Goal: Task Accomplishment & Management: Manage account settings

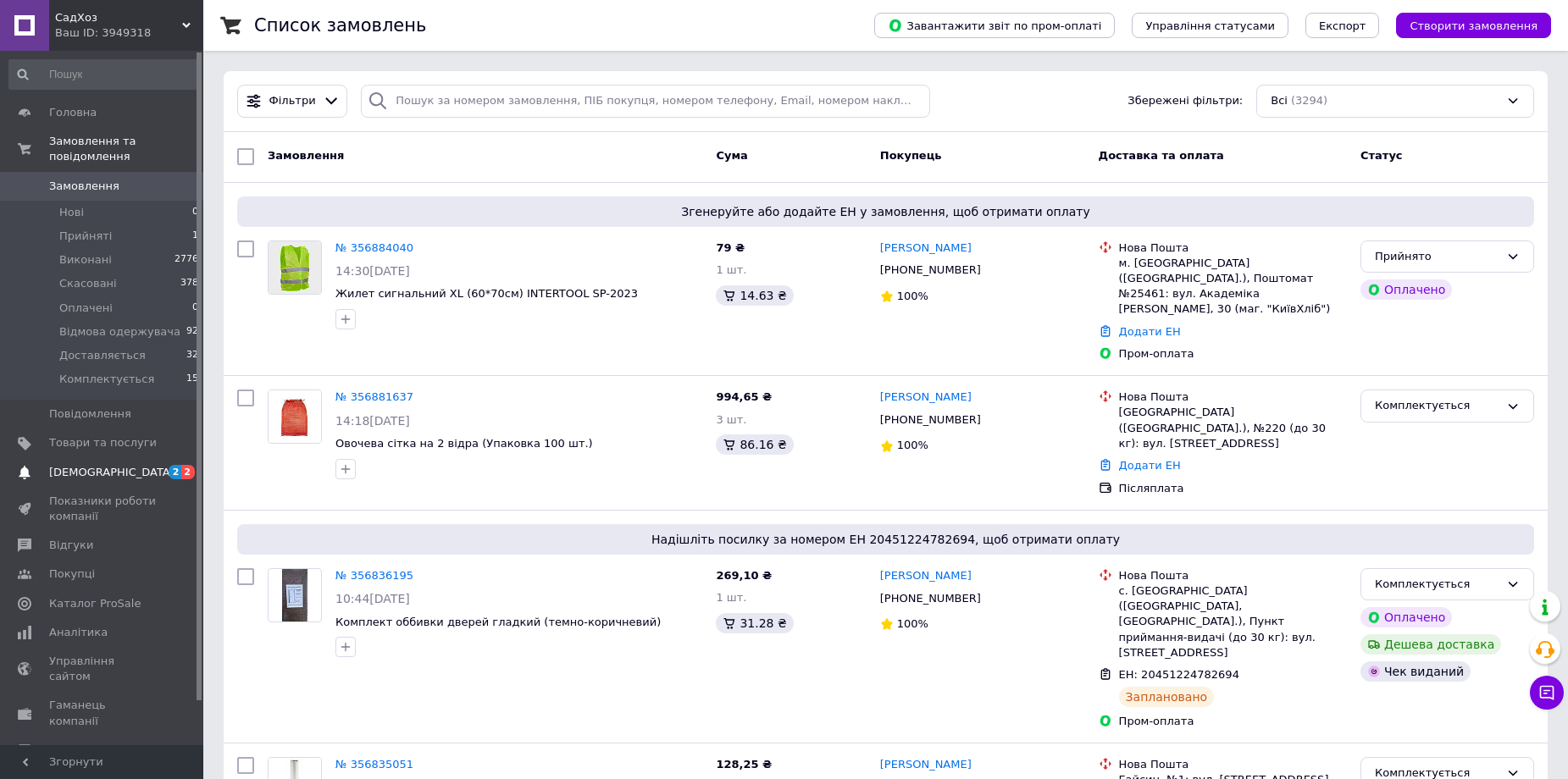
click at [103, 465] on span "[DEMOGRAPHIC_DATA]" at bounding box center [112, 472] width 125 height 15
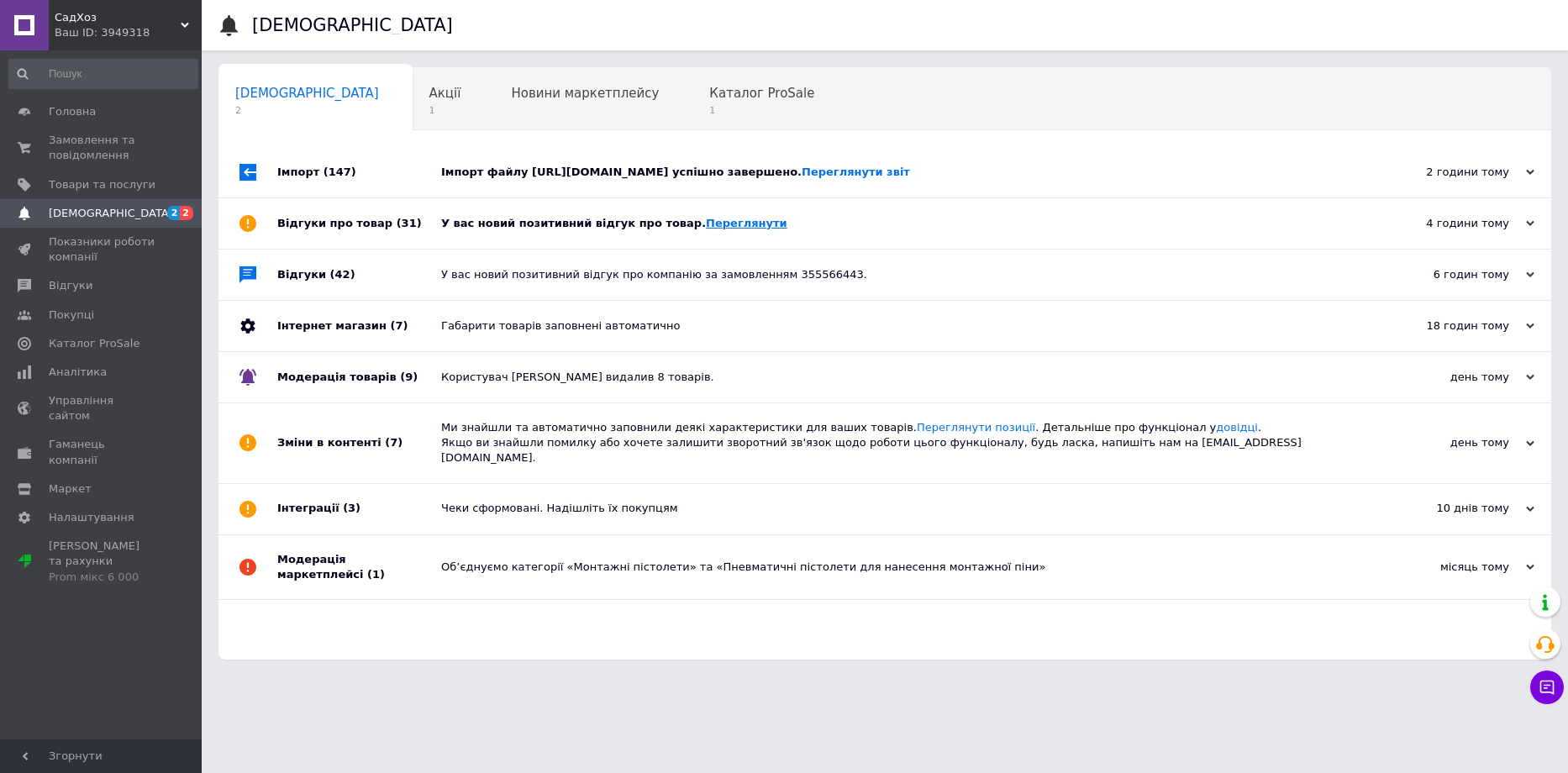
click at [718, 228] on link "Переглянути" at bounding box center [746, 223] width 82 height 13
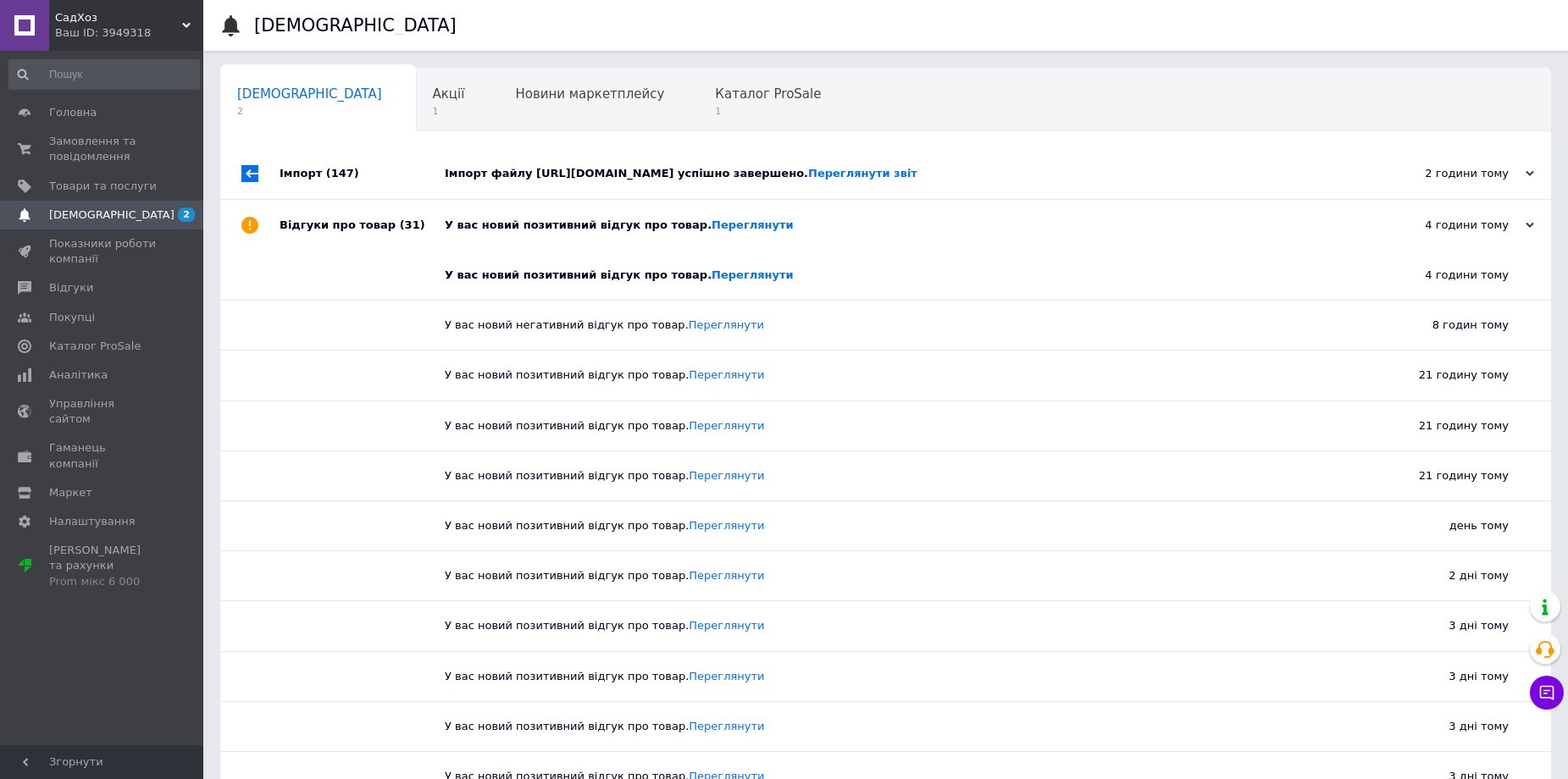
click at [787, 178] on div "Імпорт файлу [URL][DOMAIN_NAME] успішно завершено. Переглянути звіт" at bounding box center [903, 174] width 919 height 15
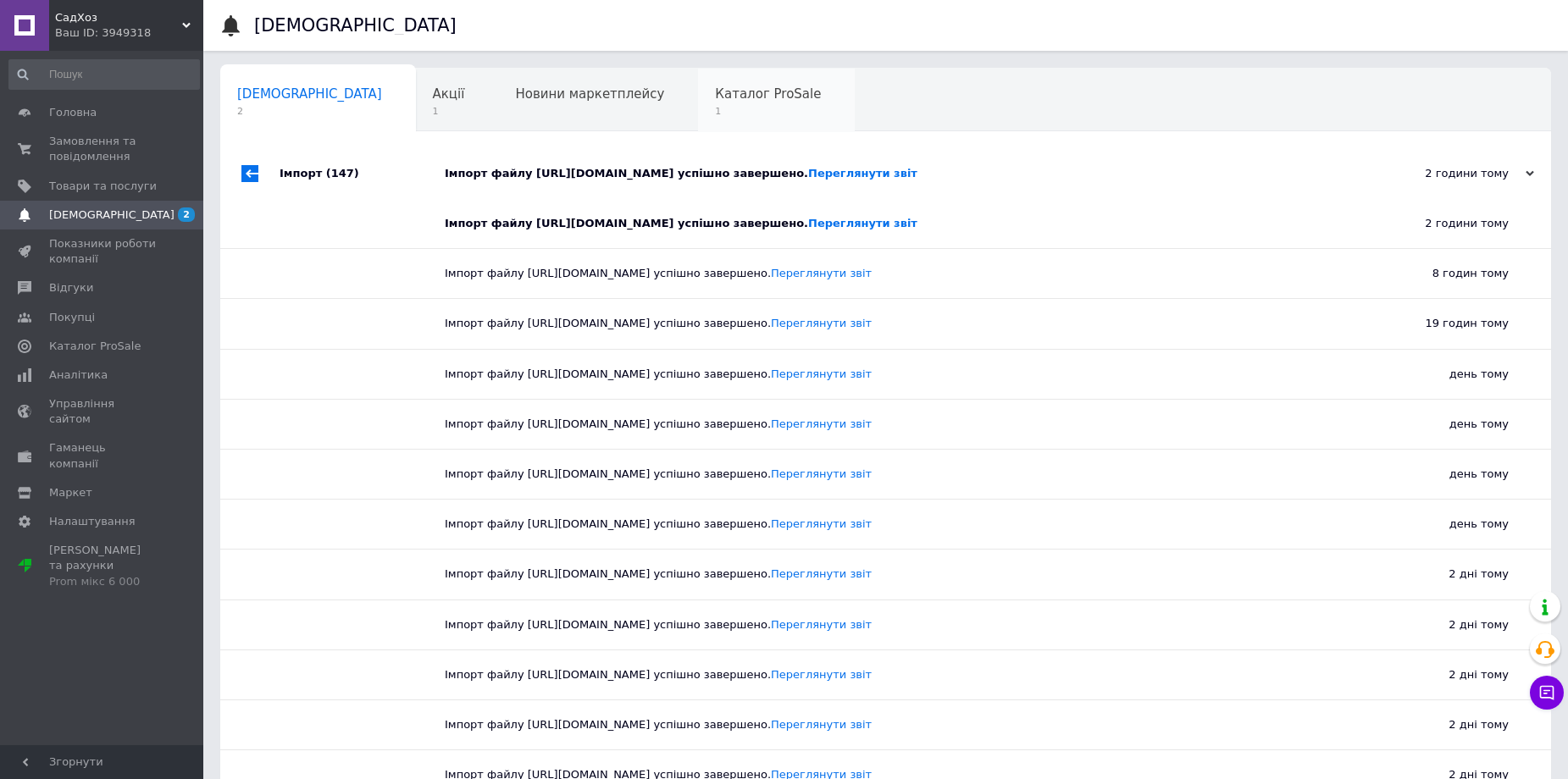
click at [698, 103] on div "Каталог ProSale 1" at bounding box center [777, 100] width 157 height 64
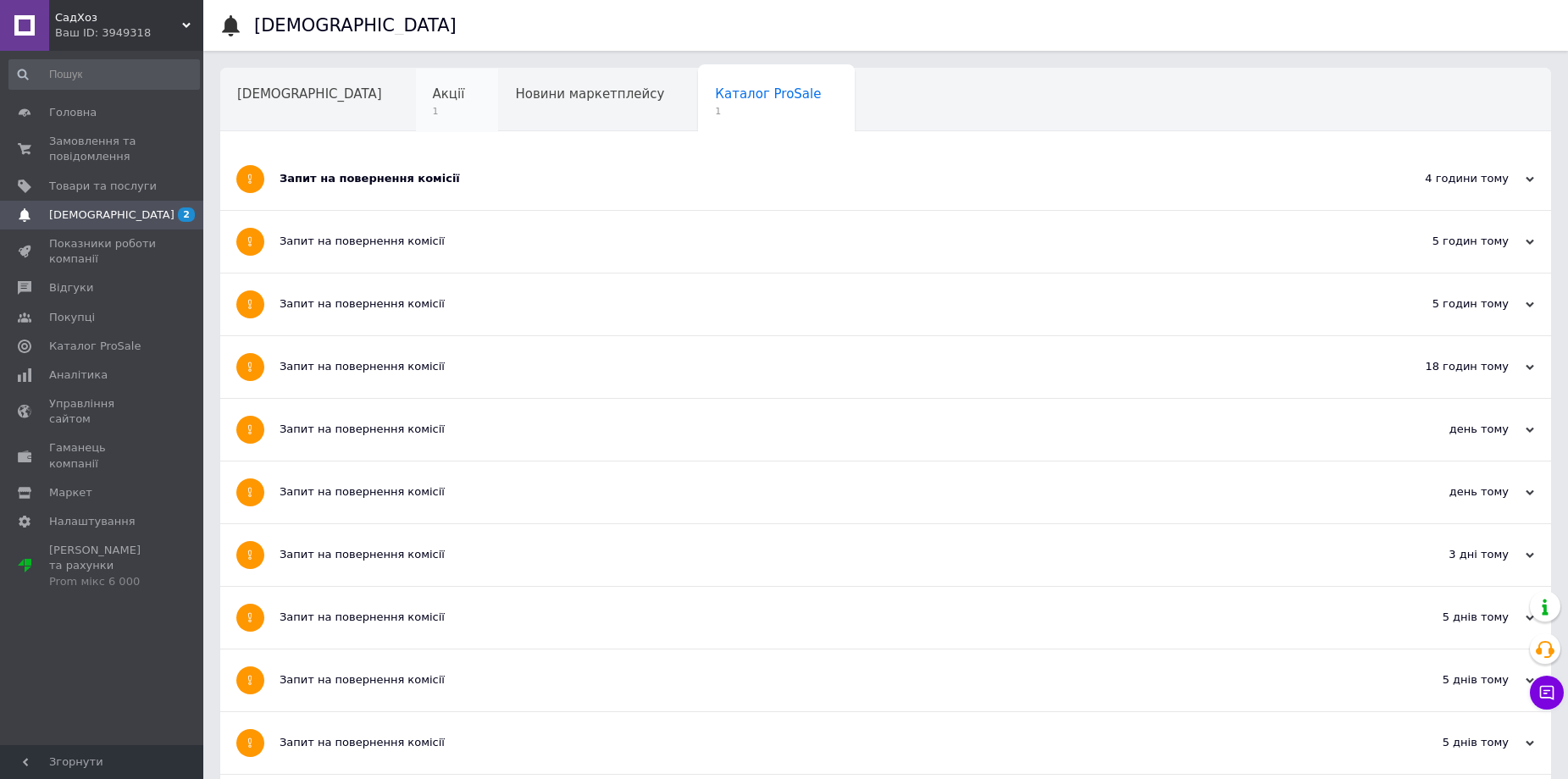
click at [433, 109] on span "1" at bounding box center [449, 112] width 32 height 13
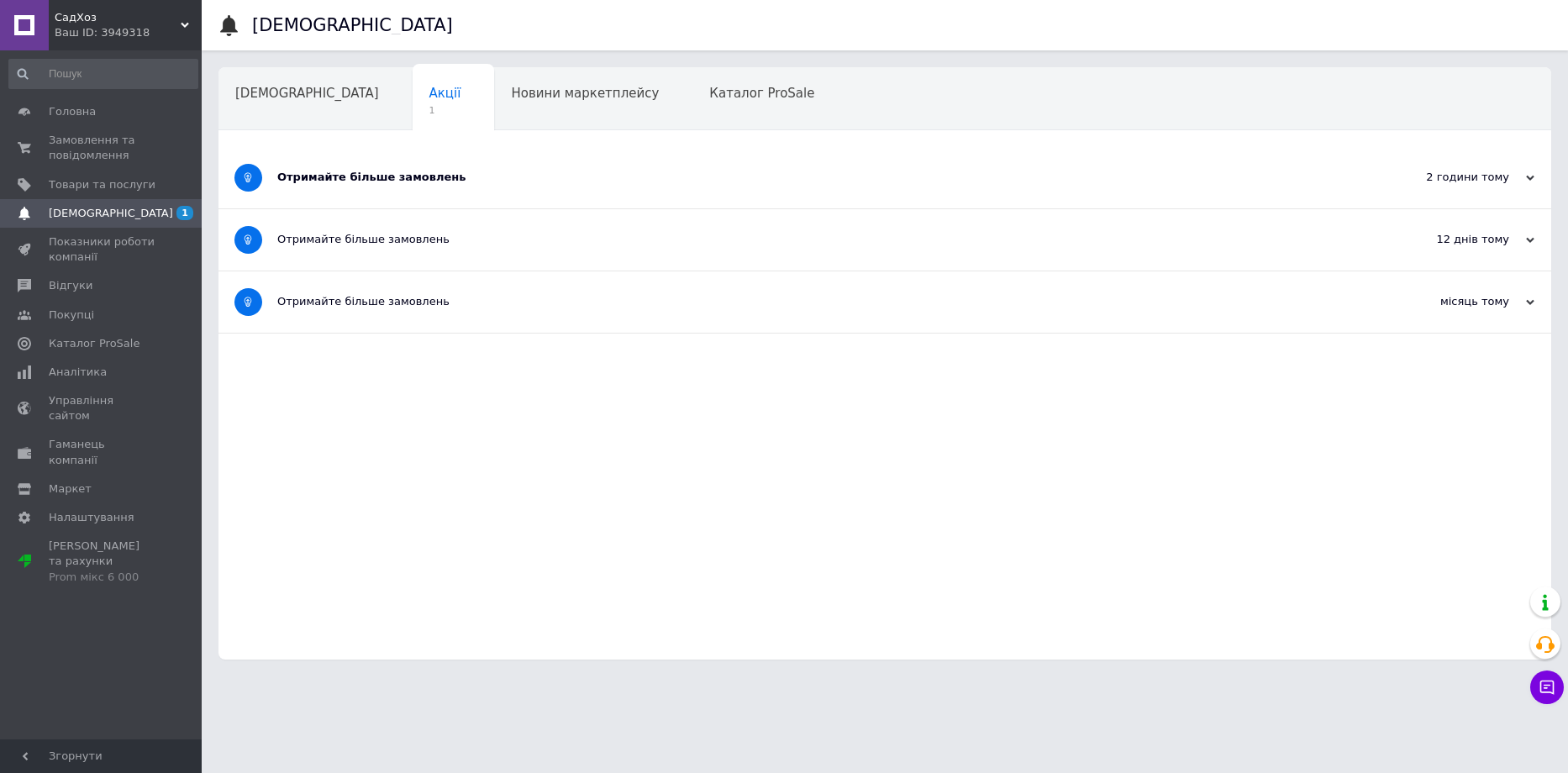
click at [408, 177] on div "Отримайте більше замовлень" at bounding box center [822, 177] width 1089 height 15
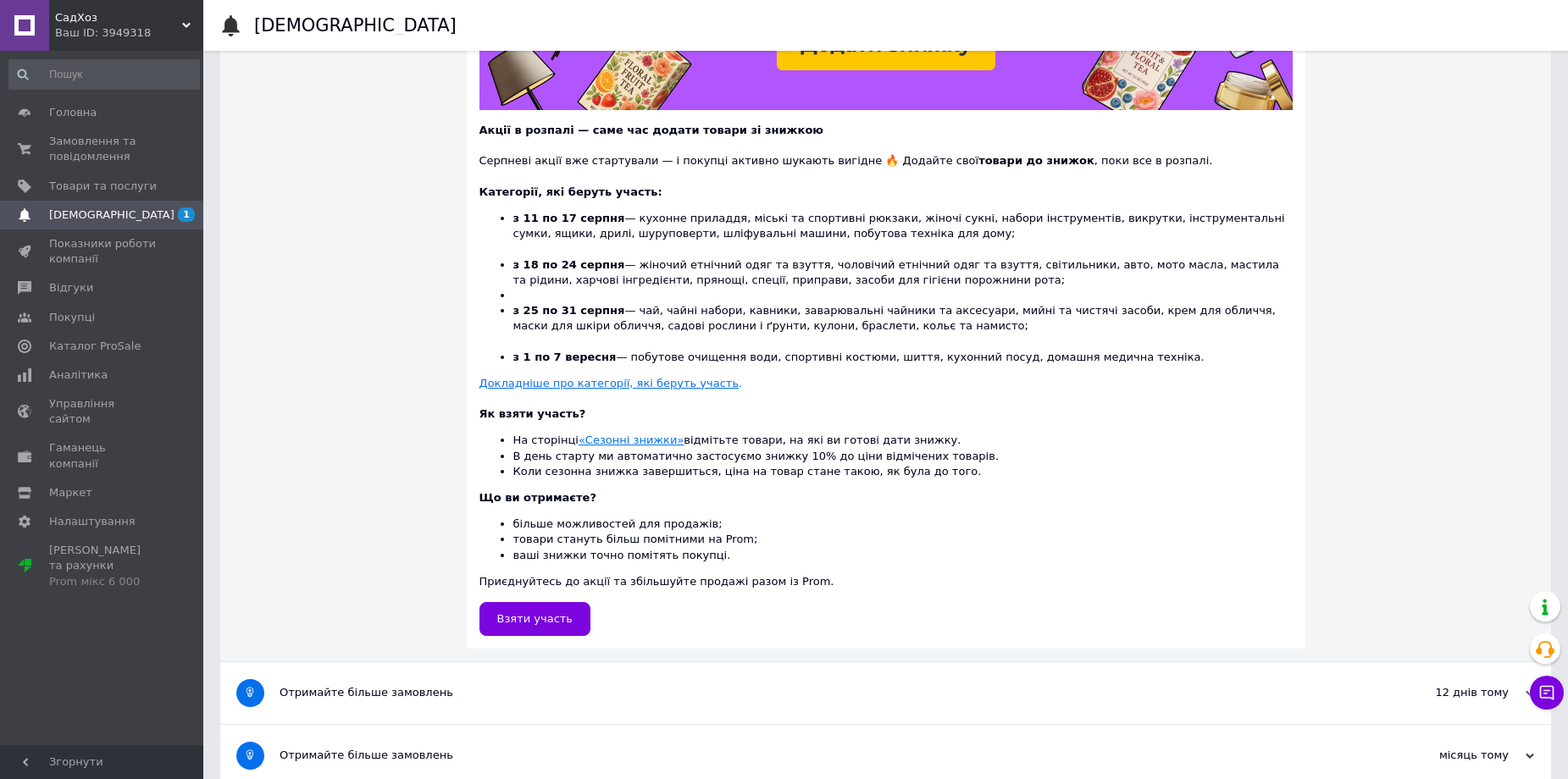
scroll to position [339, 0]
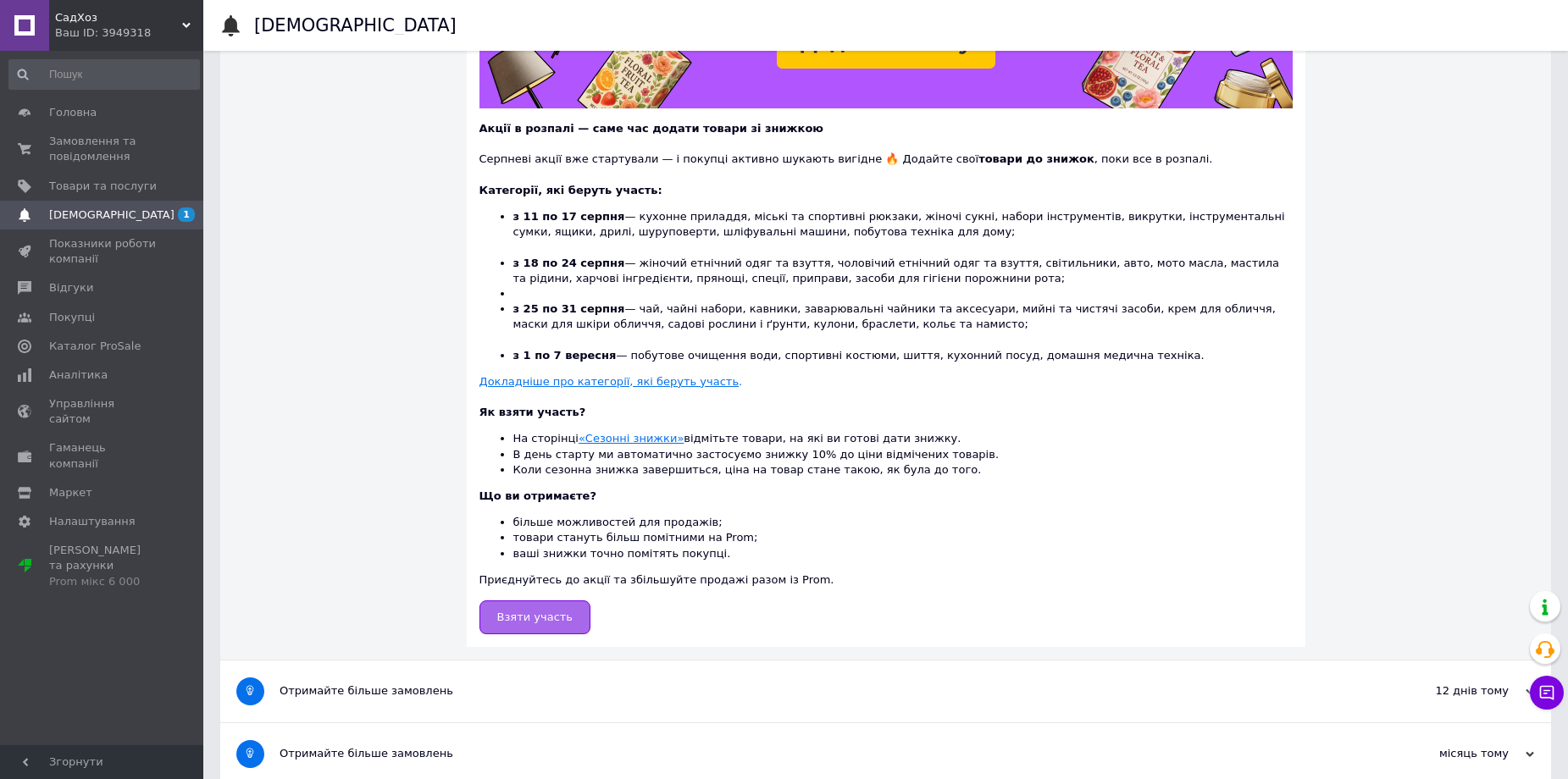
click at [557, 616] on span "Взяти участь" at bounding box center [536, 617] width 77 height 13
click at [101, 220] on span "[DEMOGRAPHIC_DATA]" at bounding box center [112, 215] width 125 height 15
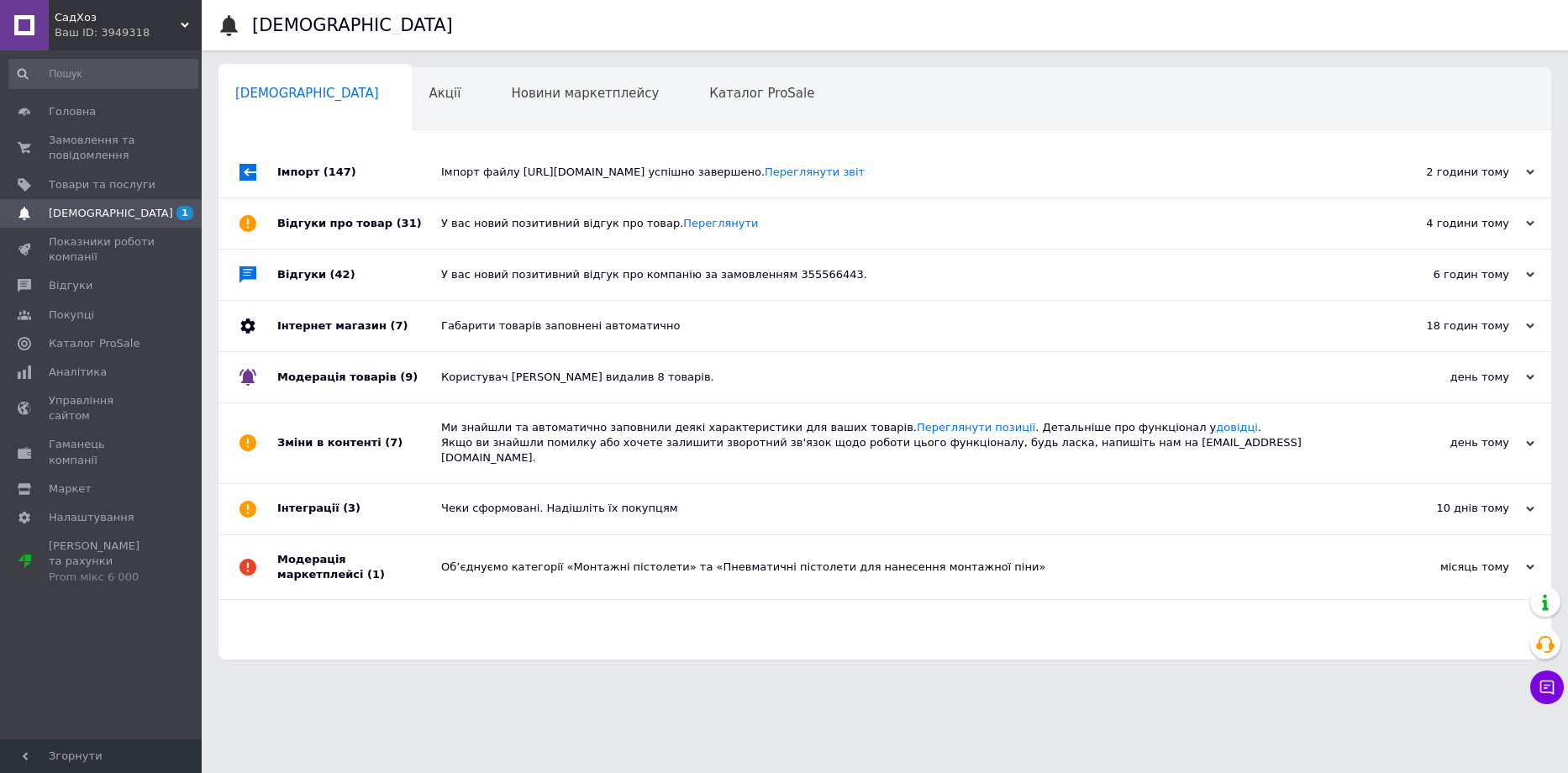
click at [886, 194] on div "Імпорт файлу [URL][DOMAIN_NAME] успішно завершено. Переглянути звіт" at bounding box center [903, 172] width 925 height 50
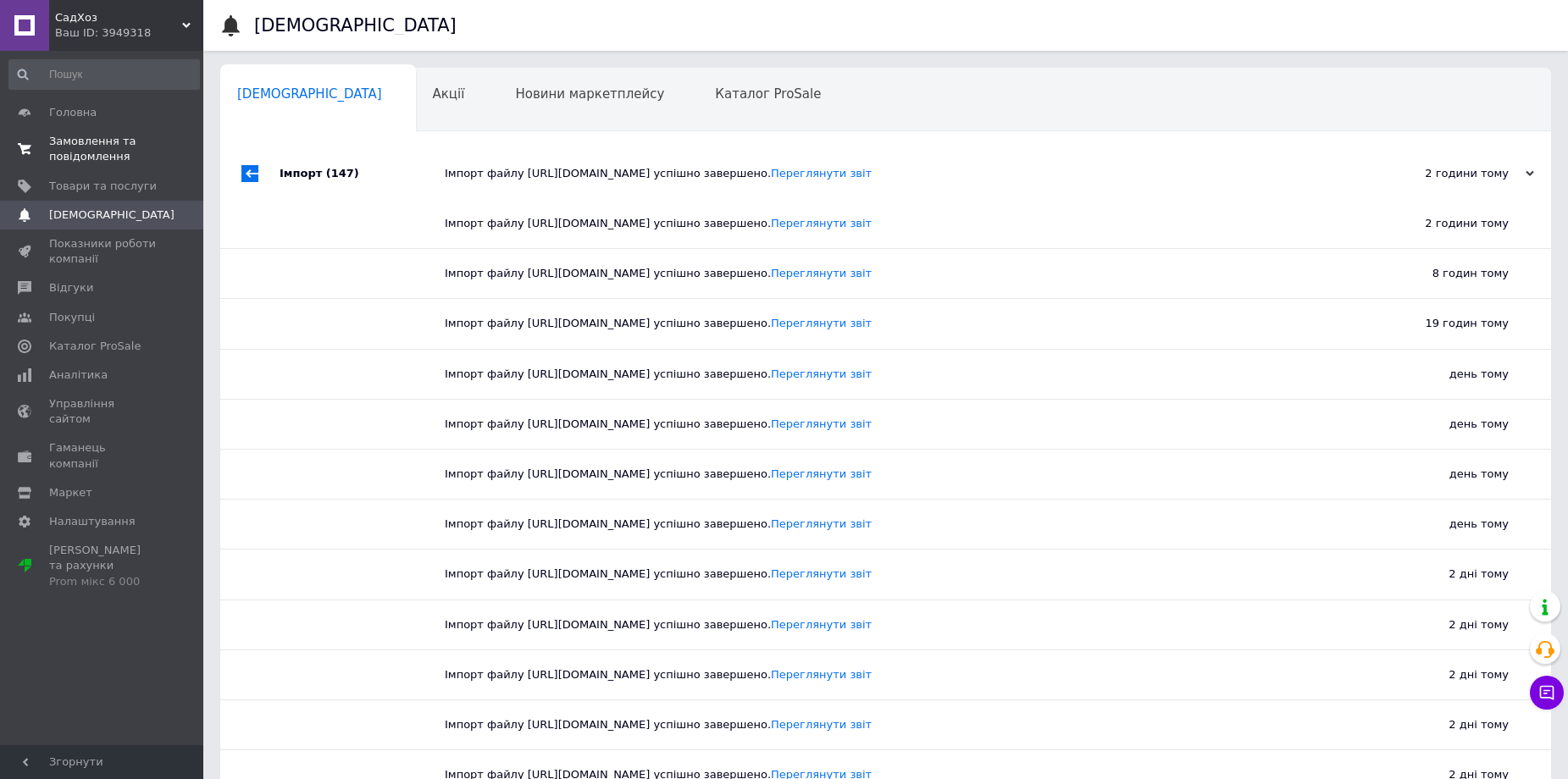
click at [87, 152] on span "Замовлення та повідомлення" at bounding box center [103, 148] width 107 height 31
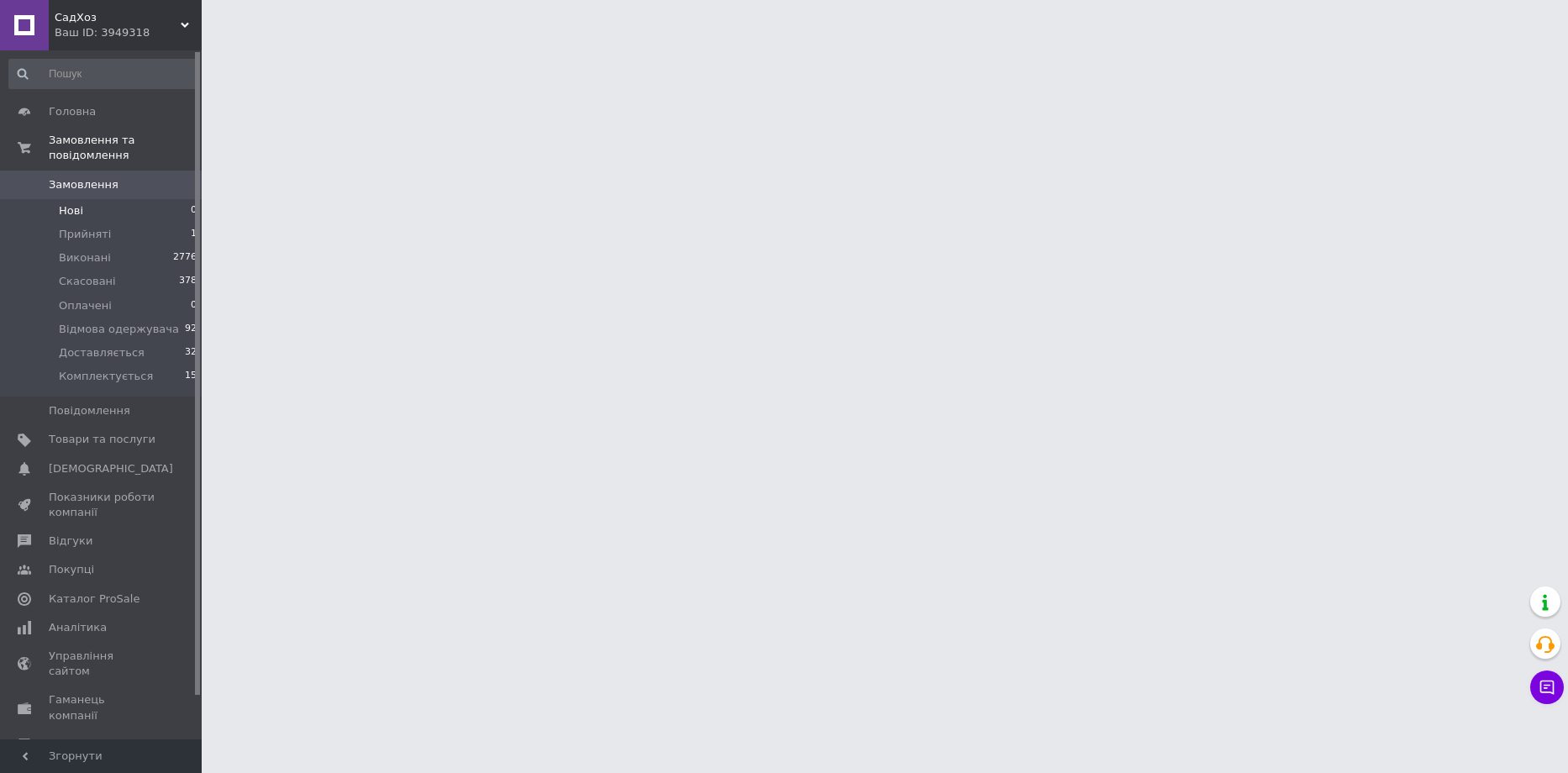
click at [112, 201] on li "Нові 0" at bounding box center [103, 210] width 207 height 23
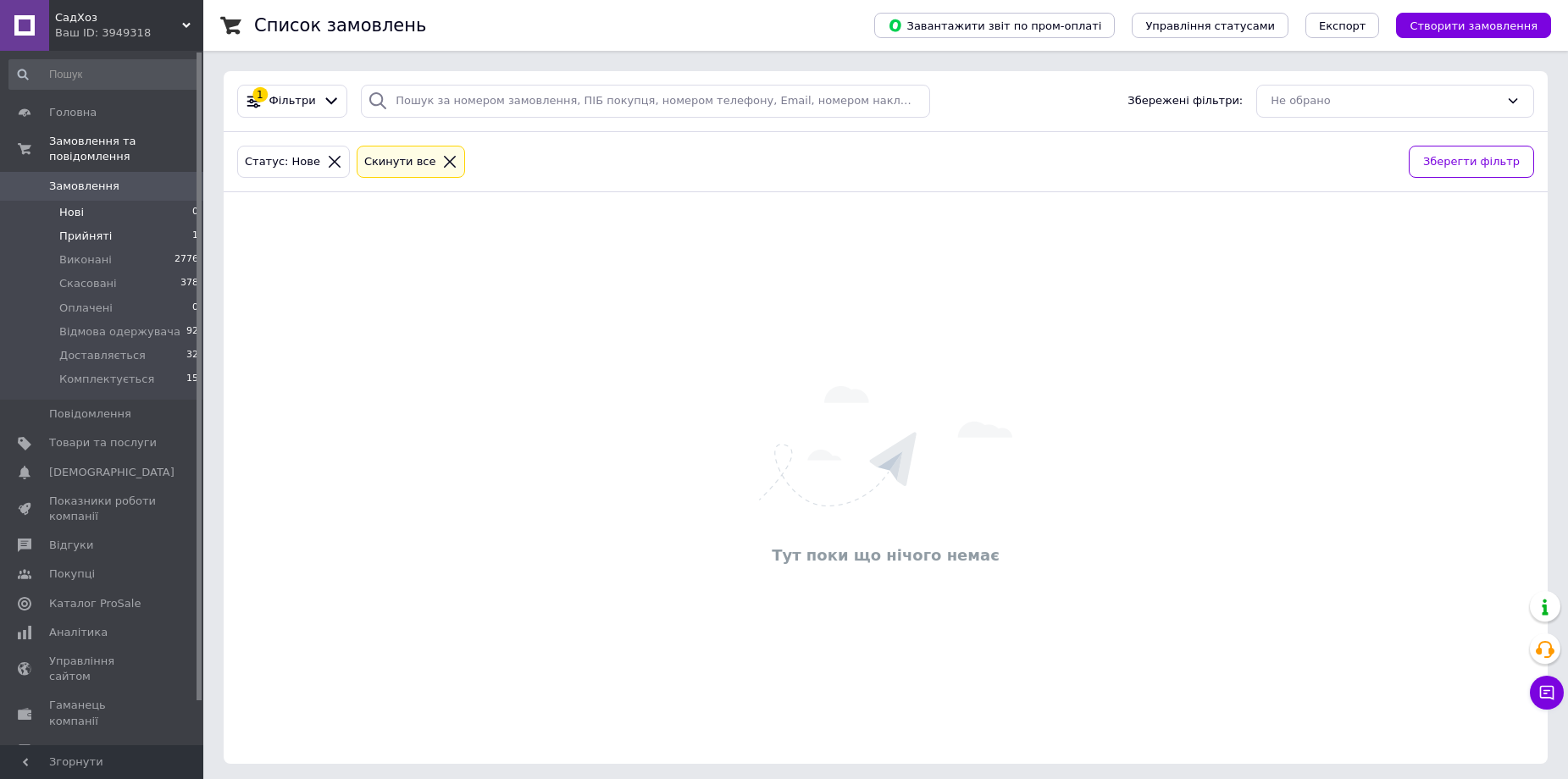
click at [119, 224] on li "Прийняті 1" at bounding box center [104, 235] width 208 height 23
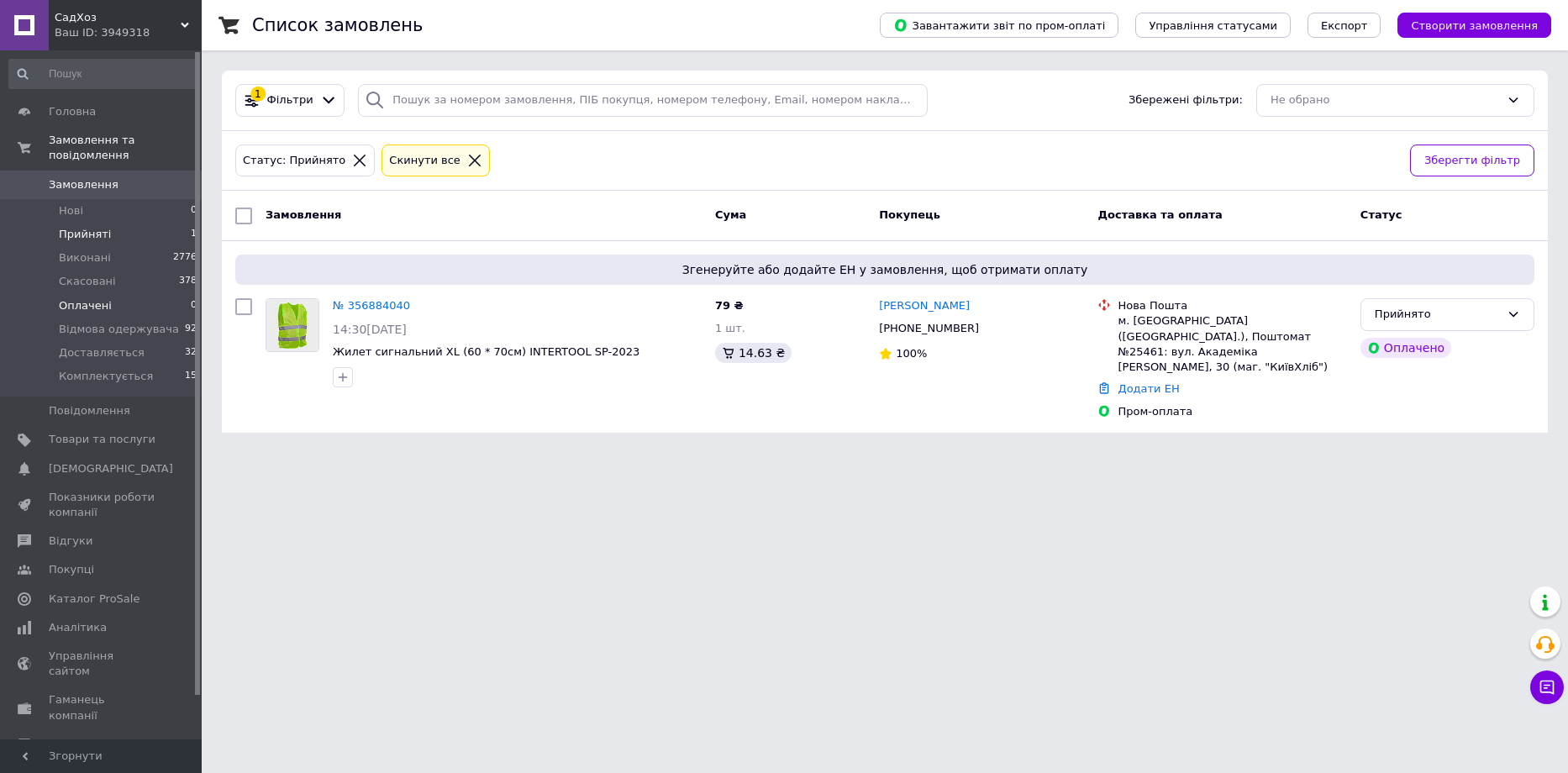
click at [110, 294] on li "Оплачені 0" at bounding box center [103, 305] width 207 height 23
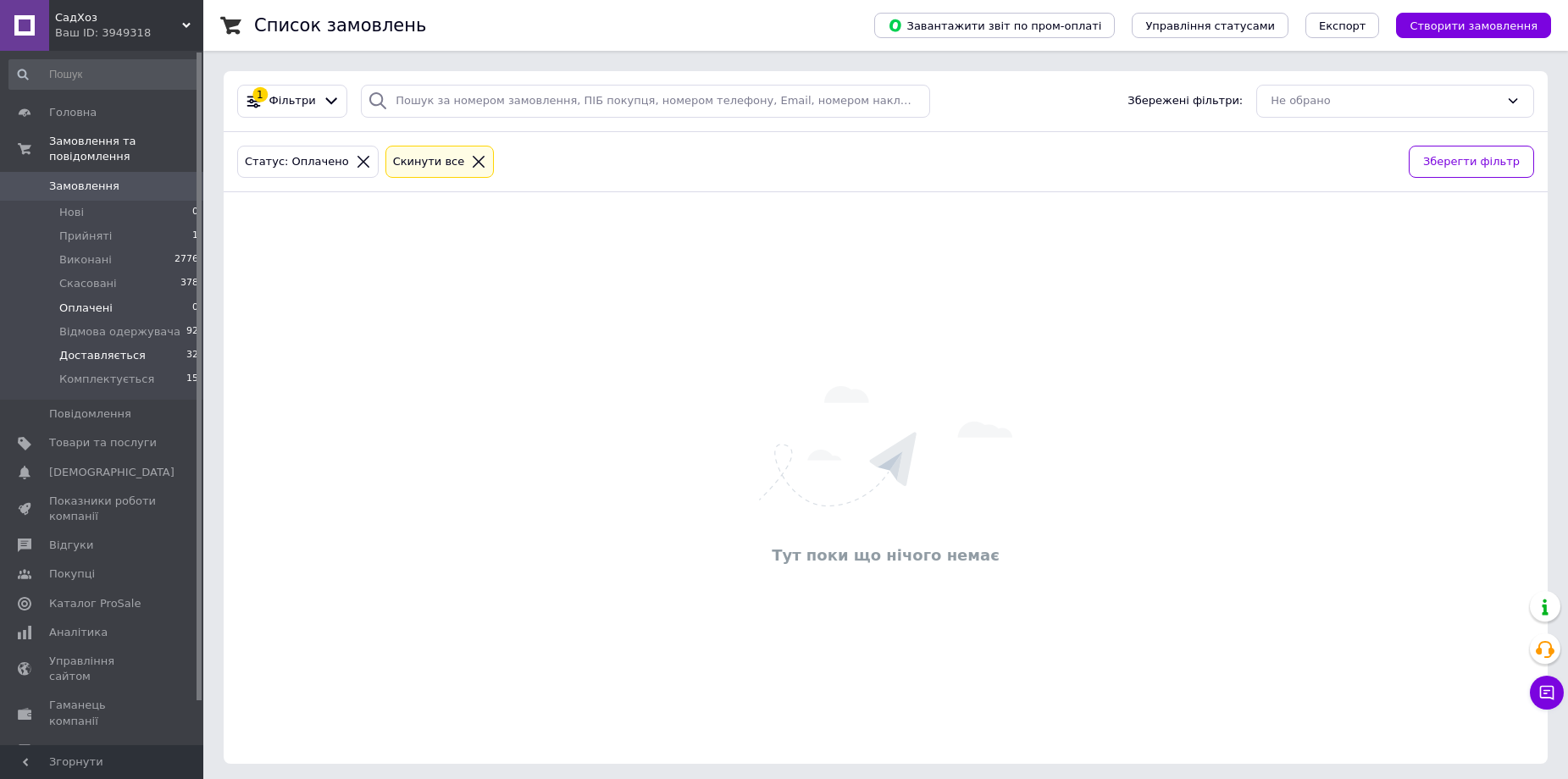
click at [109, 348] on span "Доставляється" at bounding box center [103, 355] width 87 height 15
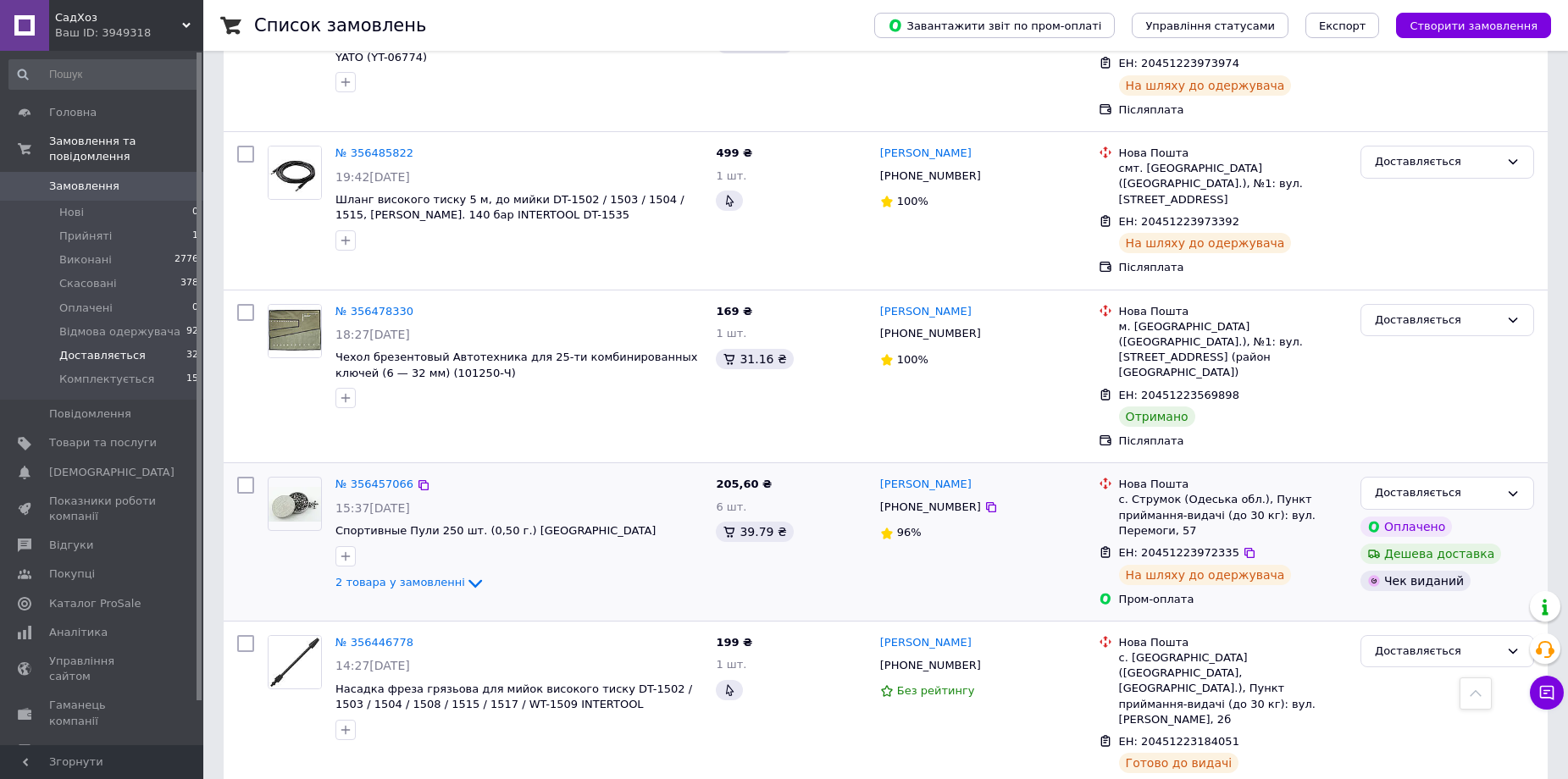
scroll to position [1778, 0]
click at [364, 306] on link "№ 356478330" at bounding box center [373, 313] width 77 height 13
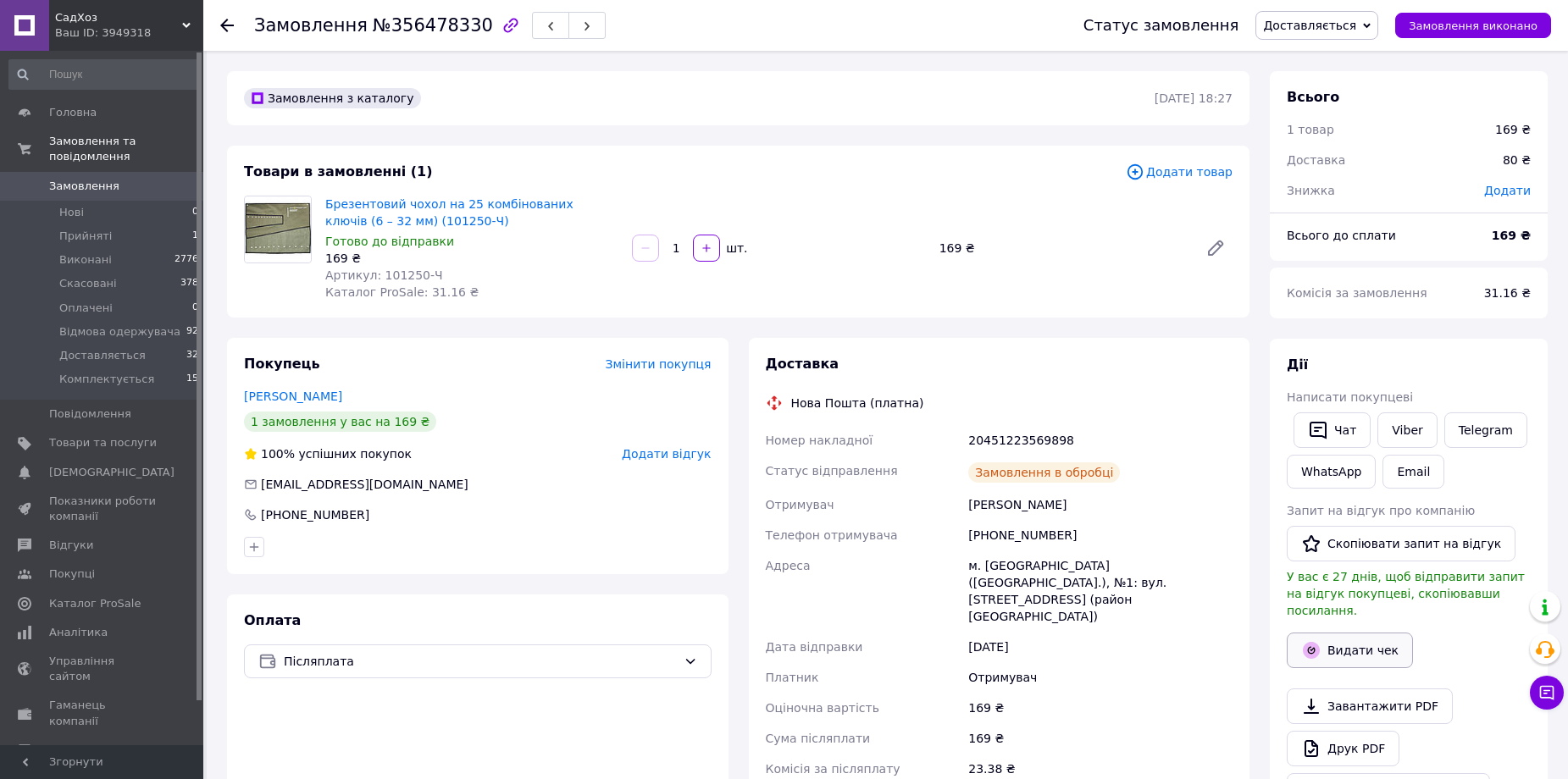
click at [1351, 633] on button "Видати чек" at bounding box center [1349, 650] width 126 height 35
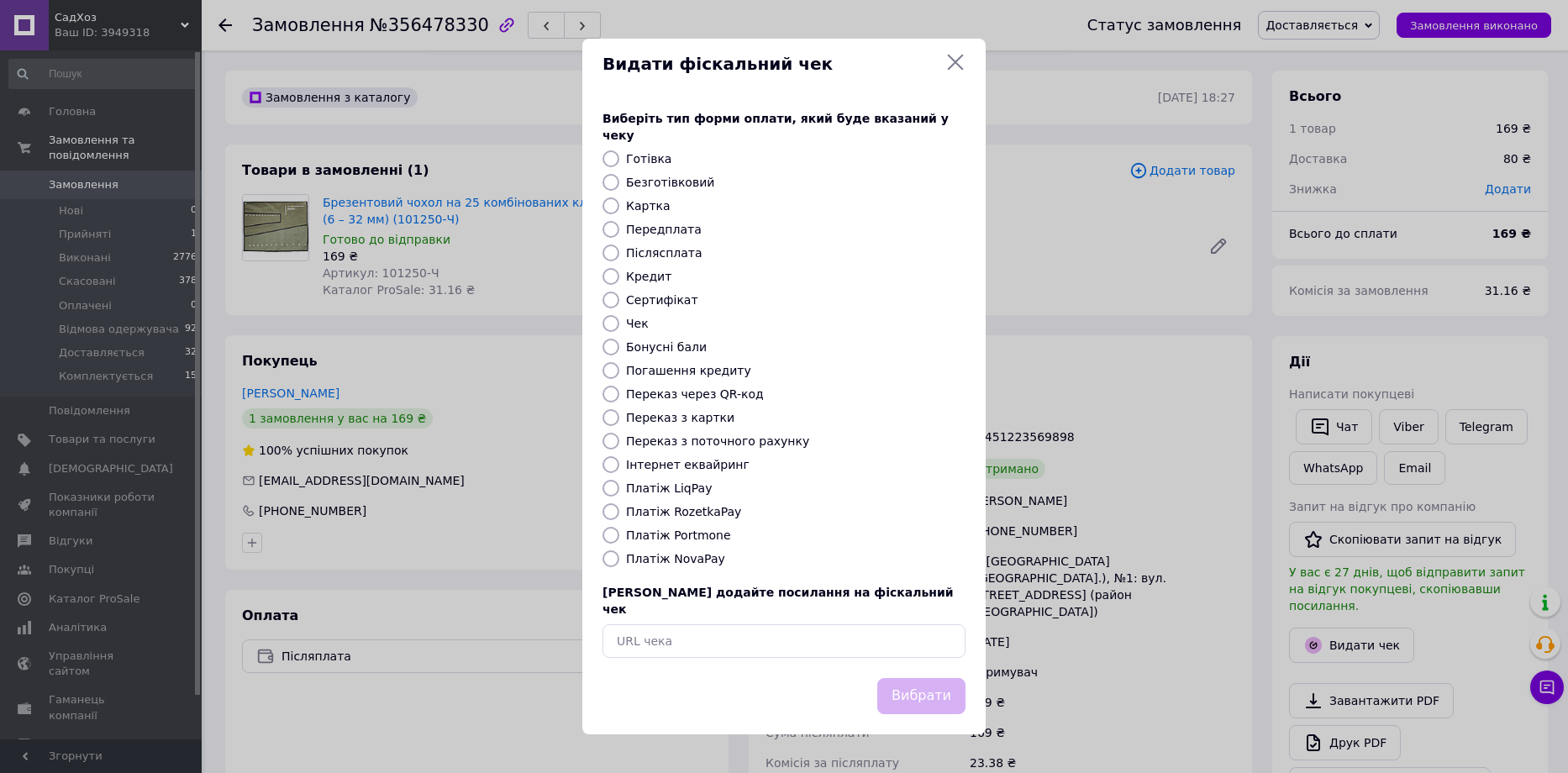
click at [644, 252] on label "Післясплата" at bounding box center [664, 253] width 77 height 14
click at [620, 252] on input "Післясплата" at bounding box center [611, 253] width 17 height 17
radio input "true"
click at [931, 685] on button "Вибрати" at bounding box center [921, 695] width 88 height 36
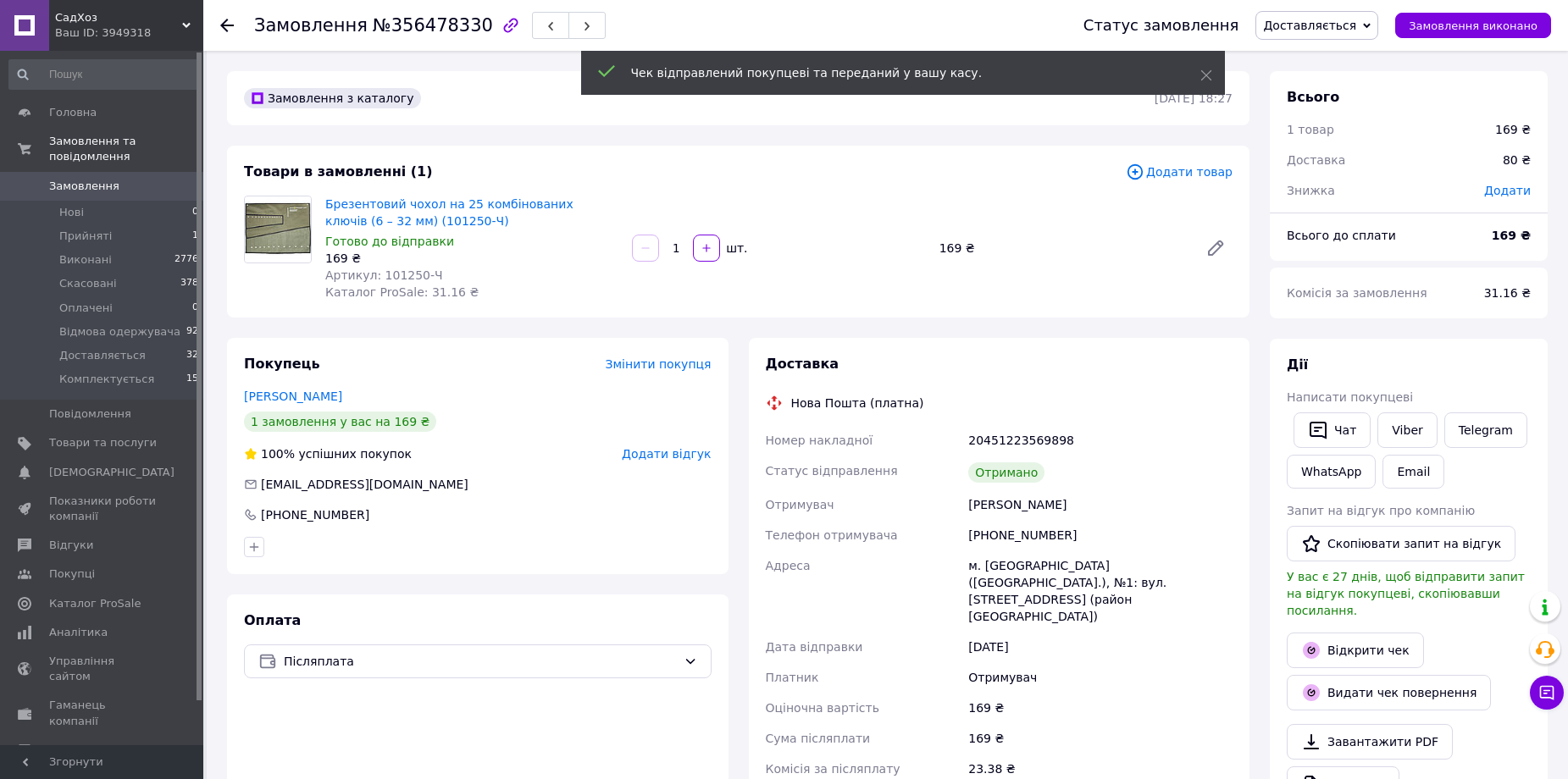
click at [1469, 30] on span "Замовлення виконано" at bounding box center [1473, 26] width 129 height 13
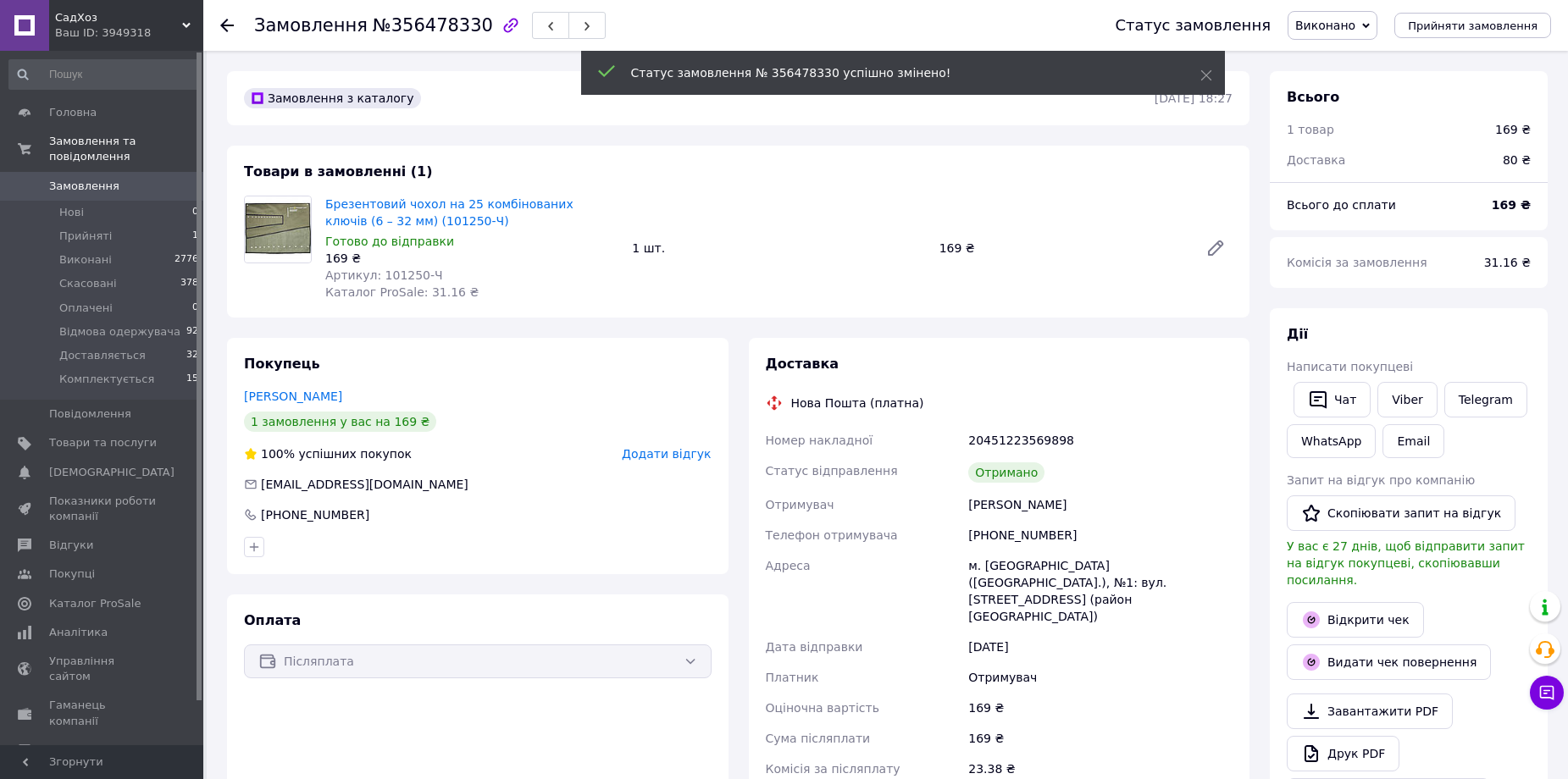
click at [230, 31] on icon at bounding box center [227, 25] width 14 height 14
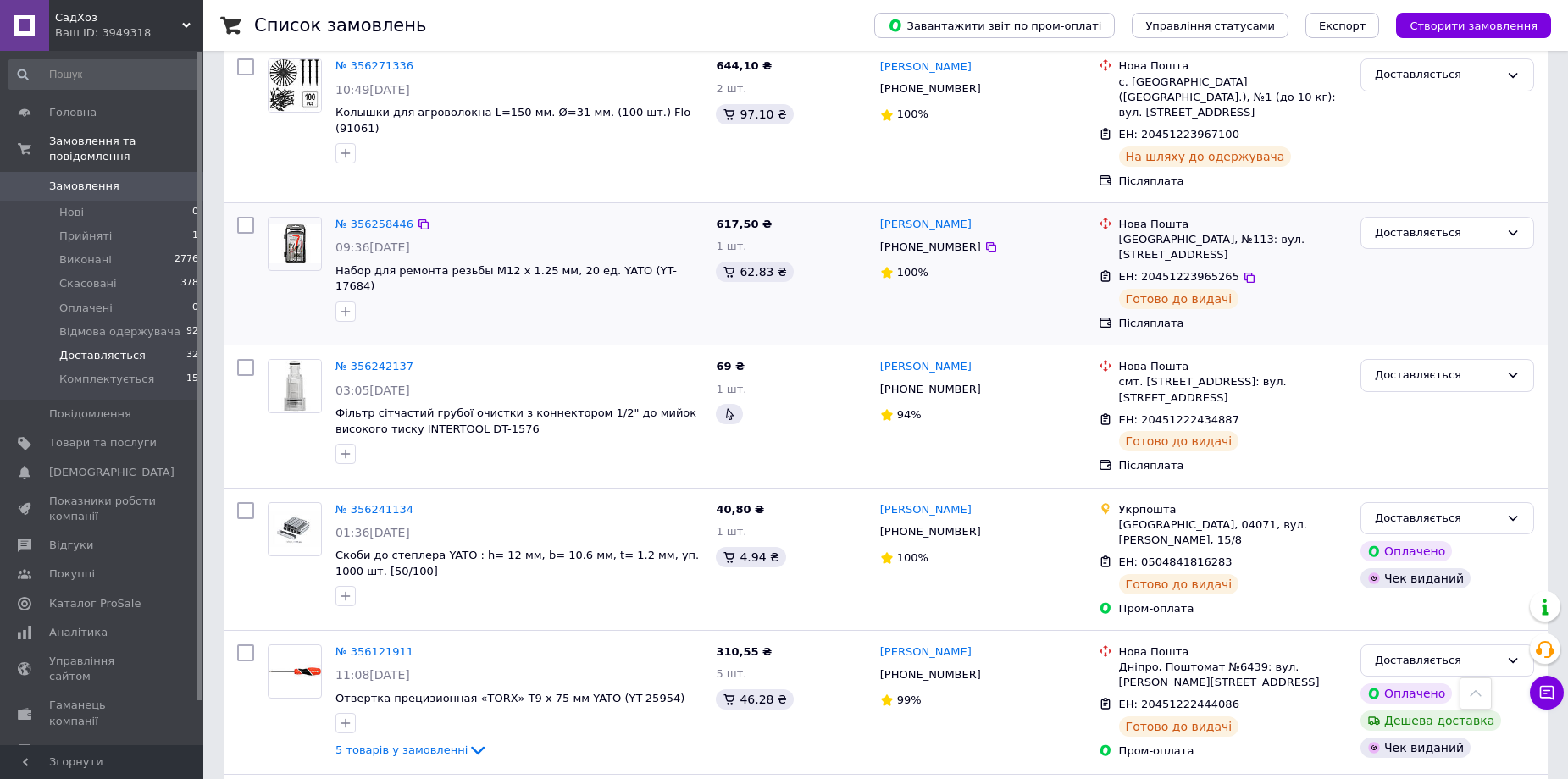
scroll to position [3471, 0]
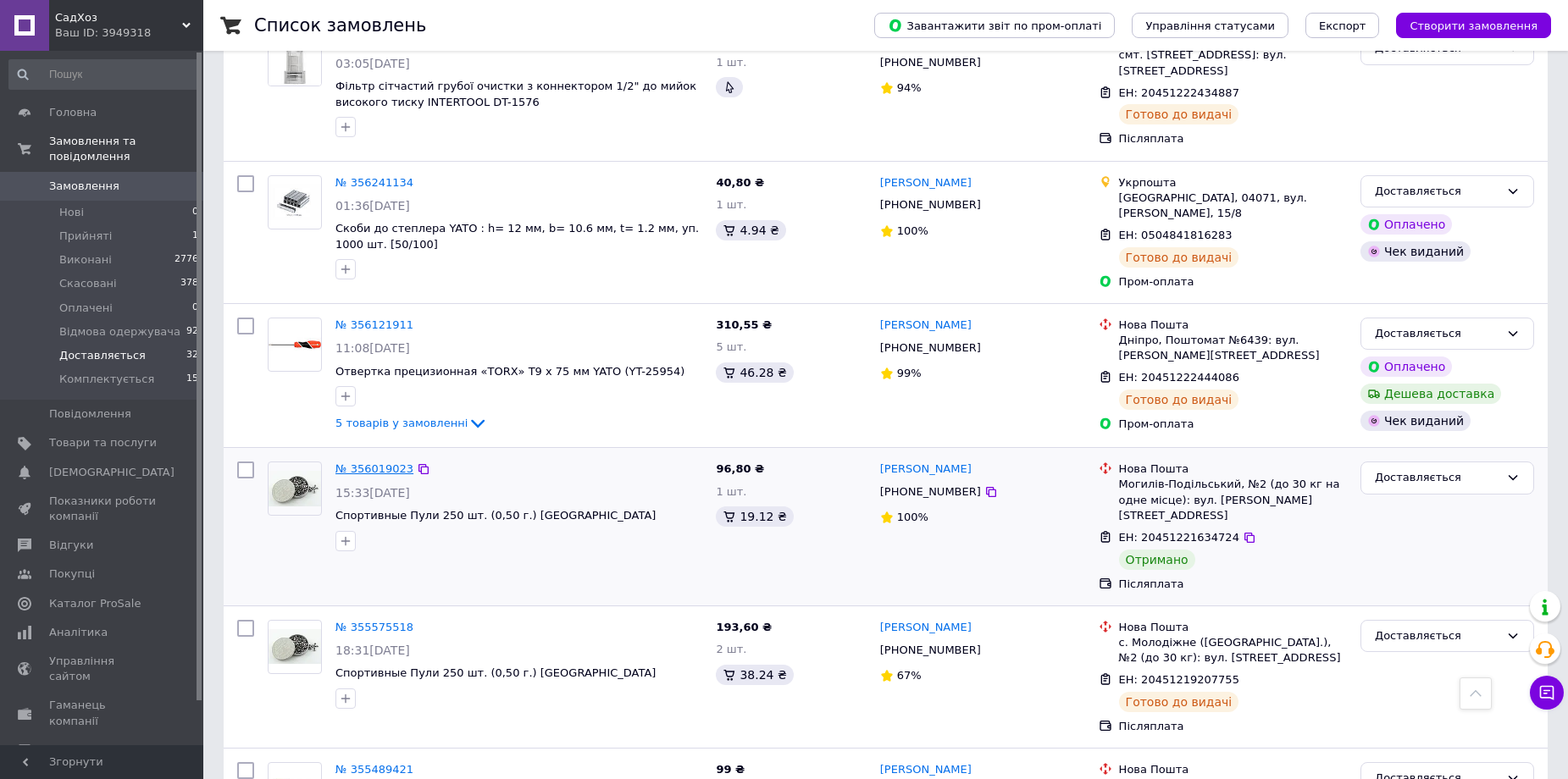
click at [384, 462] on link "№ 356019023" at bounding box center [373, 468] width 77 height 13
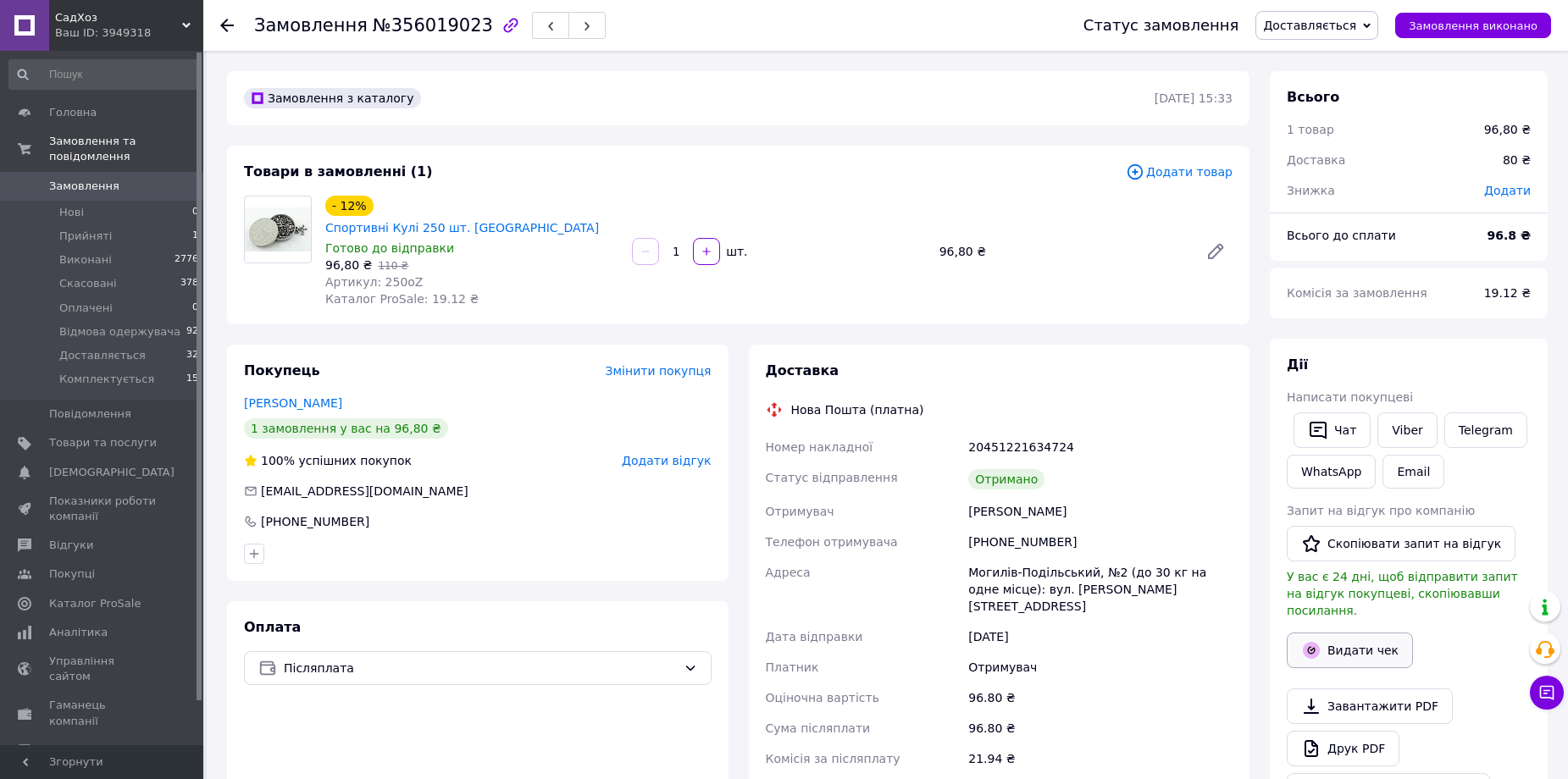
click at [1342, 641] on button "Видати чек" at bounding box center [1349, 650] width 126 height 35
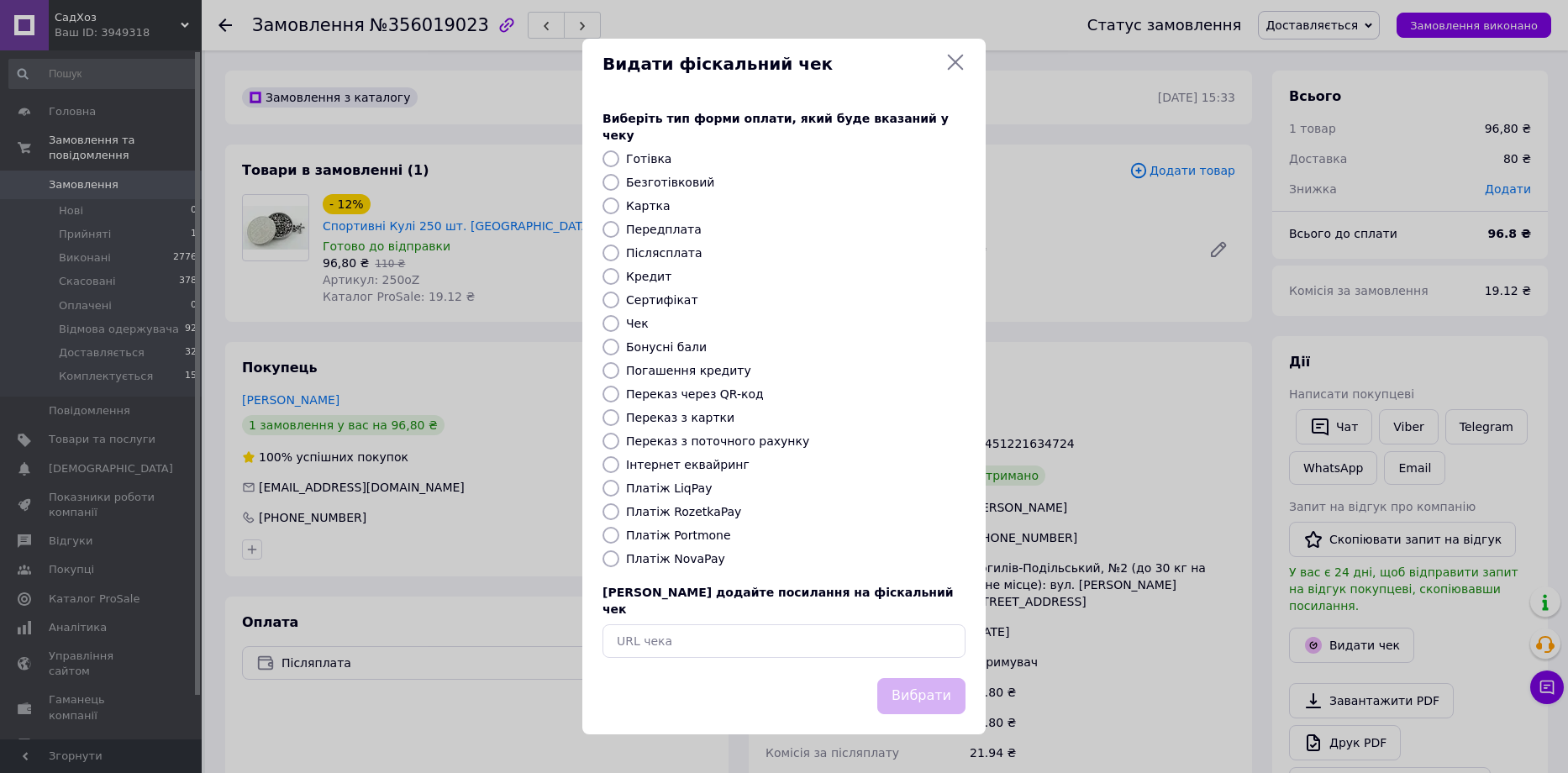
click at [671, 251] on label "Післясплата" at bounding box center [664, 253] width 77 height 14
click at [620, 251] on input "Післясплата" at bounding box center [611, 253] width 17 height 17
radio input "true"
click at [930, 681] on button "Вибрати" at bounding box center [921, 695] width 88 height 36
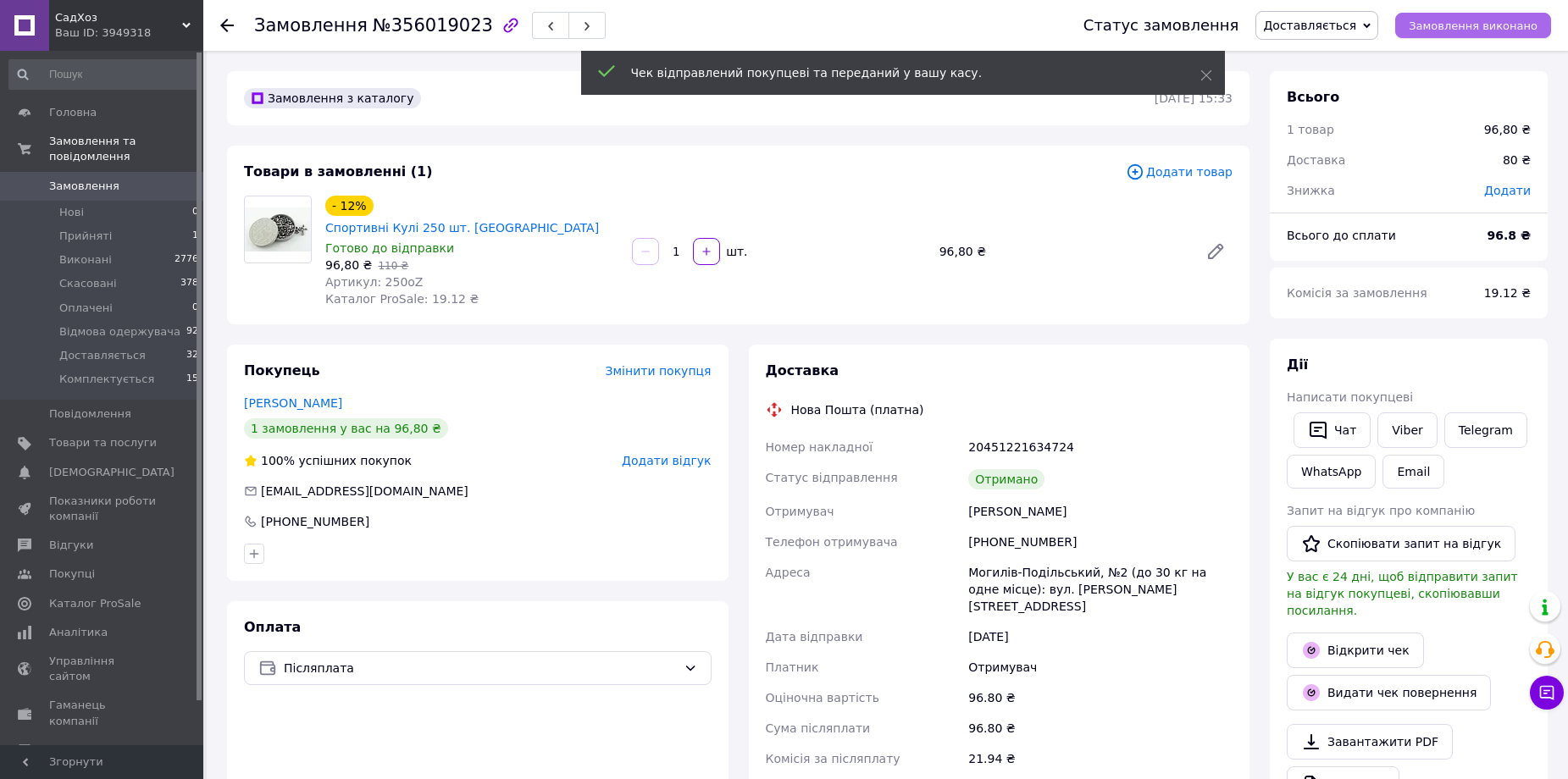
click at [1469, 29] on span "Замовлення виконано" at bounding box center [1473, 26] width 129 height 13
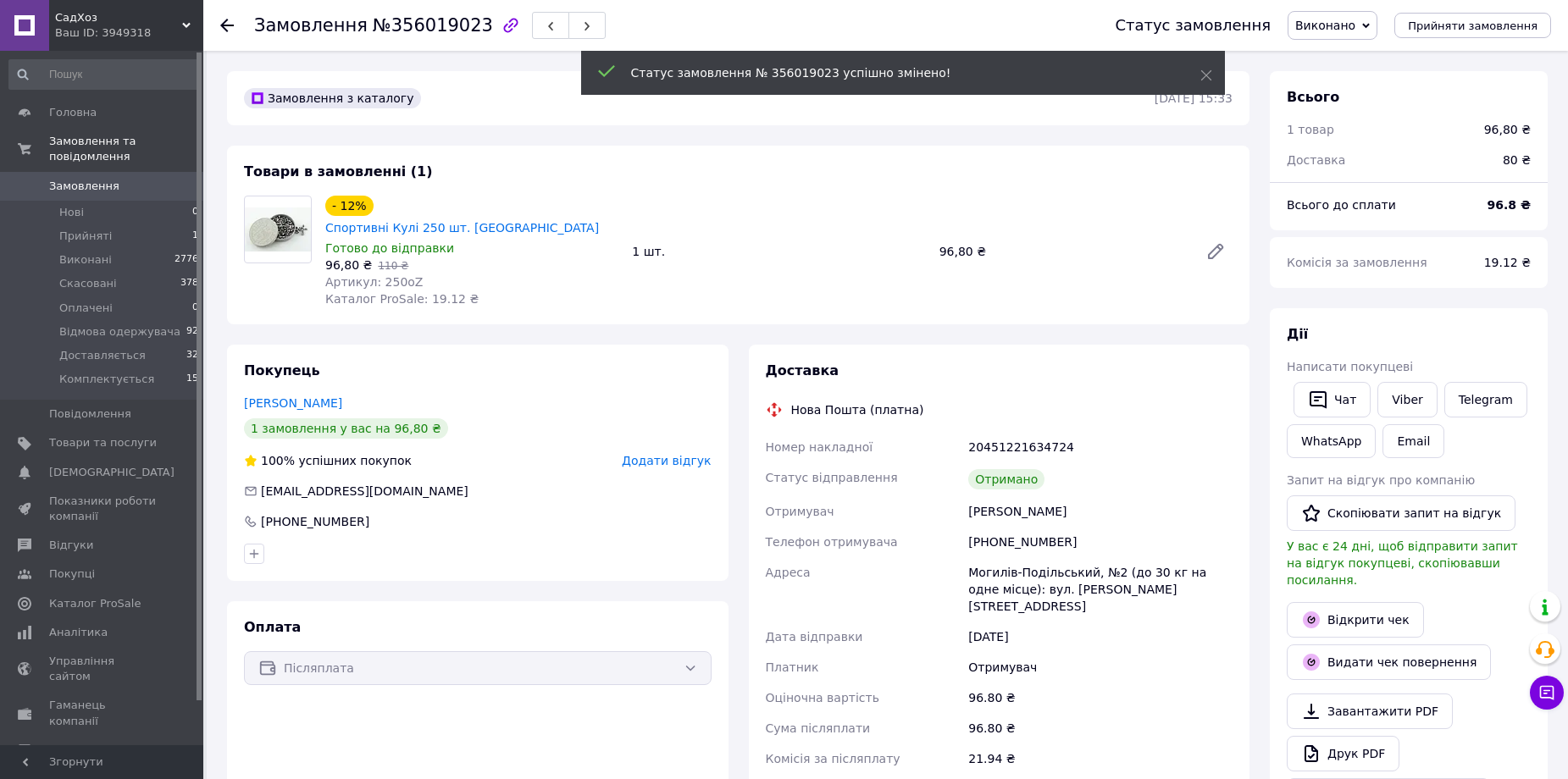
click at [220, 32] on icon at bounding box center [227, 25] width 14 height 14
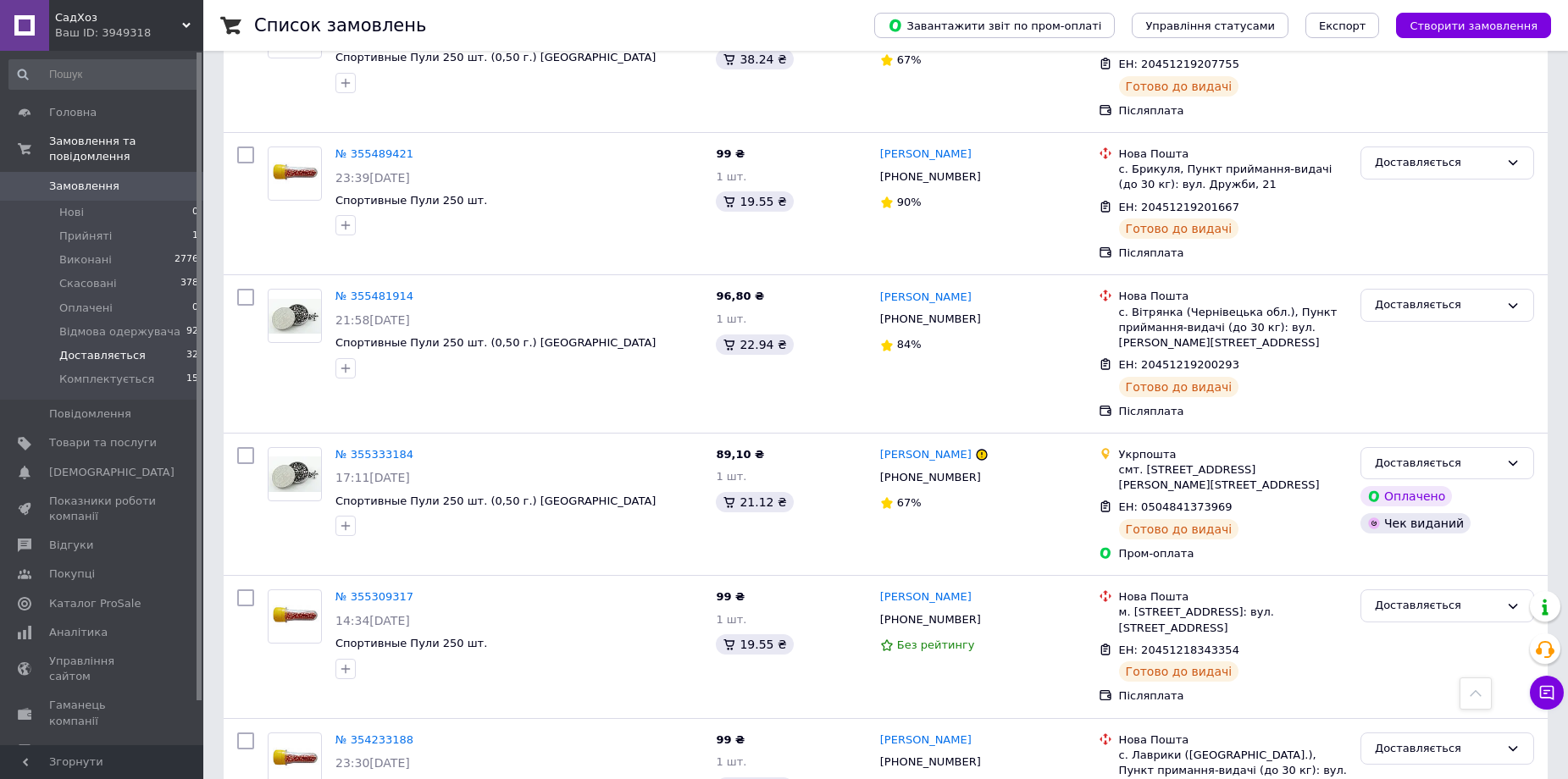
scroll to position [4099, 0]
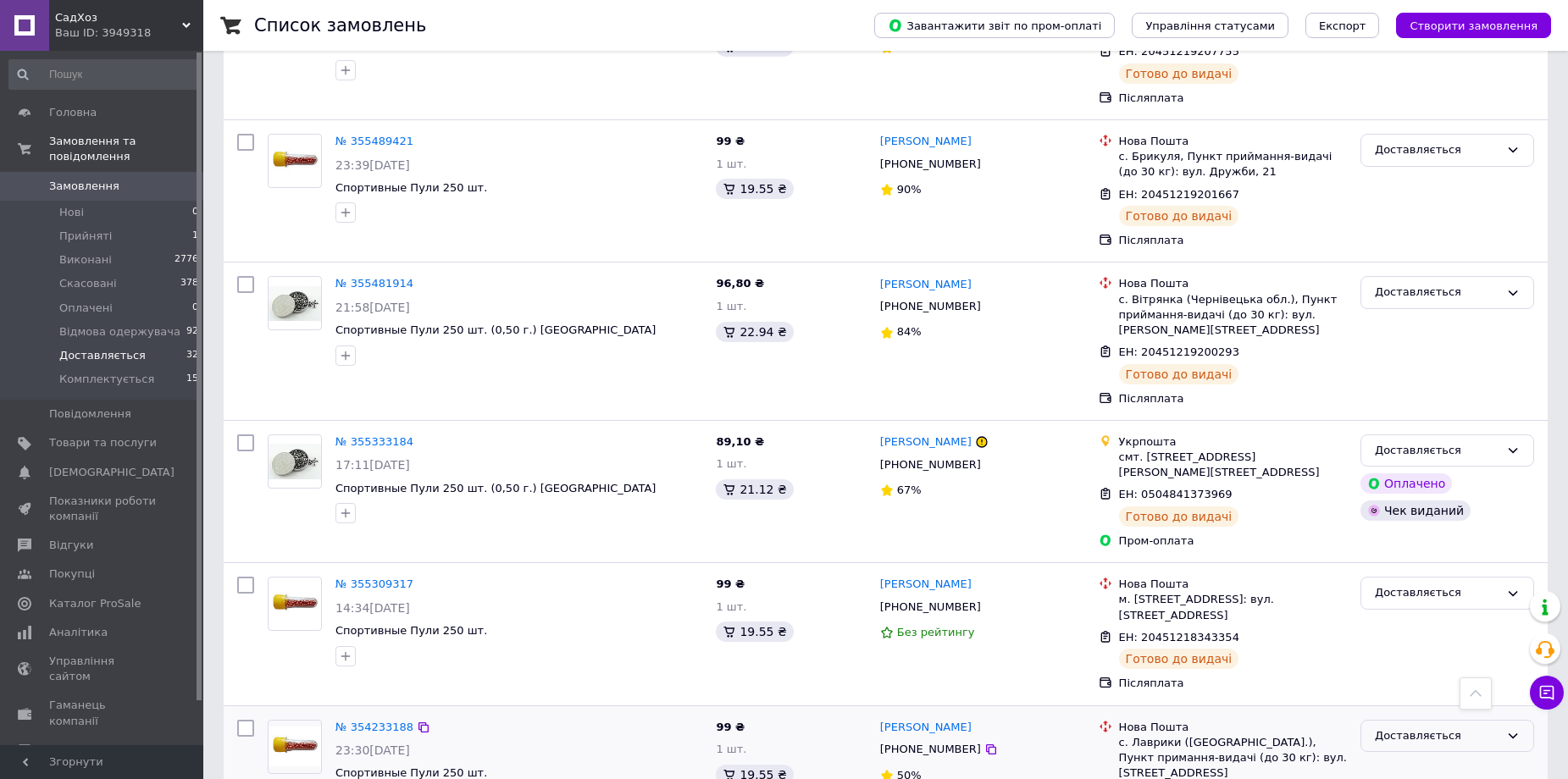
click at [1426, 719] on div "Доставляється" at bounding box center [1447, 735] width 174 height 33
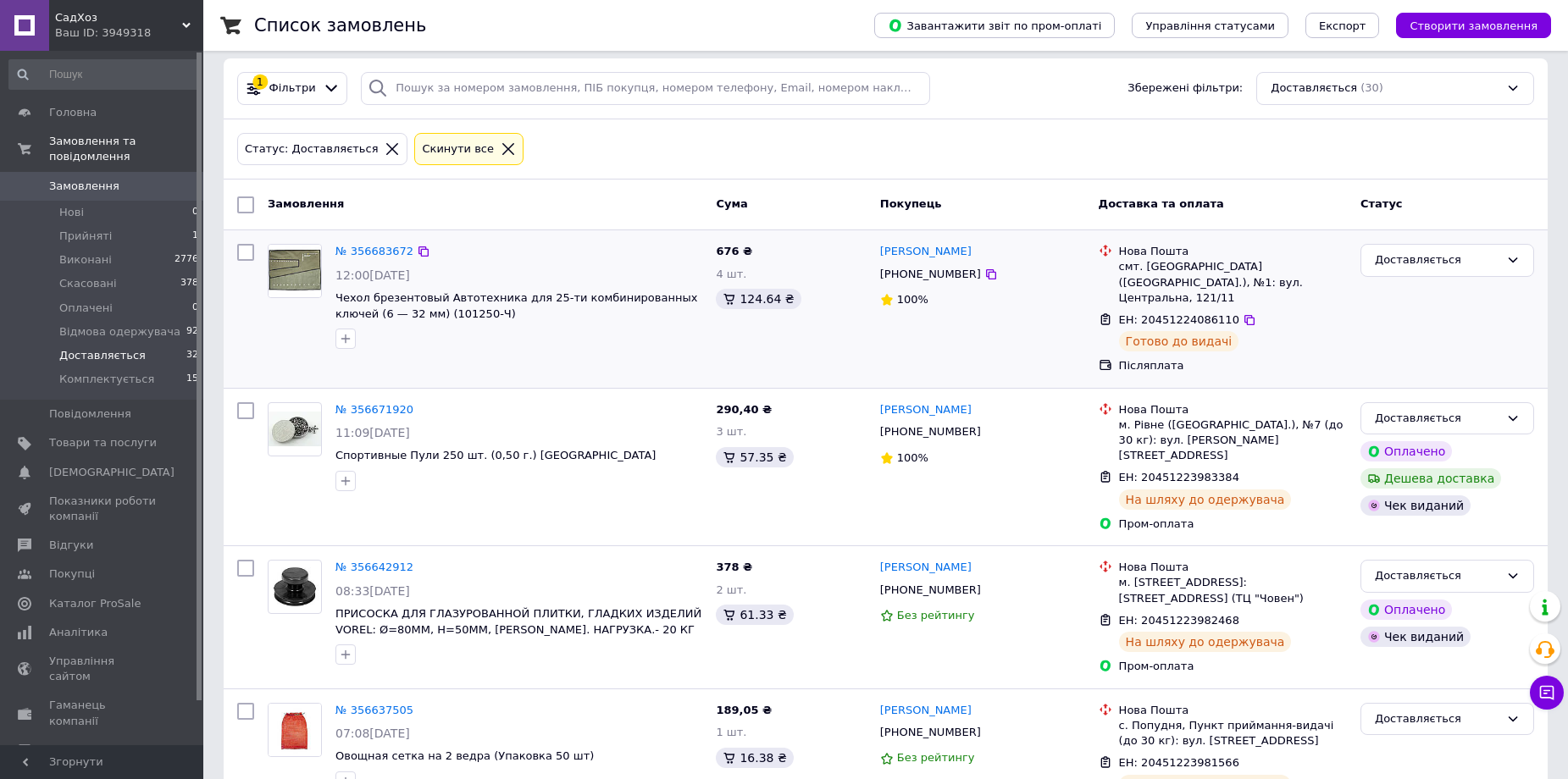
scroll to position [0, 0]
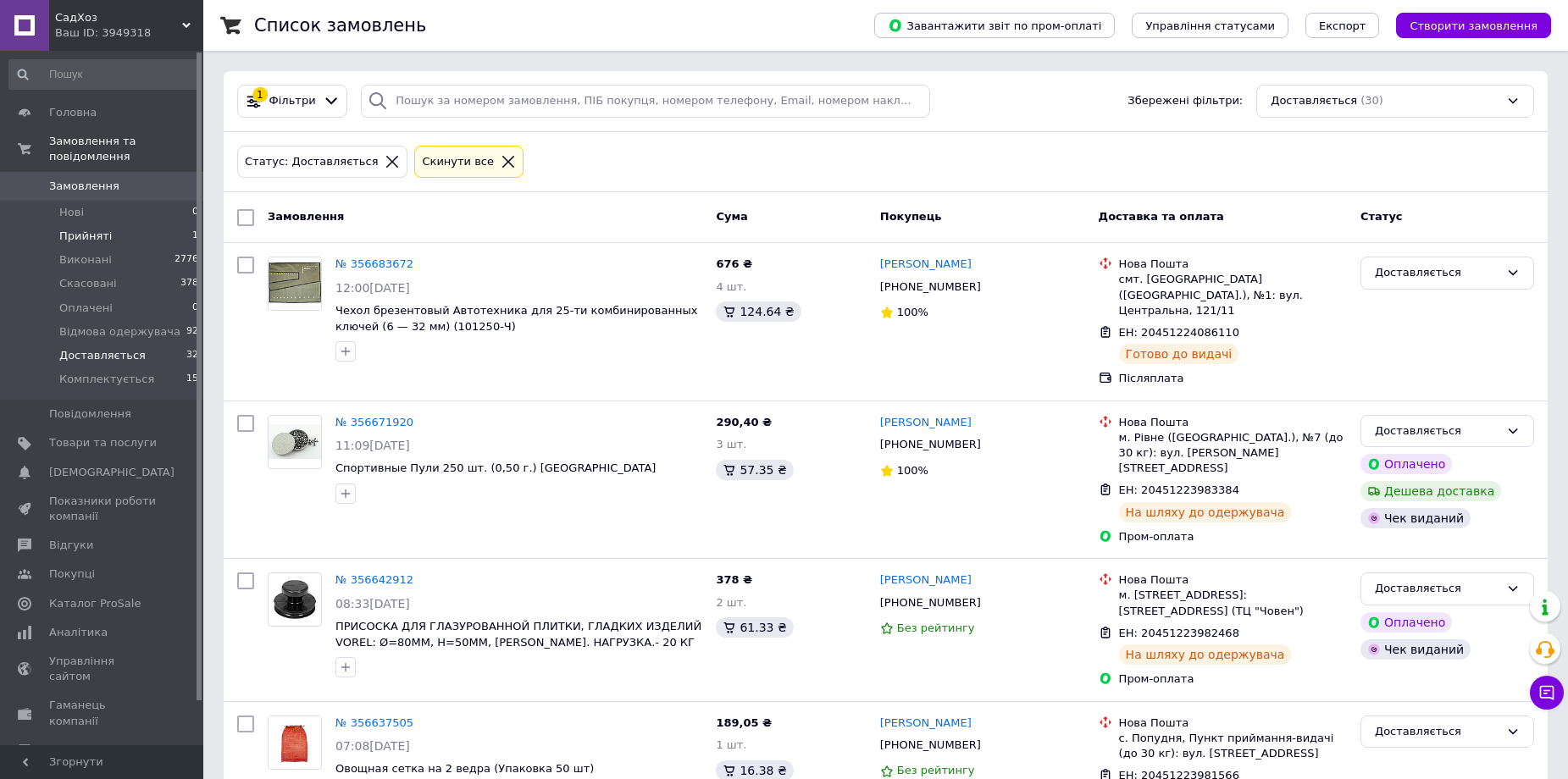
click at [100, 229] on span "Прийняті" at bounding box center [86, 236] width 52 height 15
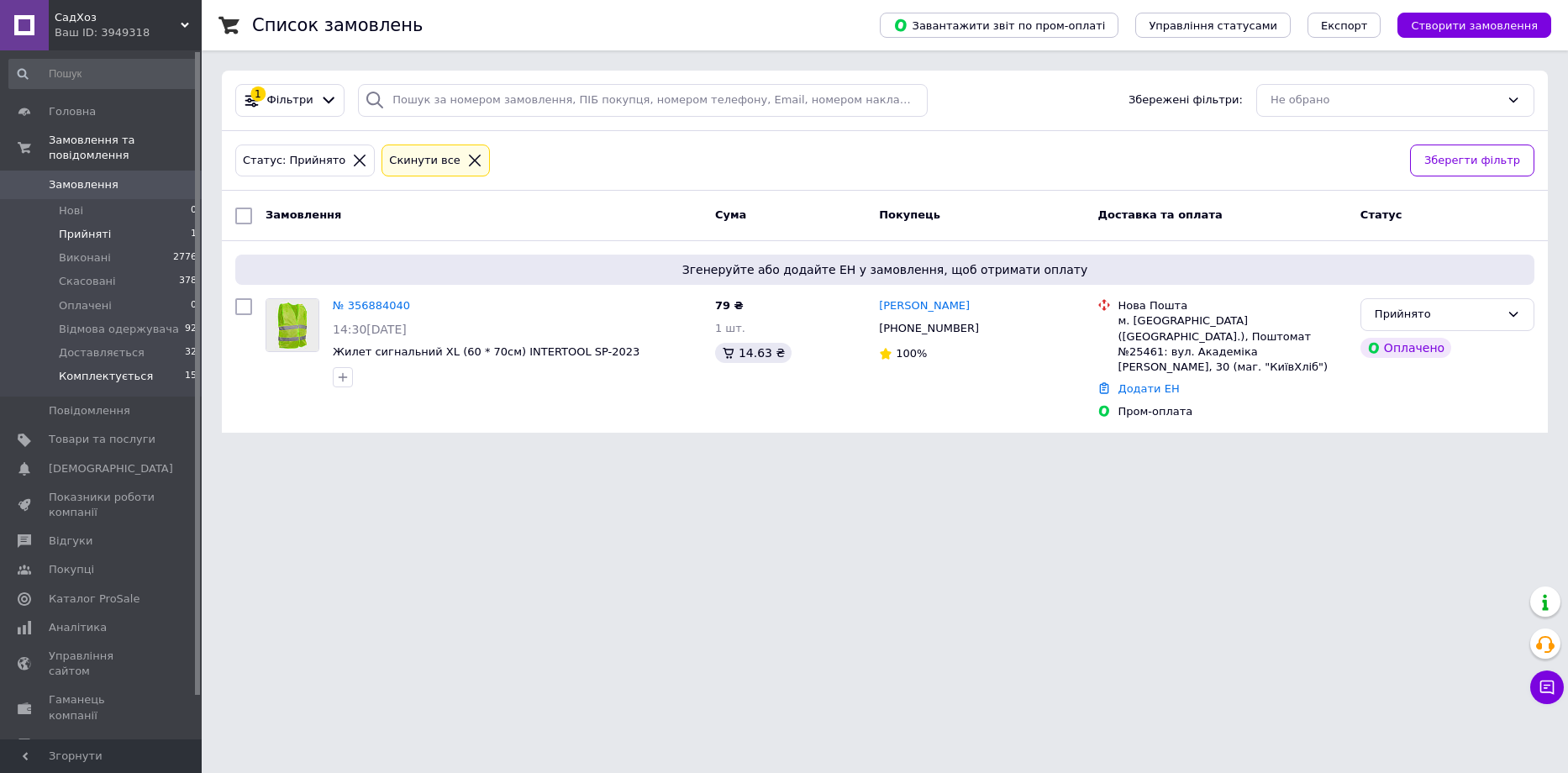
click at [97, 368] on span "Комплектується" at bounding box center [107, 376] width 94 height 15
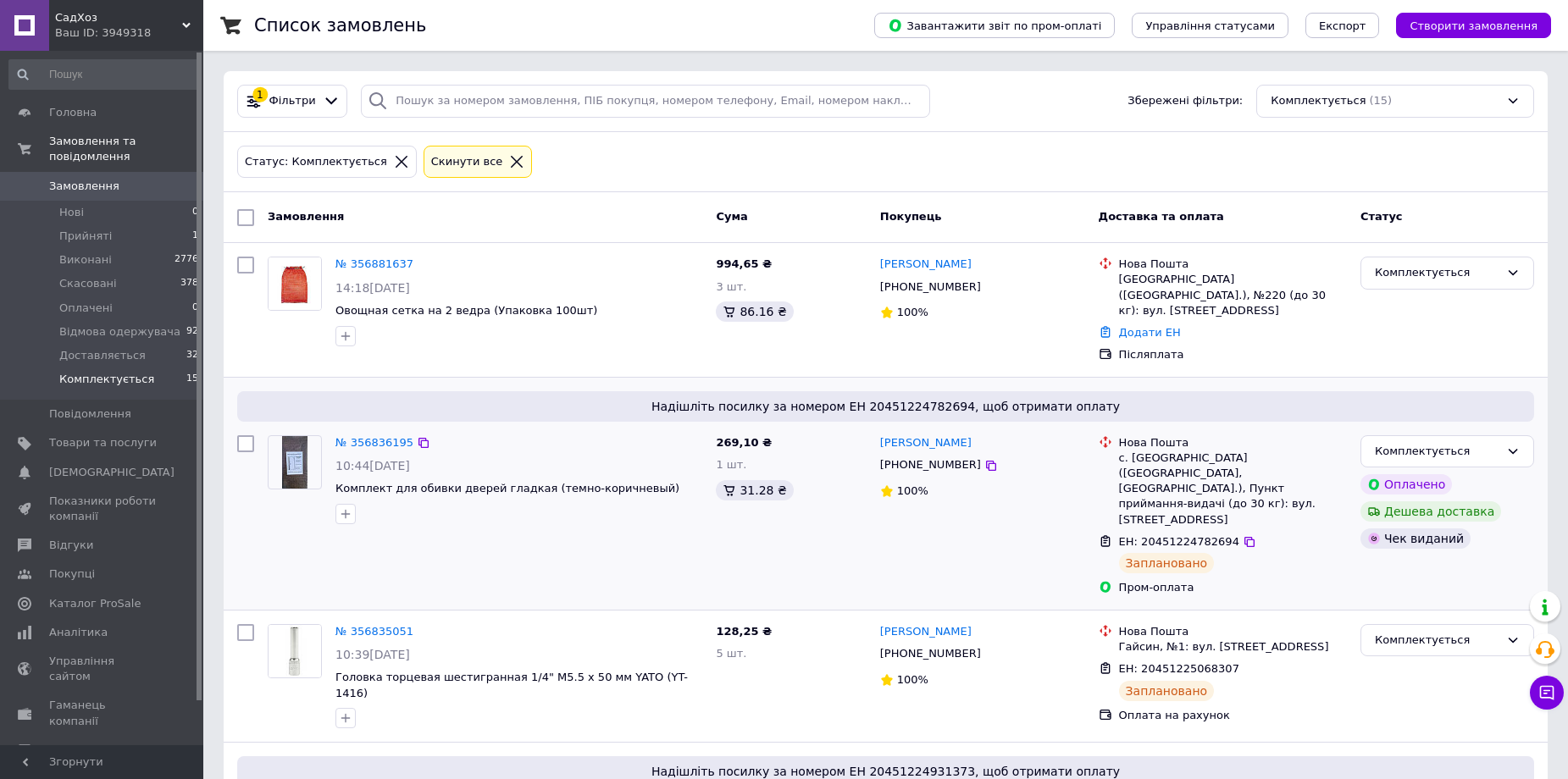
click at [245, 435] on input "checkbox" at bounding box center [245, 443] width 17 height 17
checkbox input "true"
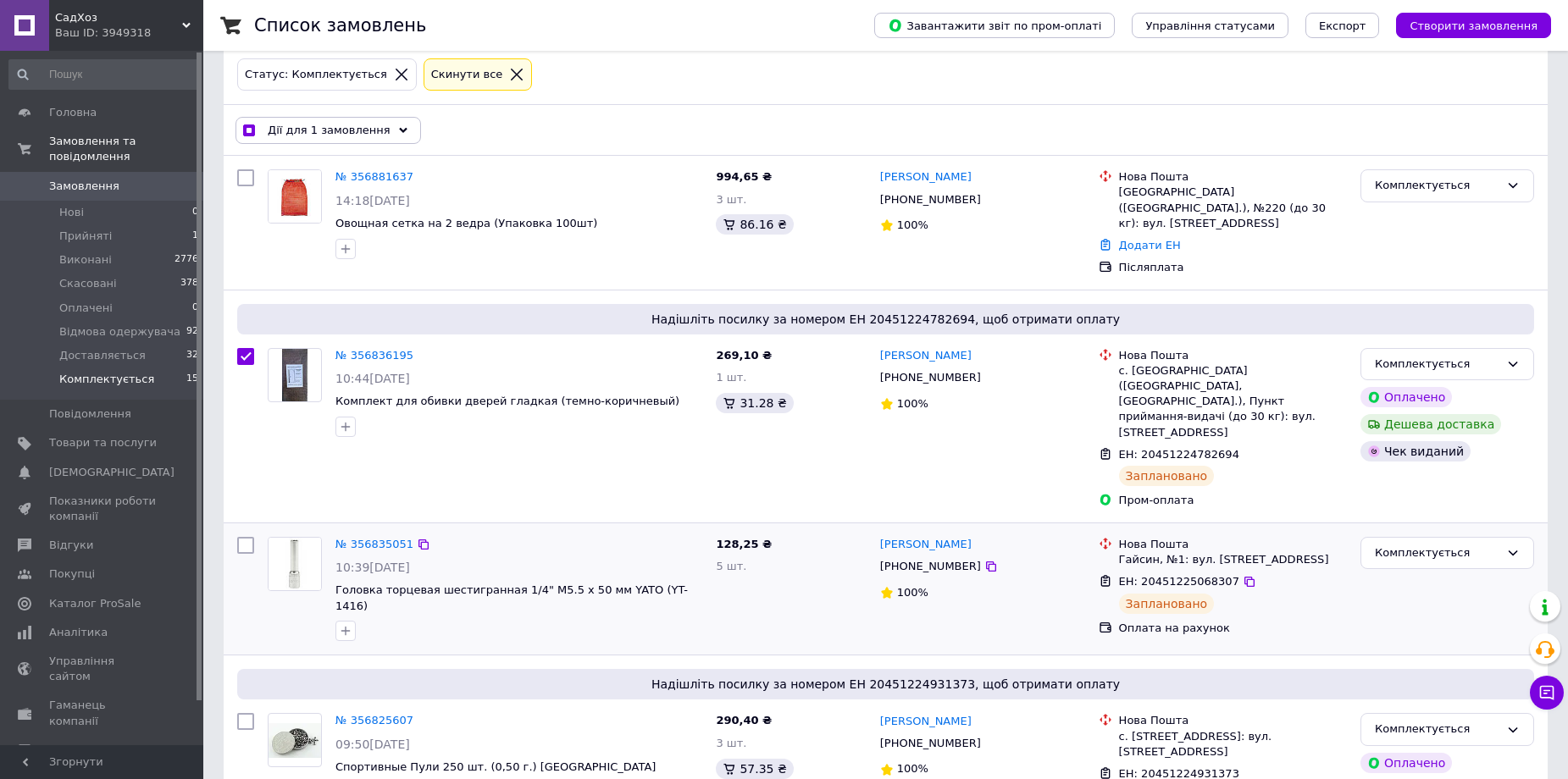
scroll to position [169, 0]
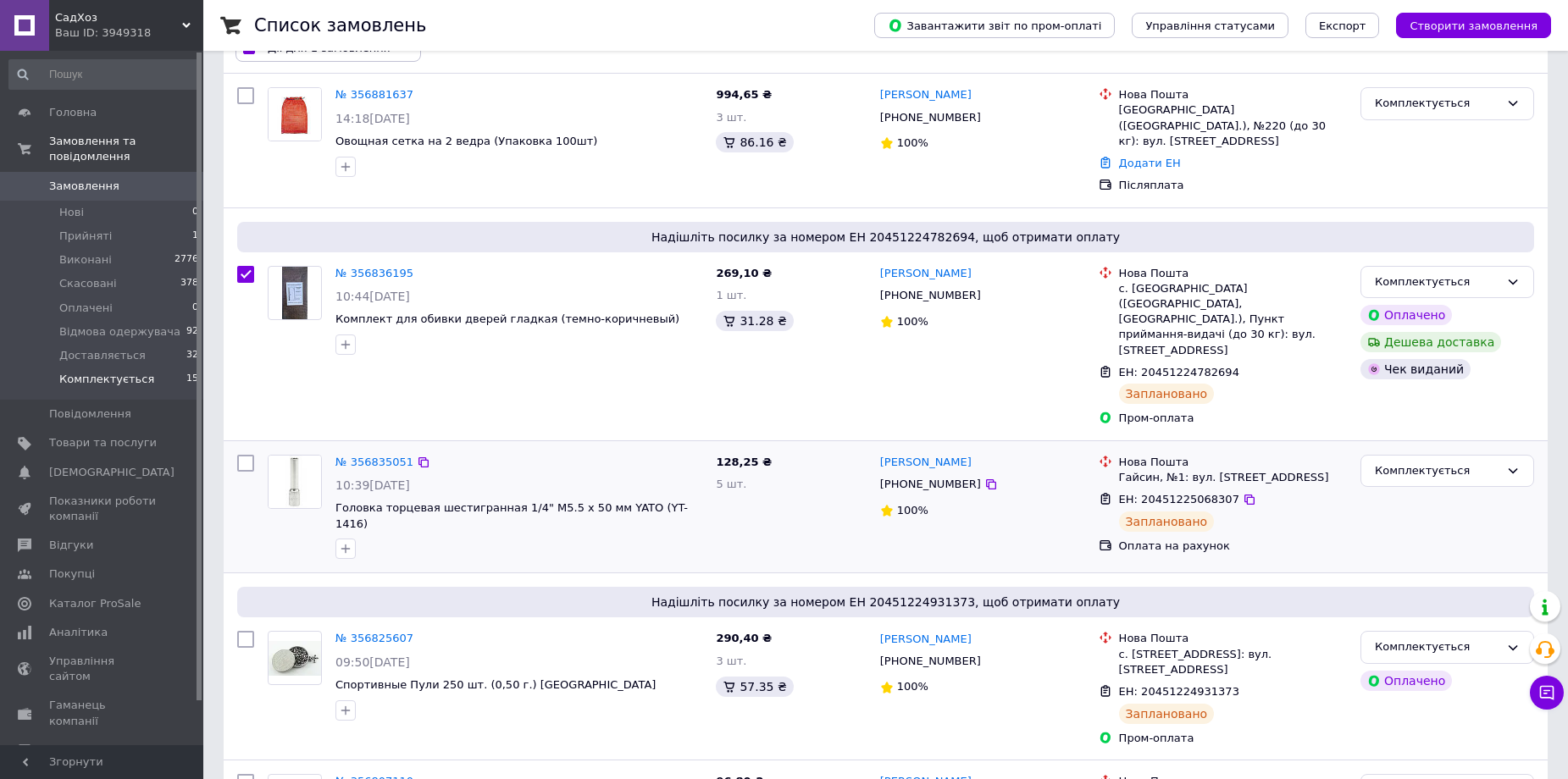
click at [243, 454] on input "checkbox" at bounding box center [245, 463] width 17 height 17
checkbox input "true"
click at [243, 631] on input "checkbox" at bounding box center [245, 639] width 17 height 17
checkbox input "true"
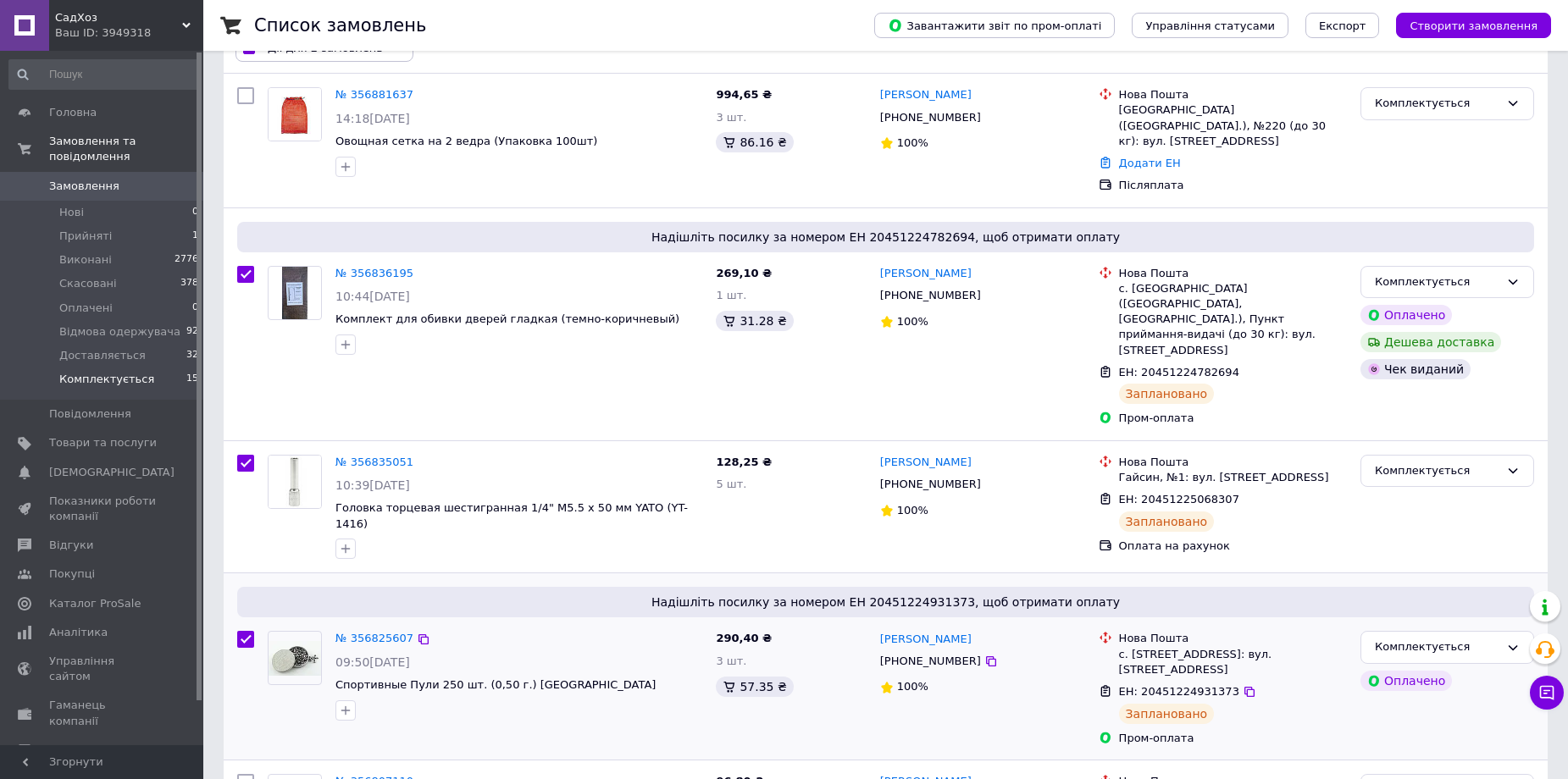
checkbox input "true"
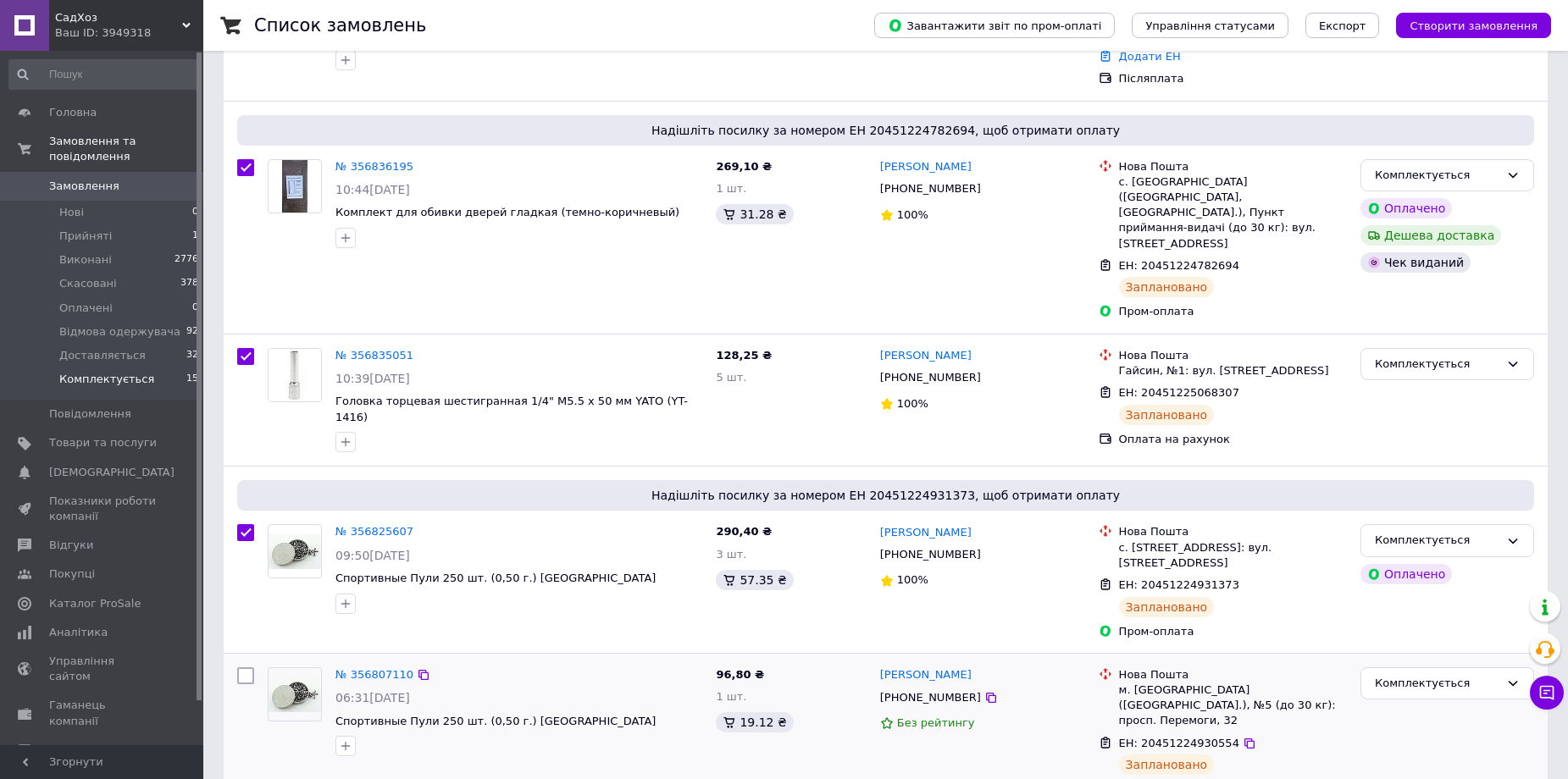
scroll to position [508, 0]
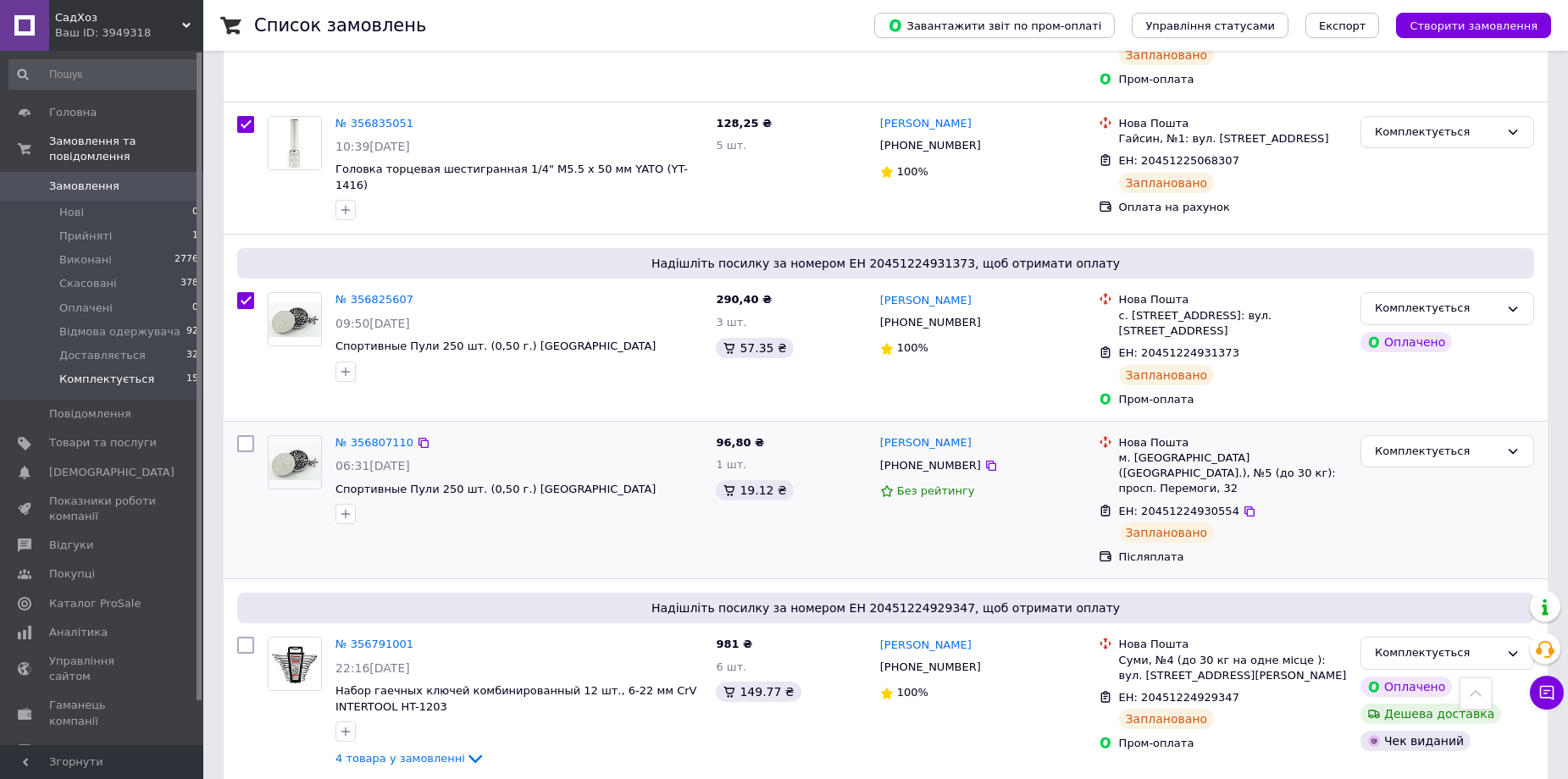
click at [251, 435] on input "checkbox" at bounding box center [245, 443] width 17 height 17
checkbox input "true"
click at [243, 630] on div at bounding box center [245, 702] width 31 height 146
checkbox input "true"
click at [243, 636] on input "checkbox" at bounding box center [245, 645] width 17 height 17
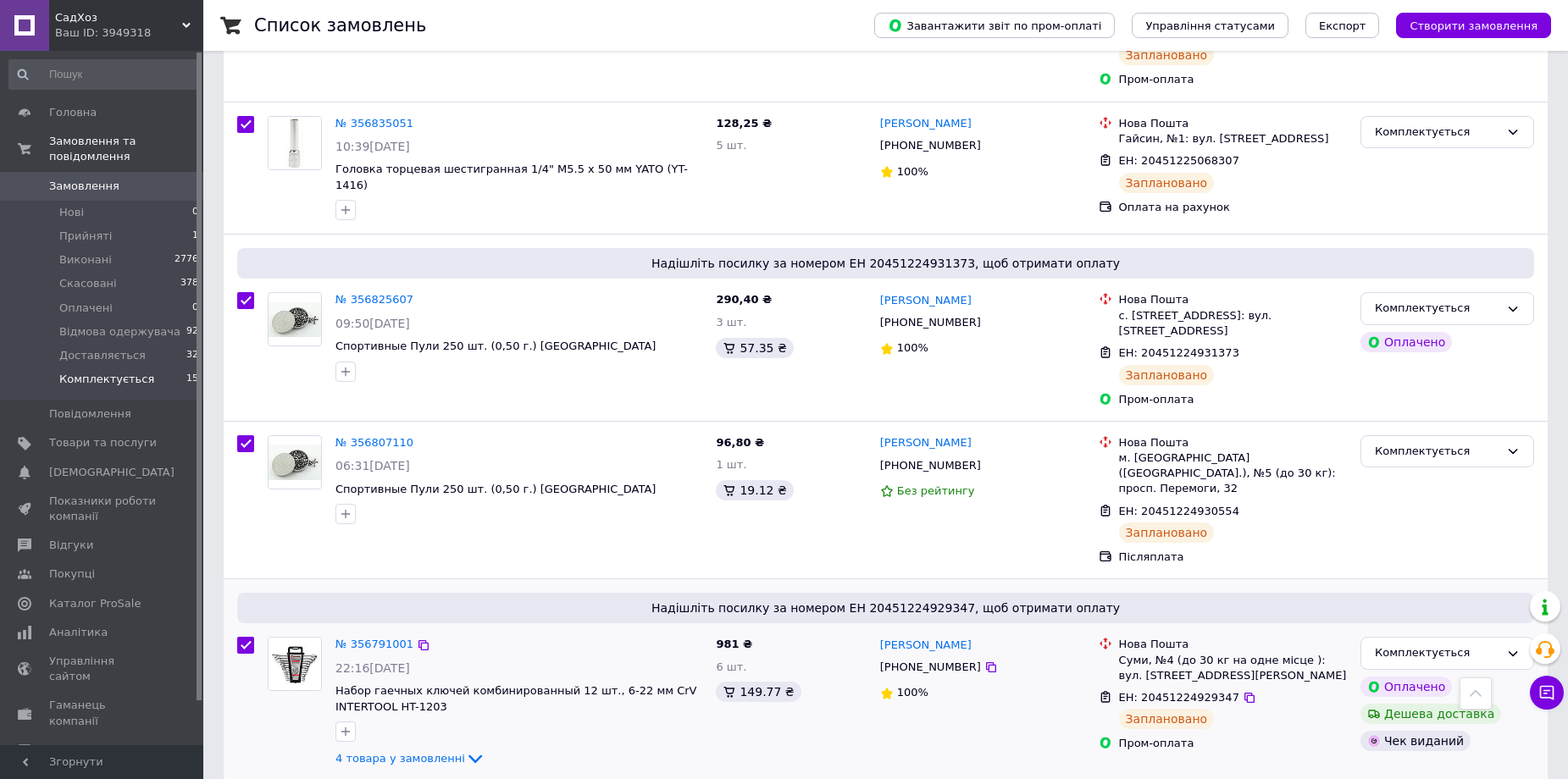
checkbox input "true"
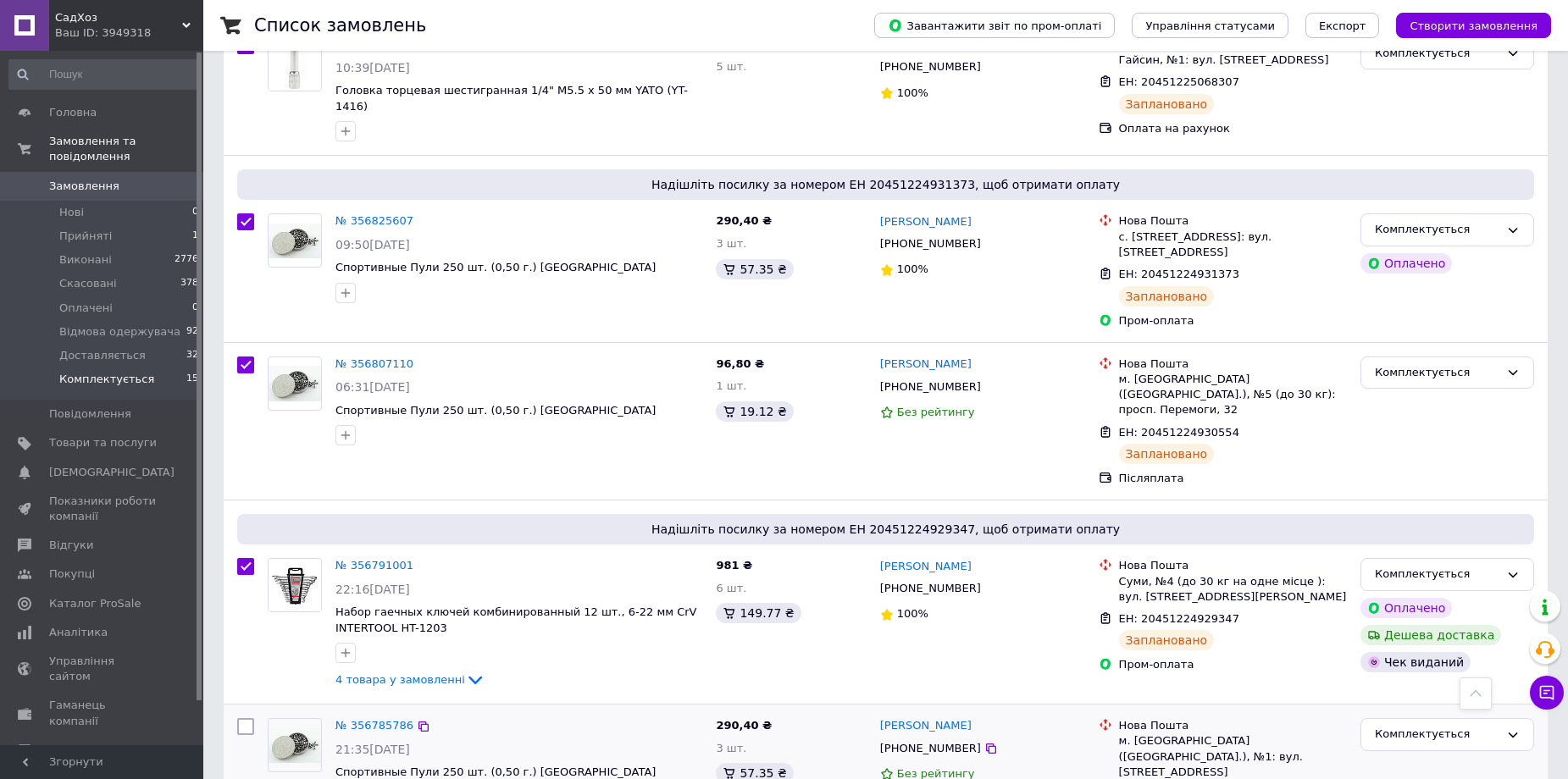
scroll to position [762, 0]
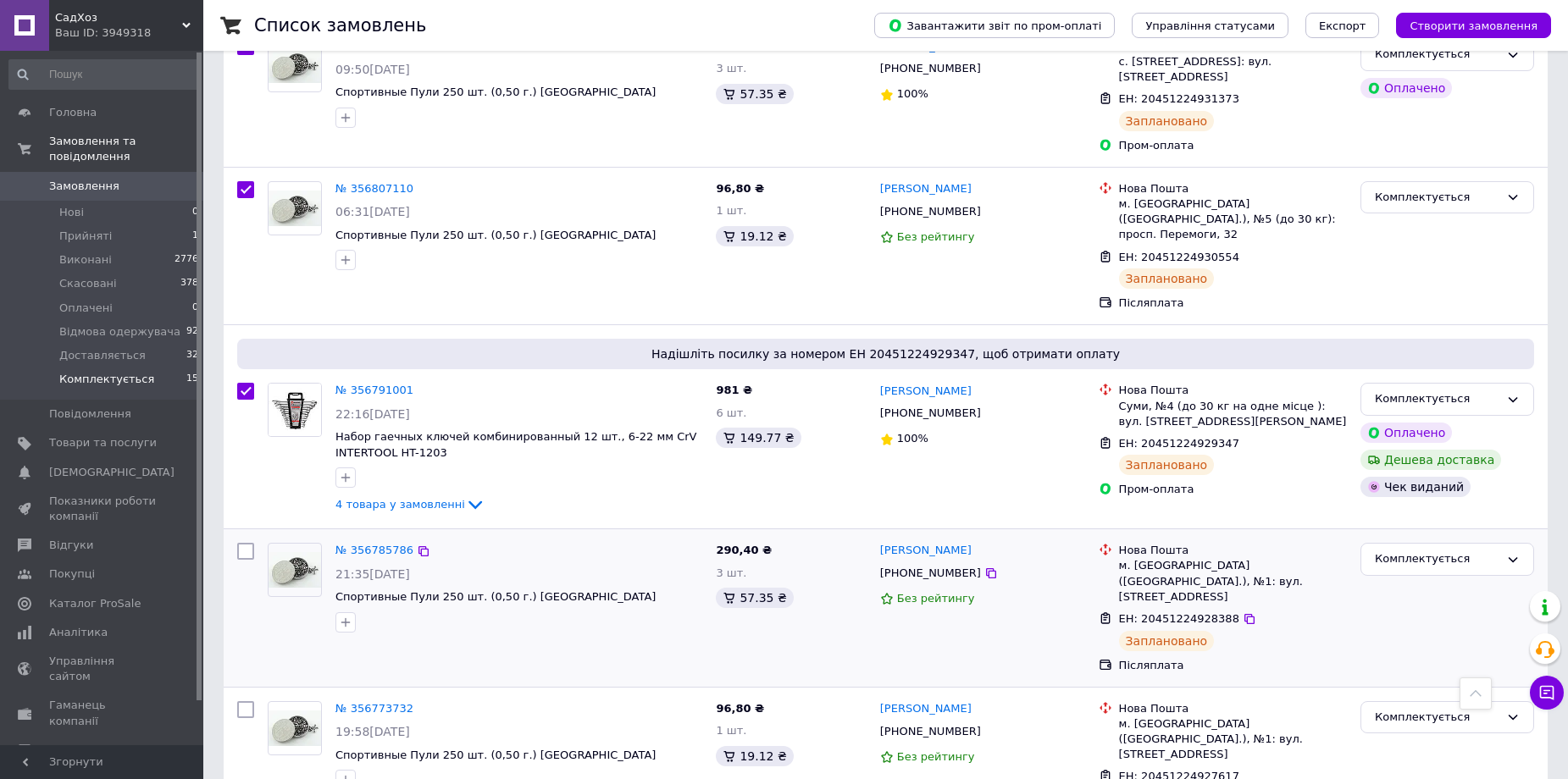
click at [245, 543] on input "checkbox" at bounding box center [245, 551] width 17 height 17
checkbox input "true"
click at [245, 701] on input "checkbox" at bounding box center [245, 709] width 17 height 17
checkbox input "true"
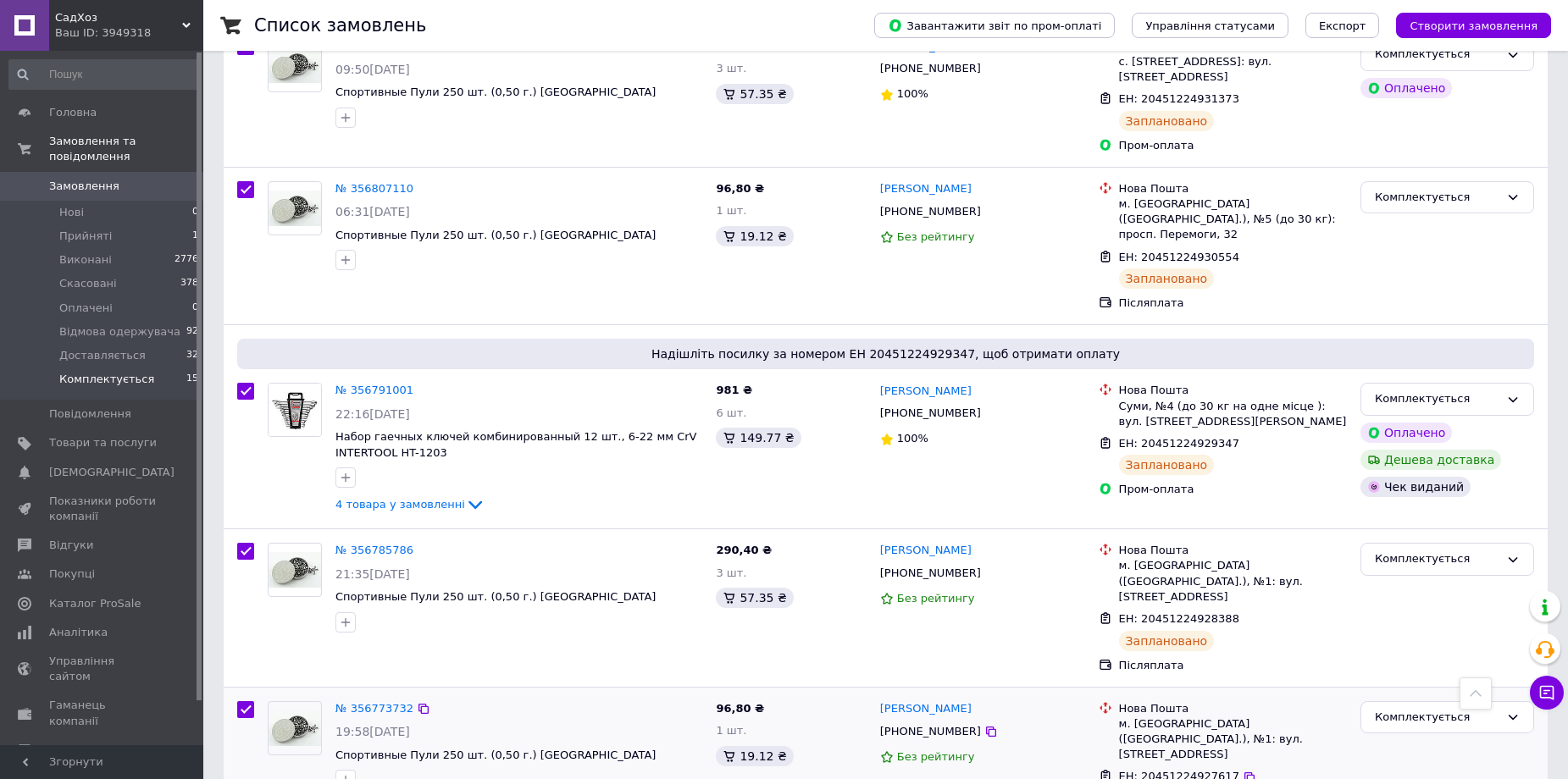
checkbox input "true"
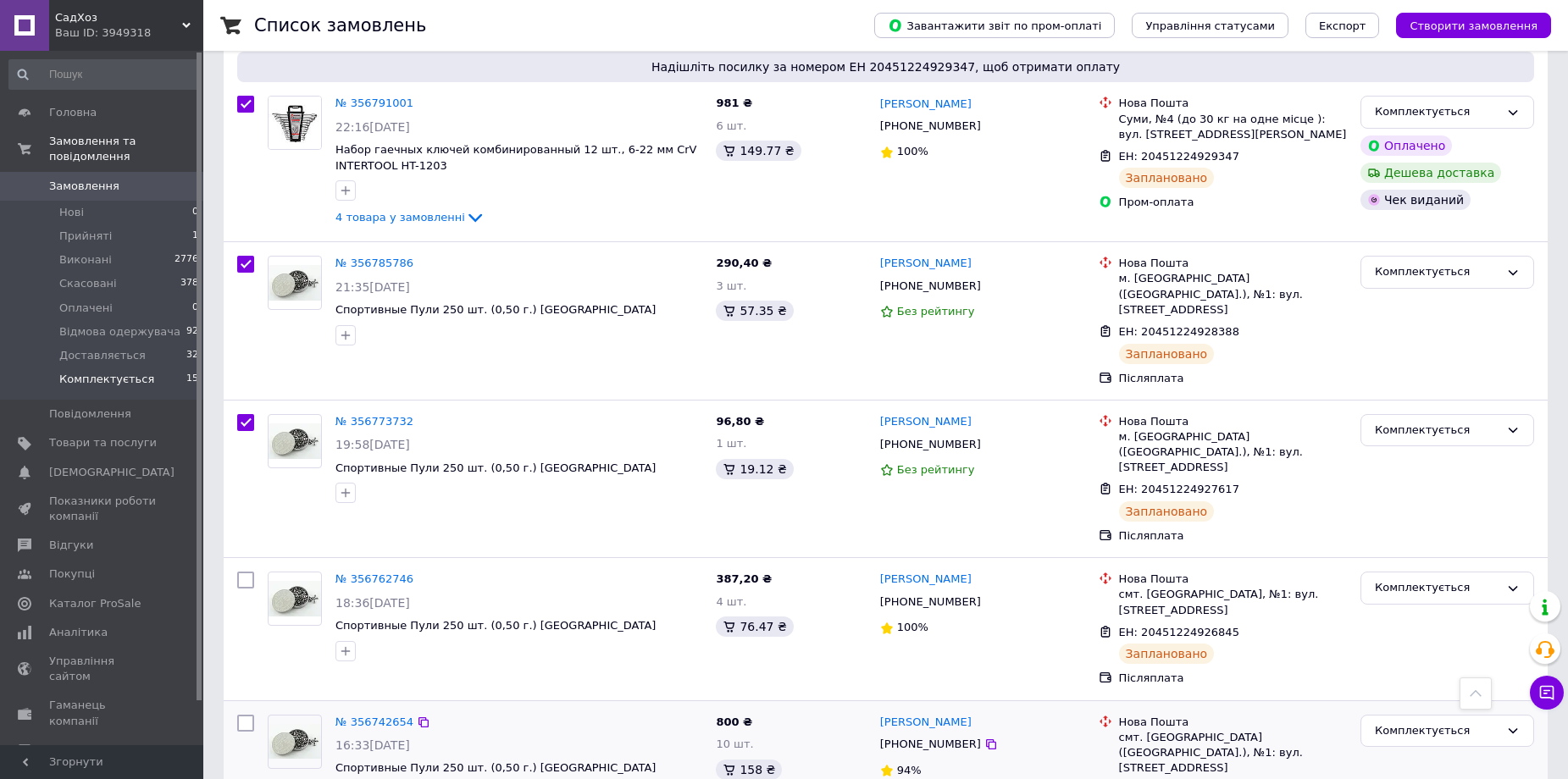
scroll to position [1185, 0]
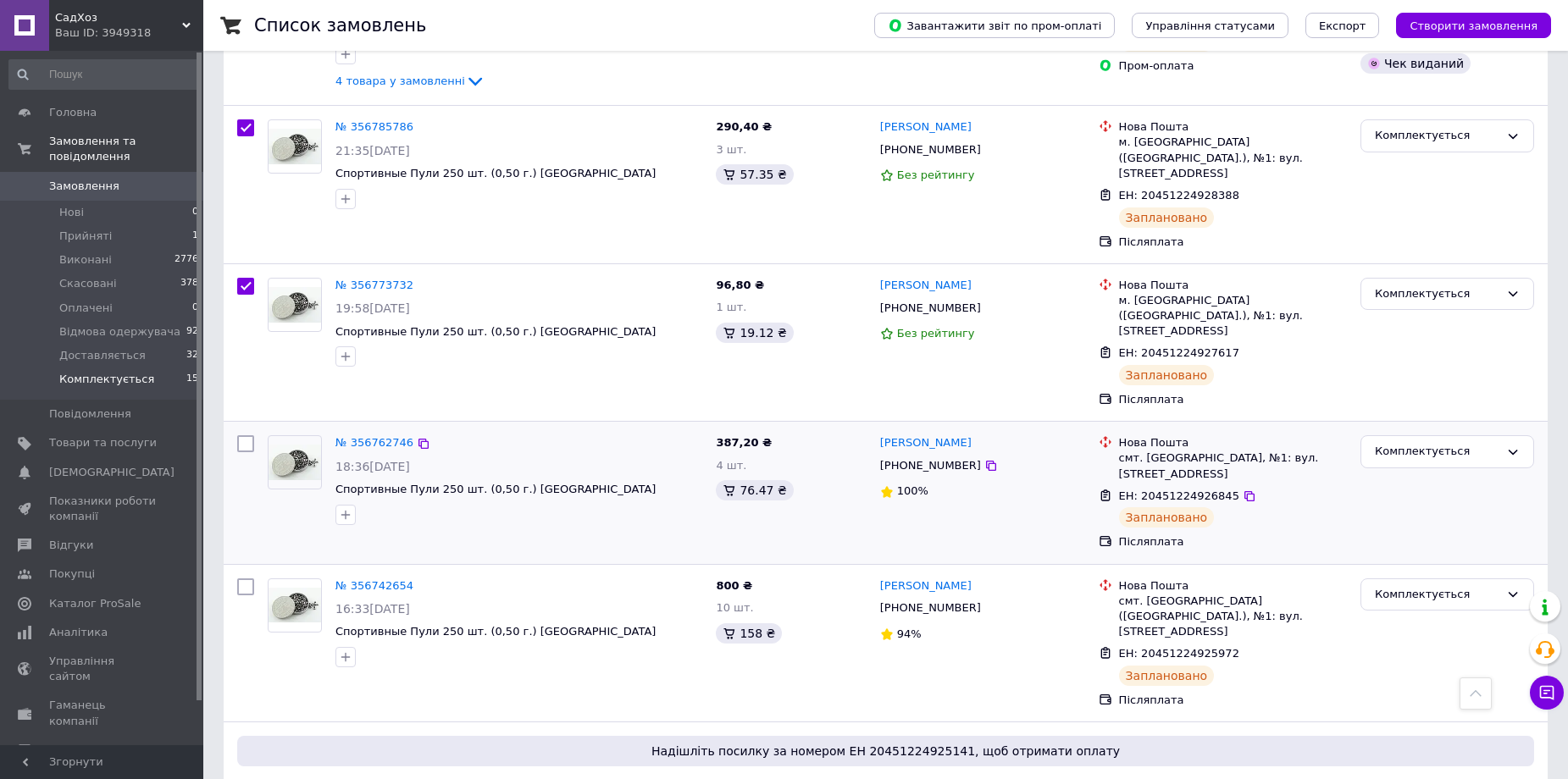
click at [245, 435] on input "checkbox" at bounding box center [245, 443] width 17 height 17
checkbox input "true"
click at [247, 578] on input "checkbox" at bounding box center [245, 587] width 17 height 17
checkbox input "true"
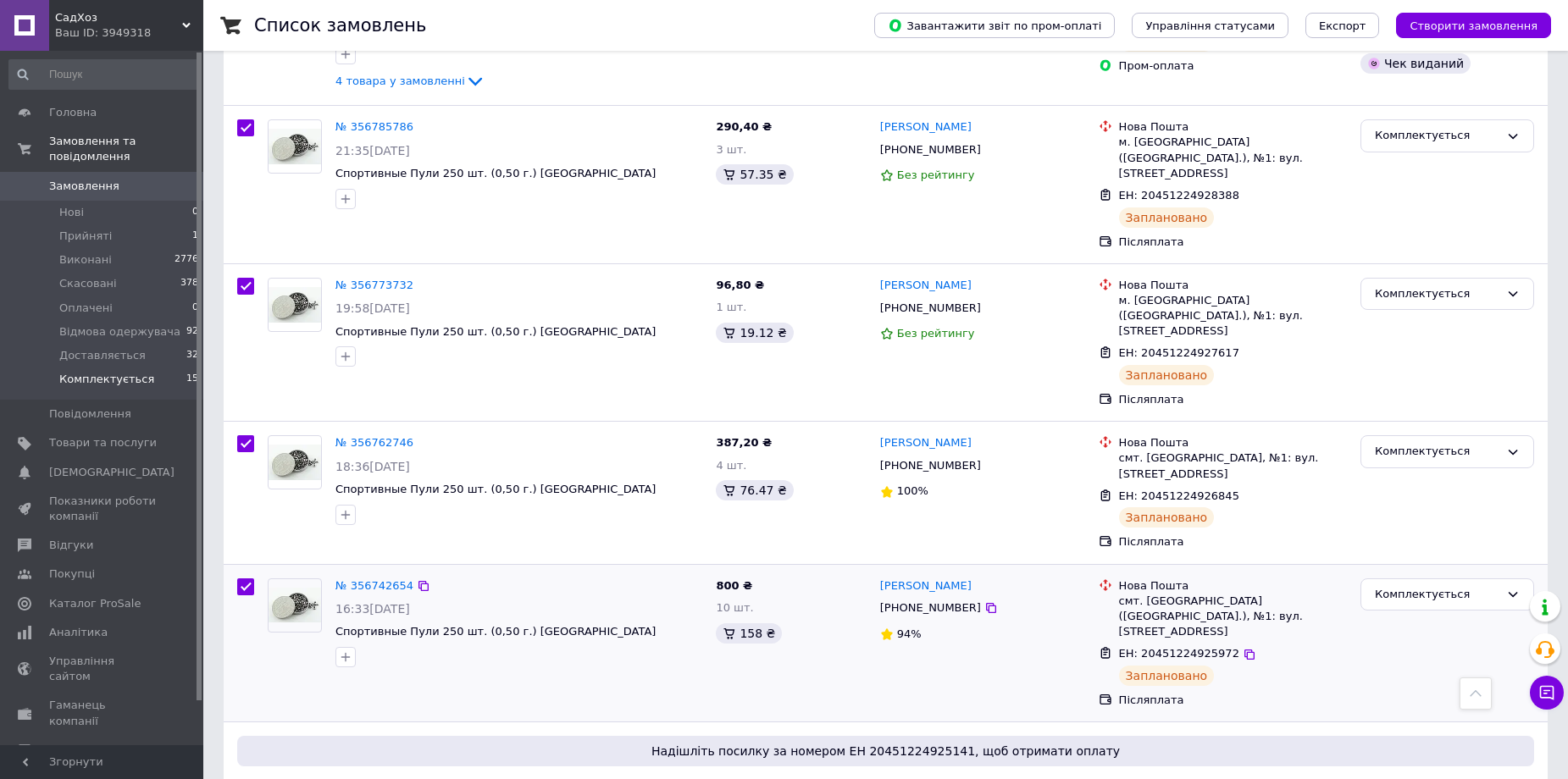
checkbox input "true"
click at [250, 778] on input "checkbox" at bounding box center [245, 788] width 17 height 17
checkbox input "true"
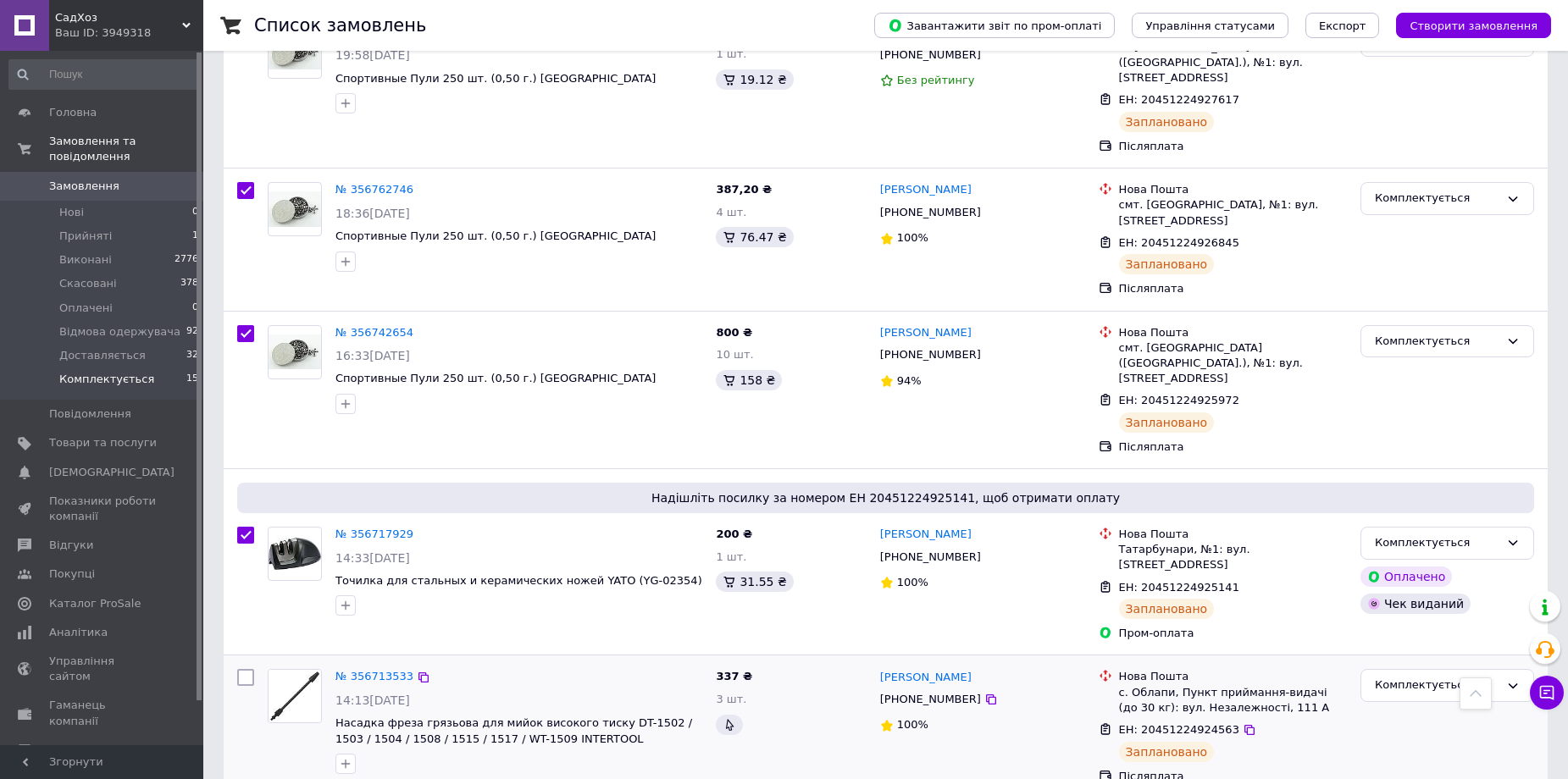
scroll to position [1440, 0]
click at [241, 668] on input "checkbox" at bounding box center [245, 676] width 17 height 17
checkbox input "true"
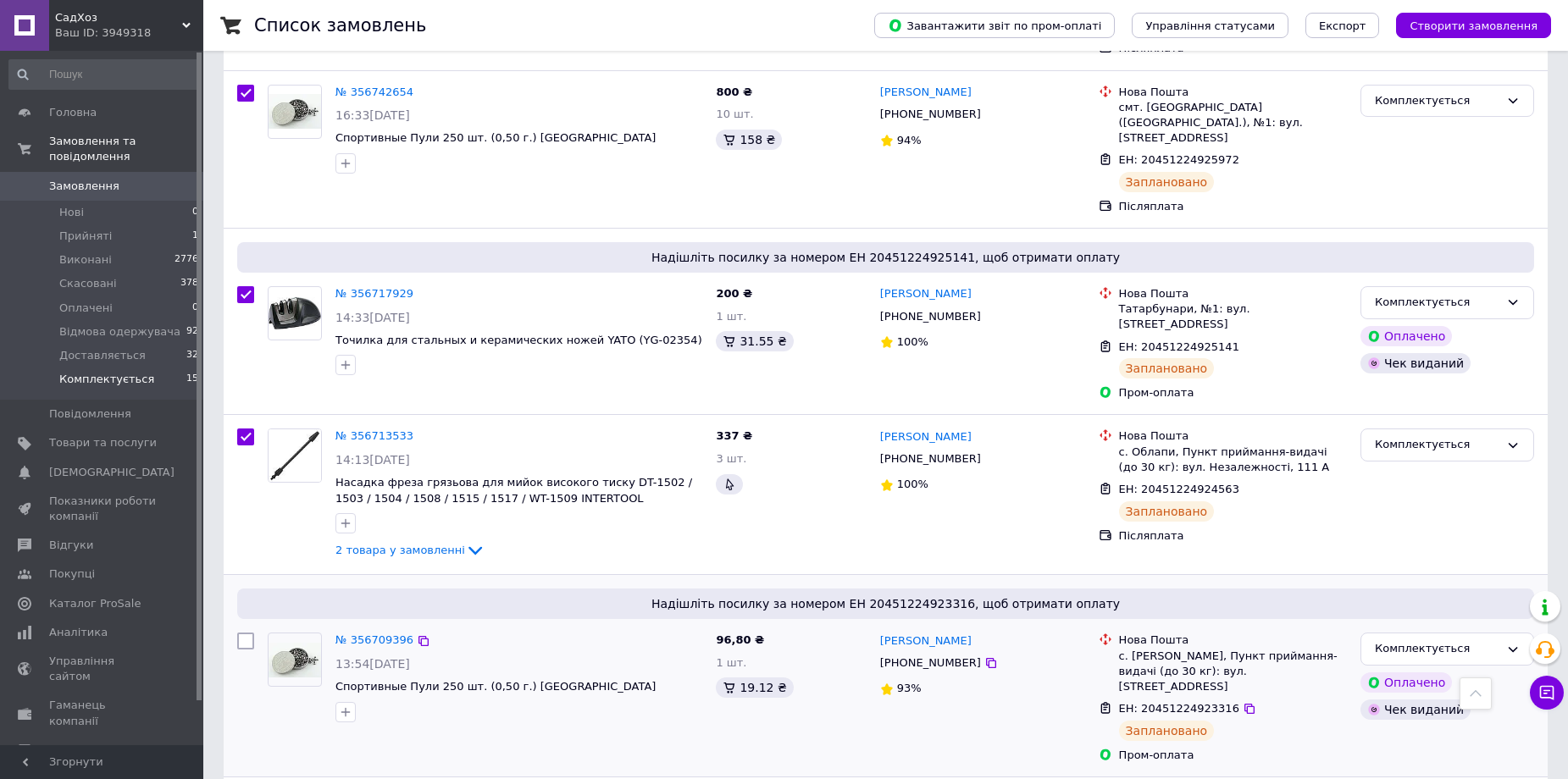
scroll to position [1693, 0]
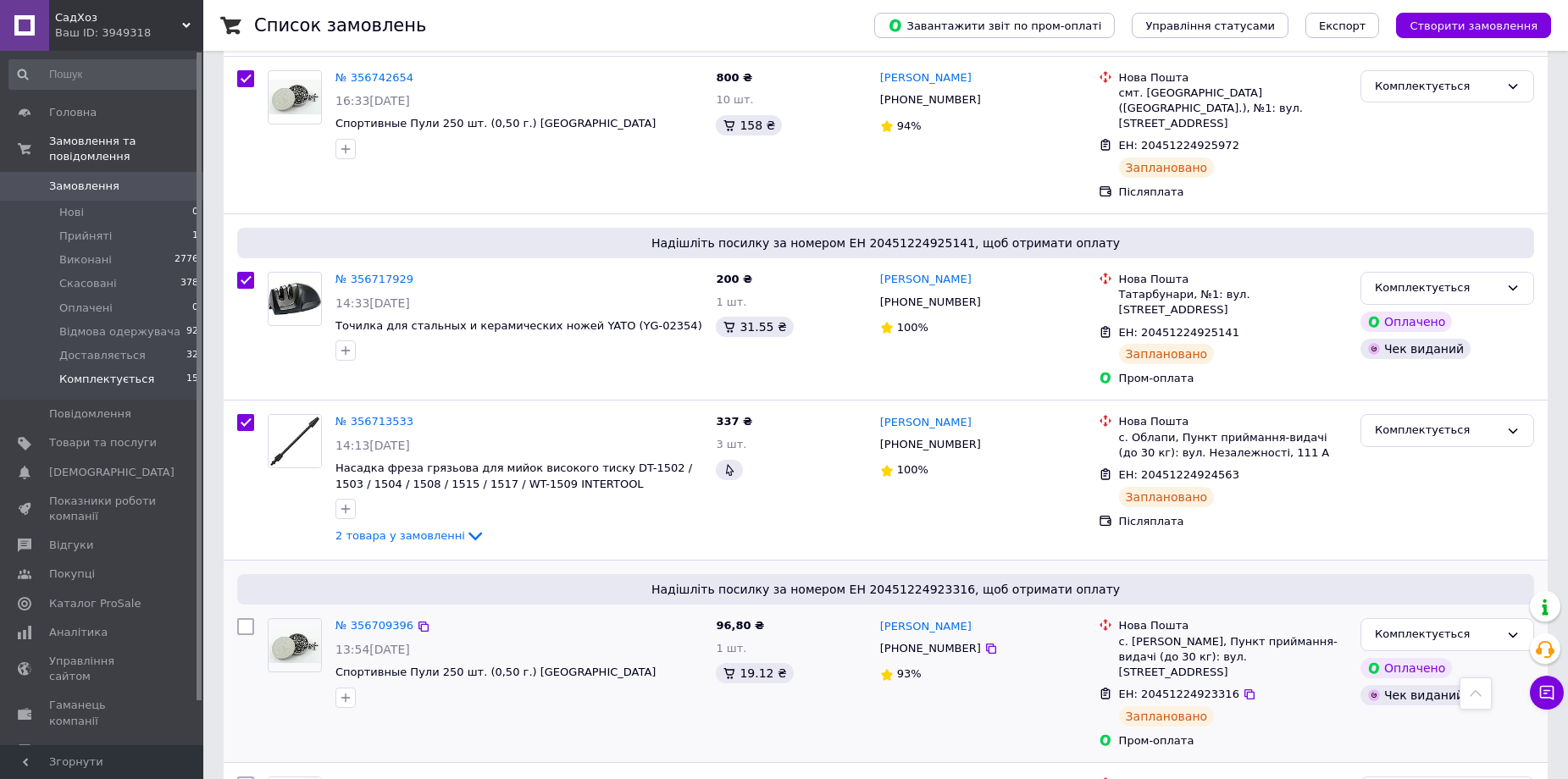
click at [249, 618] on input "checkbox" at bounding box center [245, 626] width 17 height 17
checkbox input "true"
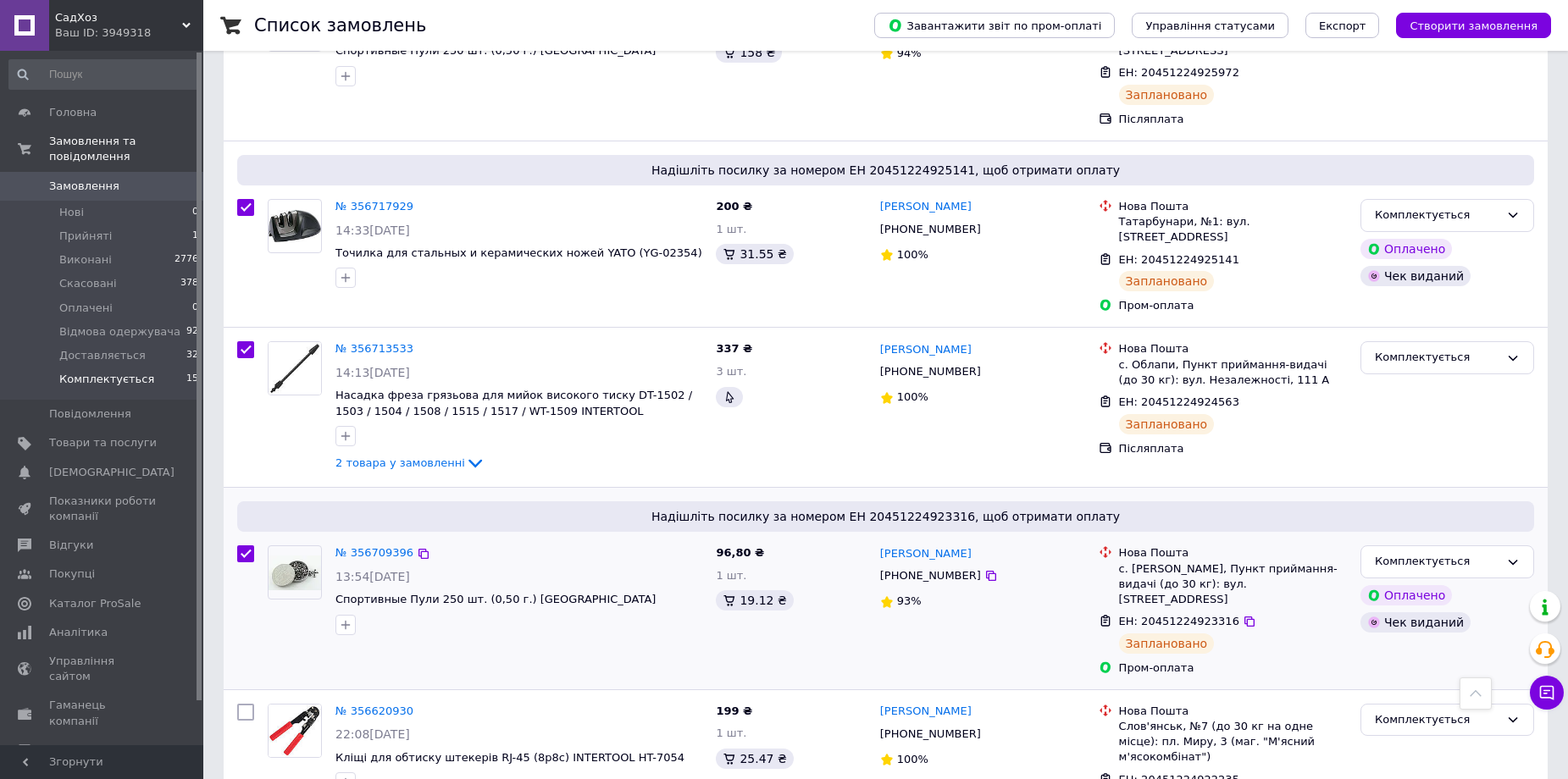
scroll to position [1851, 0]
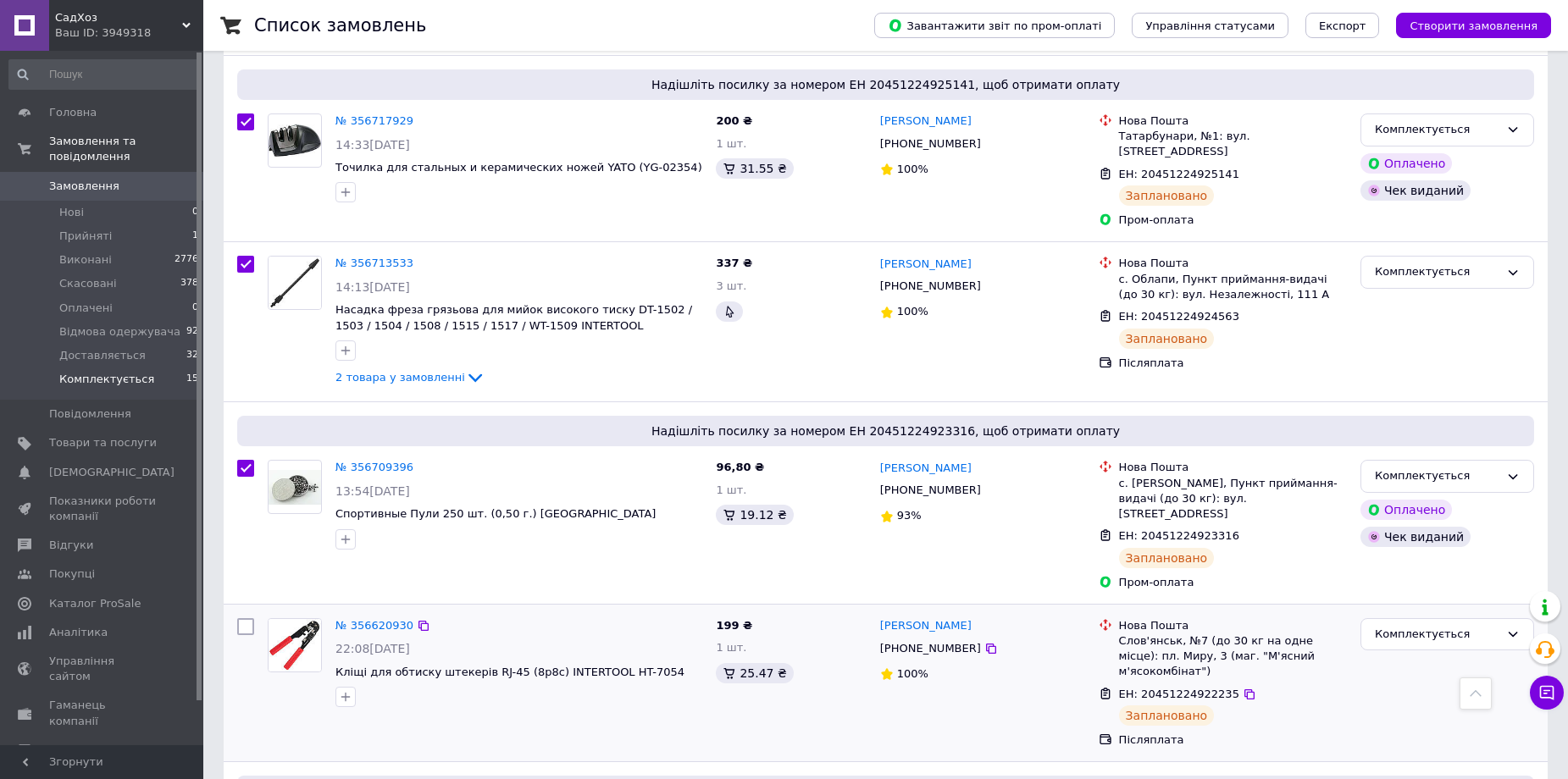
click at [247, 618] on input "checkbox" at bounding box center [245, 626] width 17 height 17
checkbox input "true"
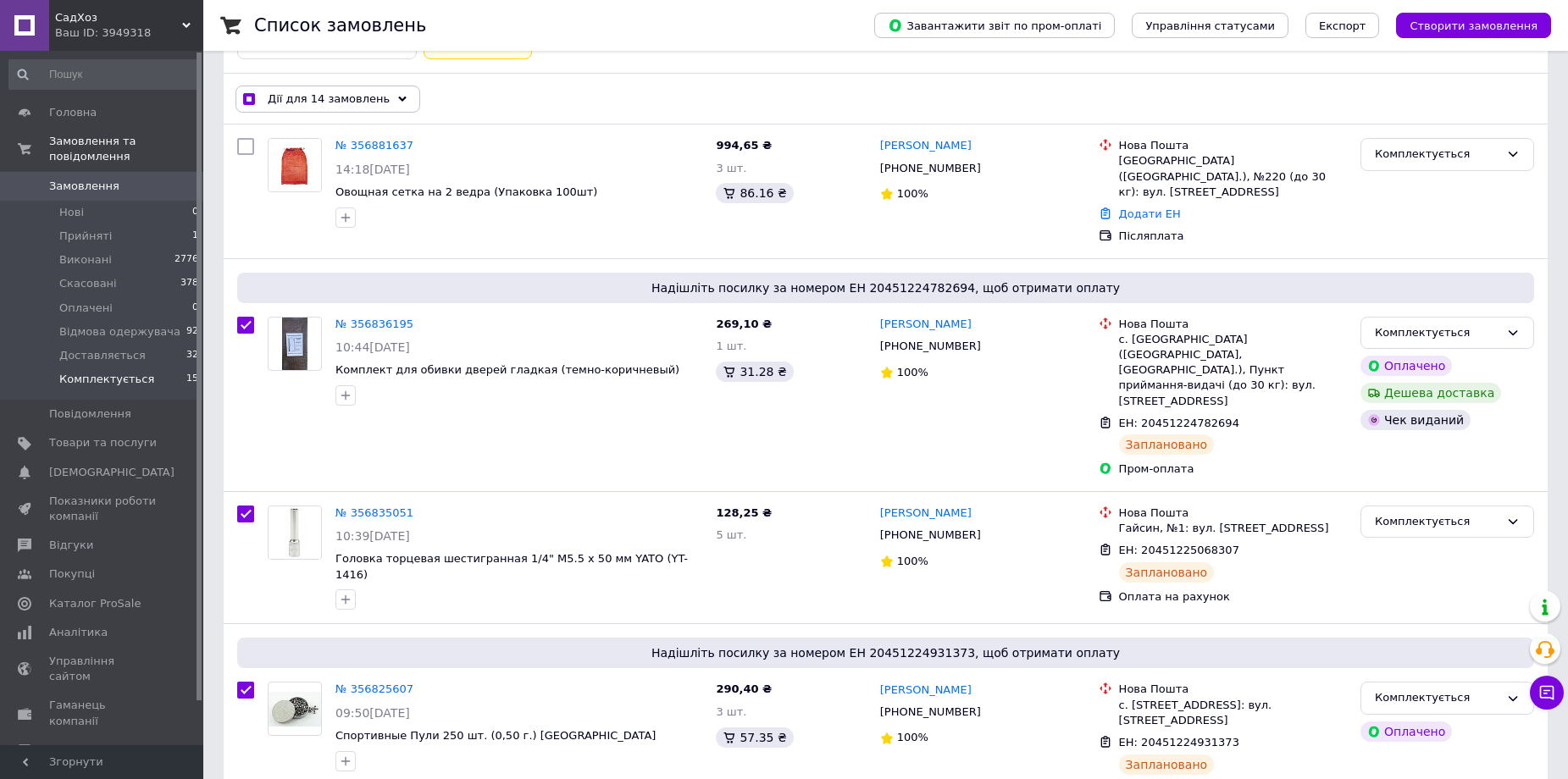
scroll to position [0, 0]
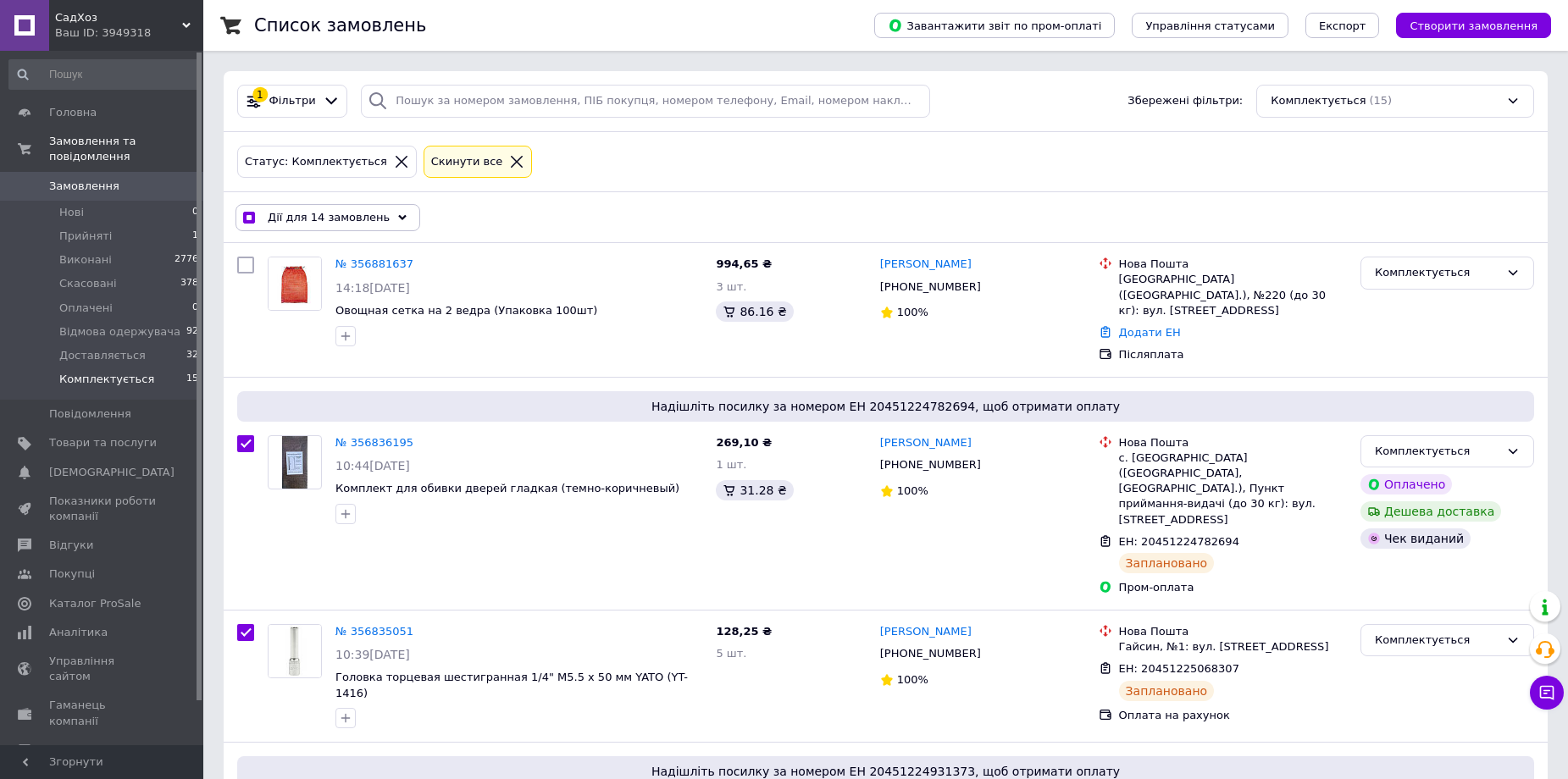
click at [365, 221] on span "Дії для 14 замовлень" at bounding box center [329, 217] width 122 height 15
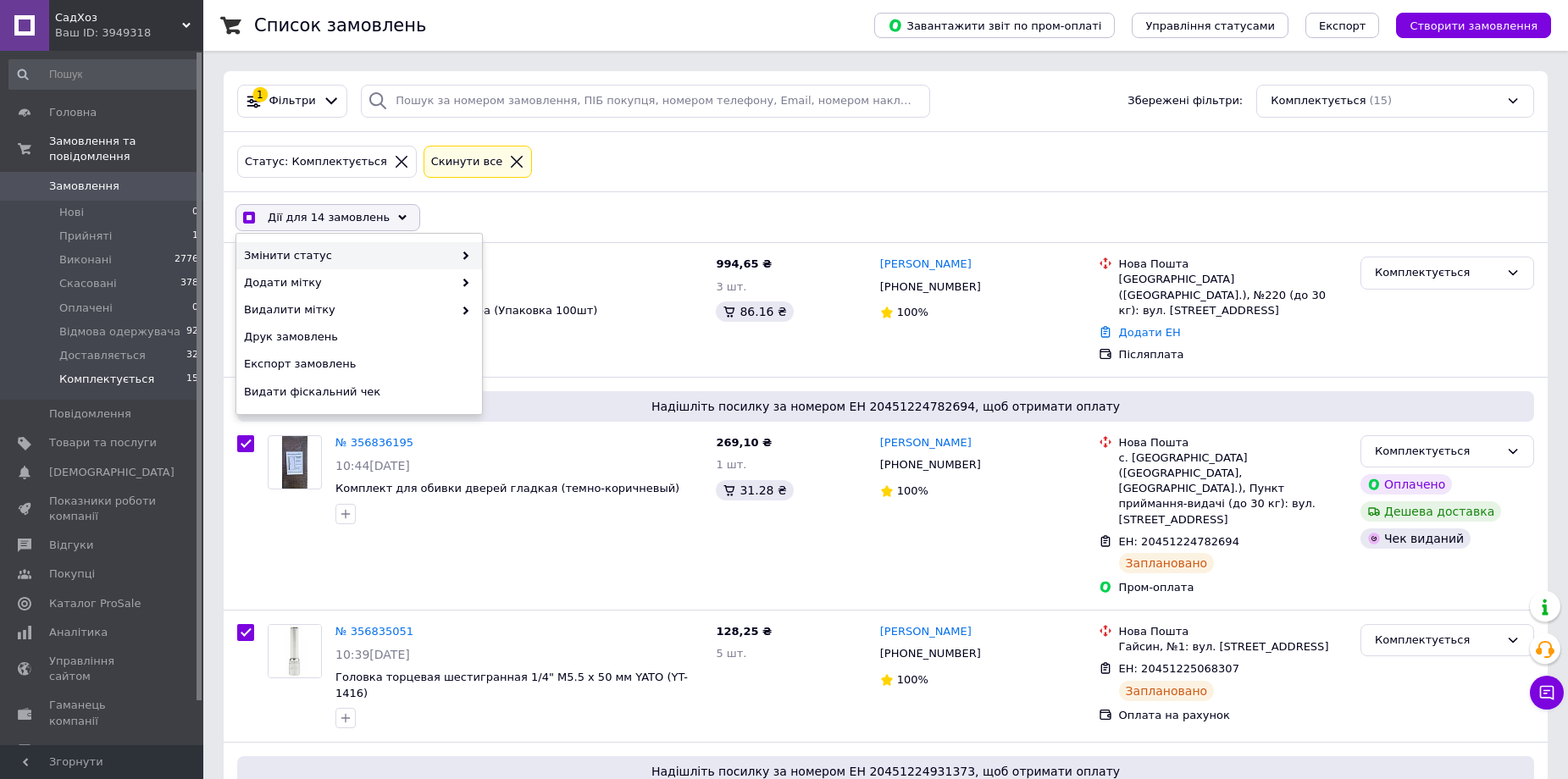
click at [466, 253] on icon at bounding box center [466, 255] width 8 height 8
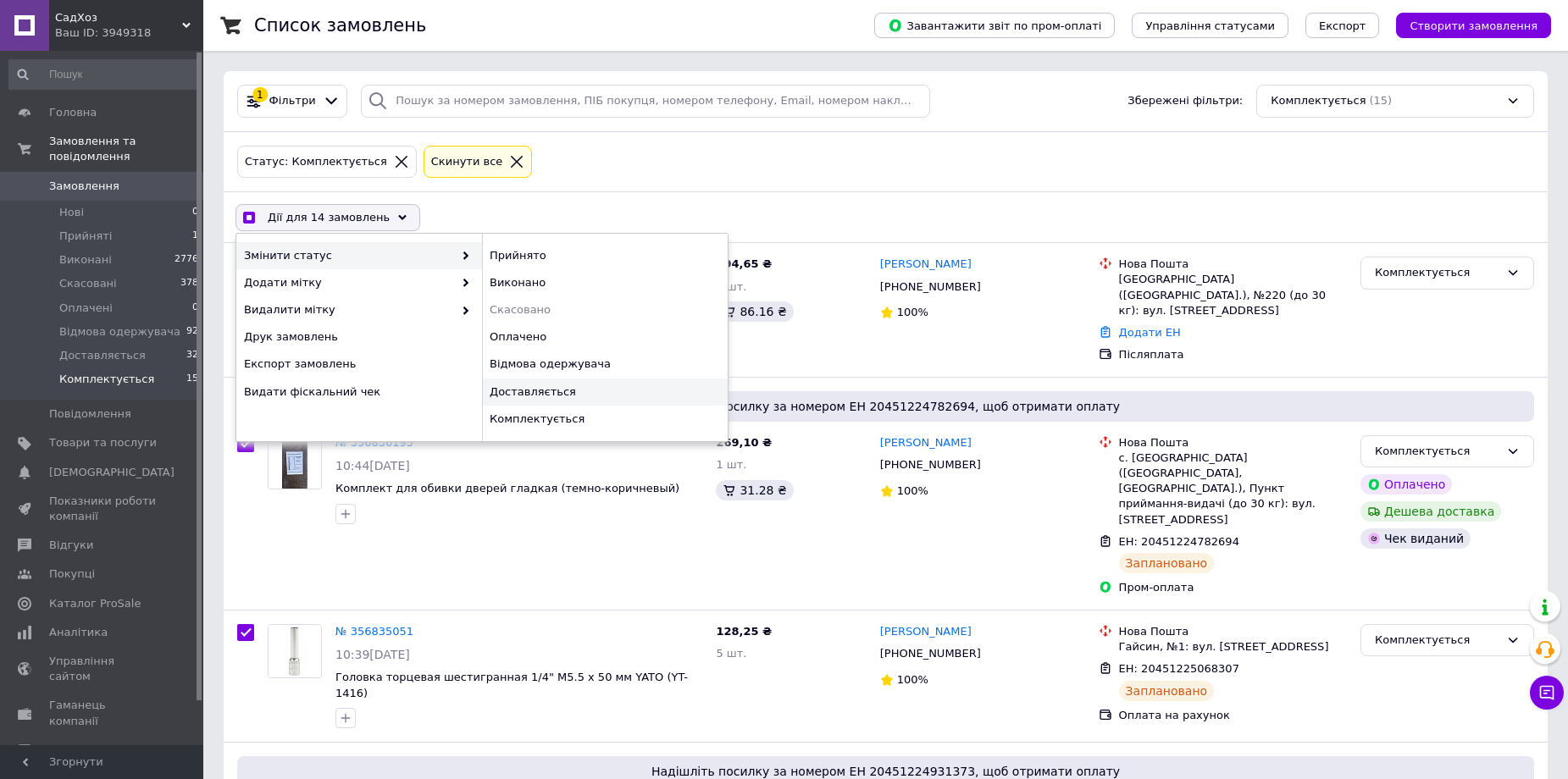
checkbox input "true"
click at [531, 391] on div "Доставляється" at bounding box center [604, 392] width 245 height 27
checkbox input "false"
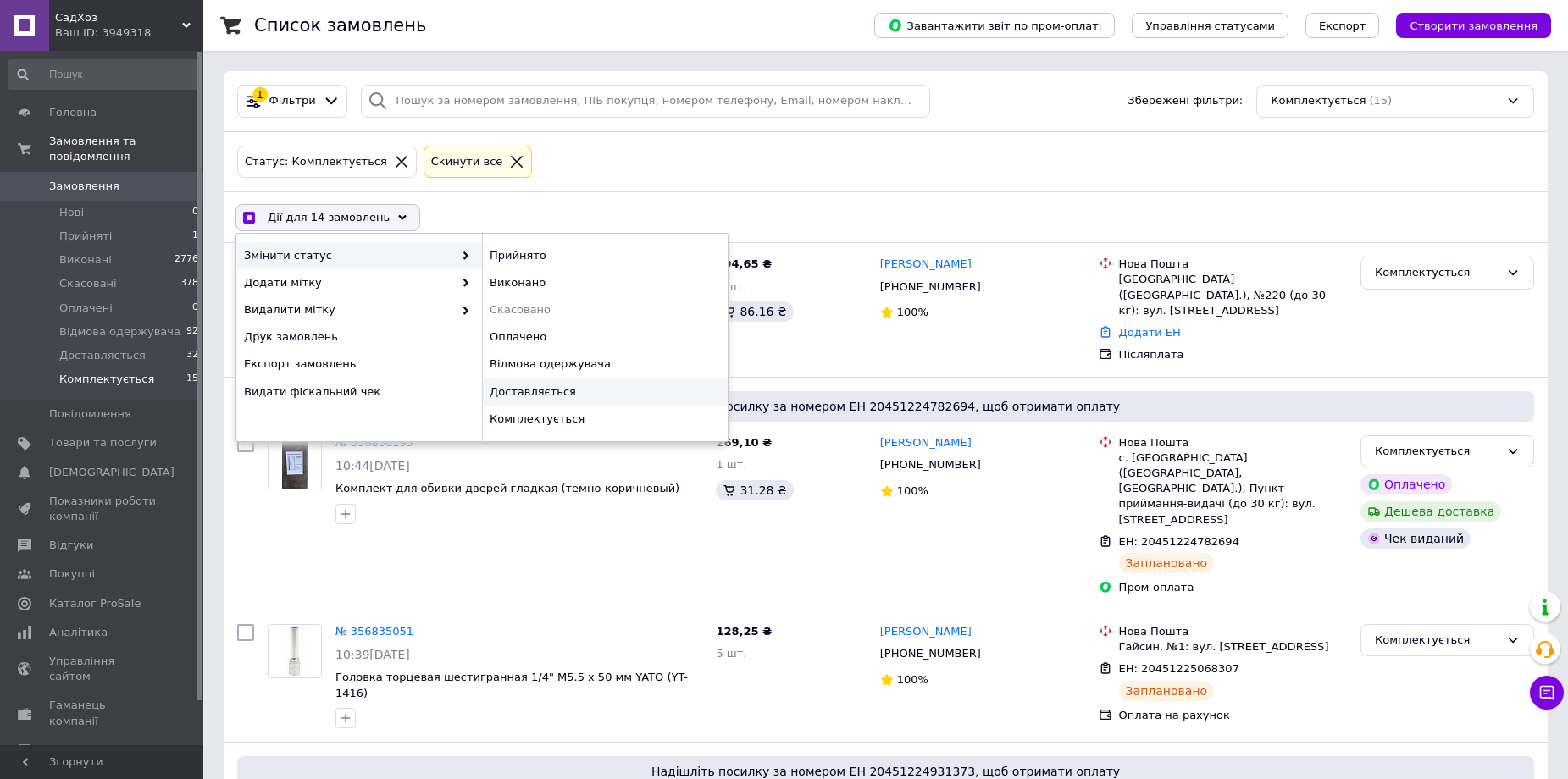
checkbox input "false"
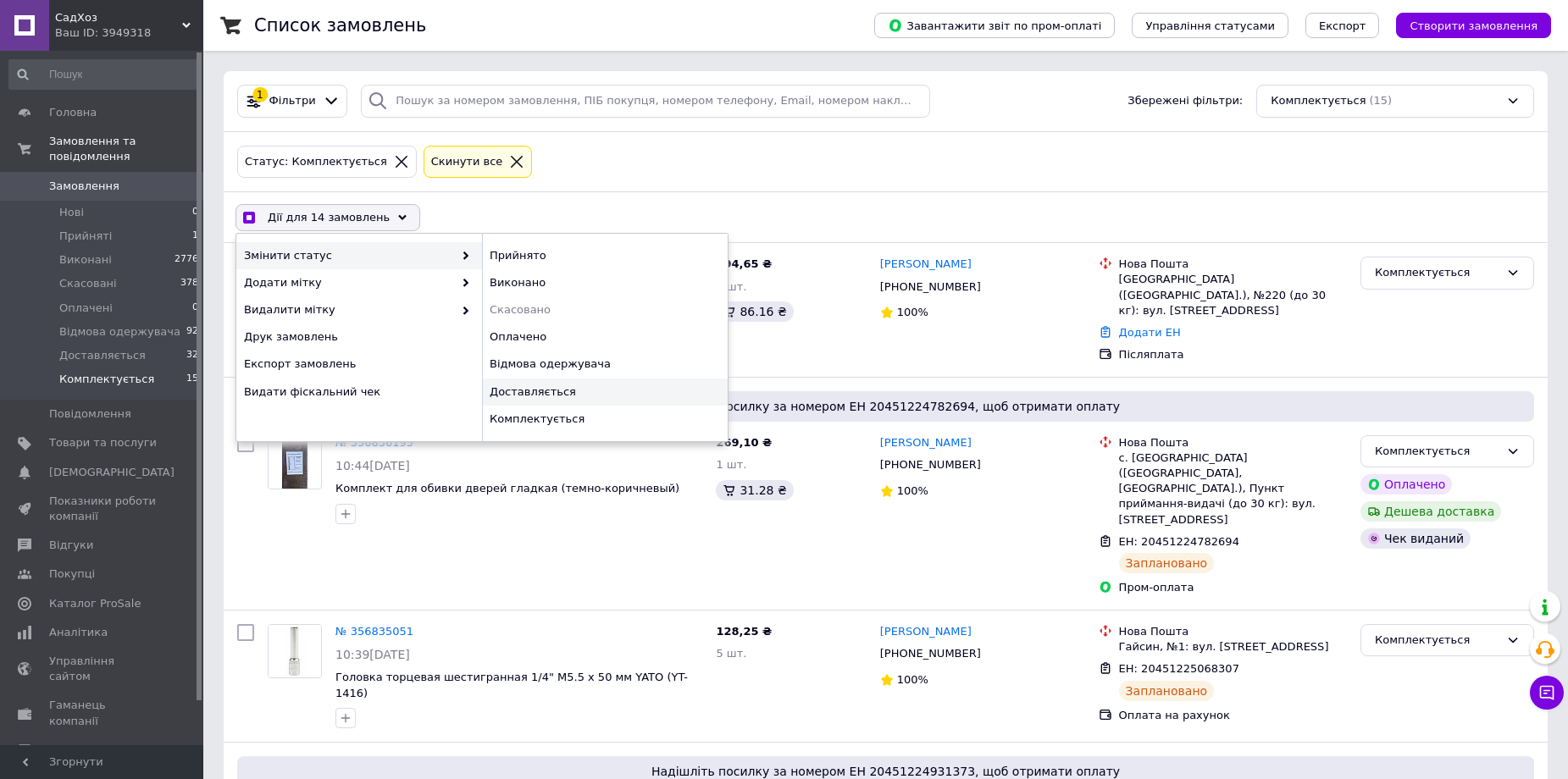
checkbox input "false"
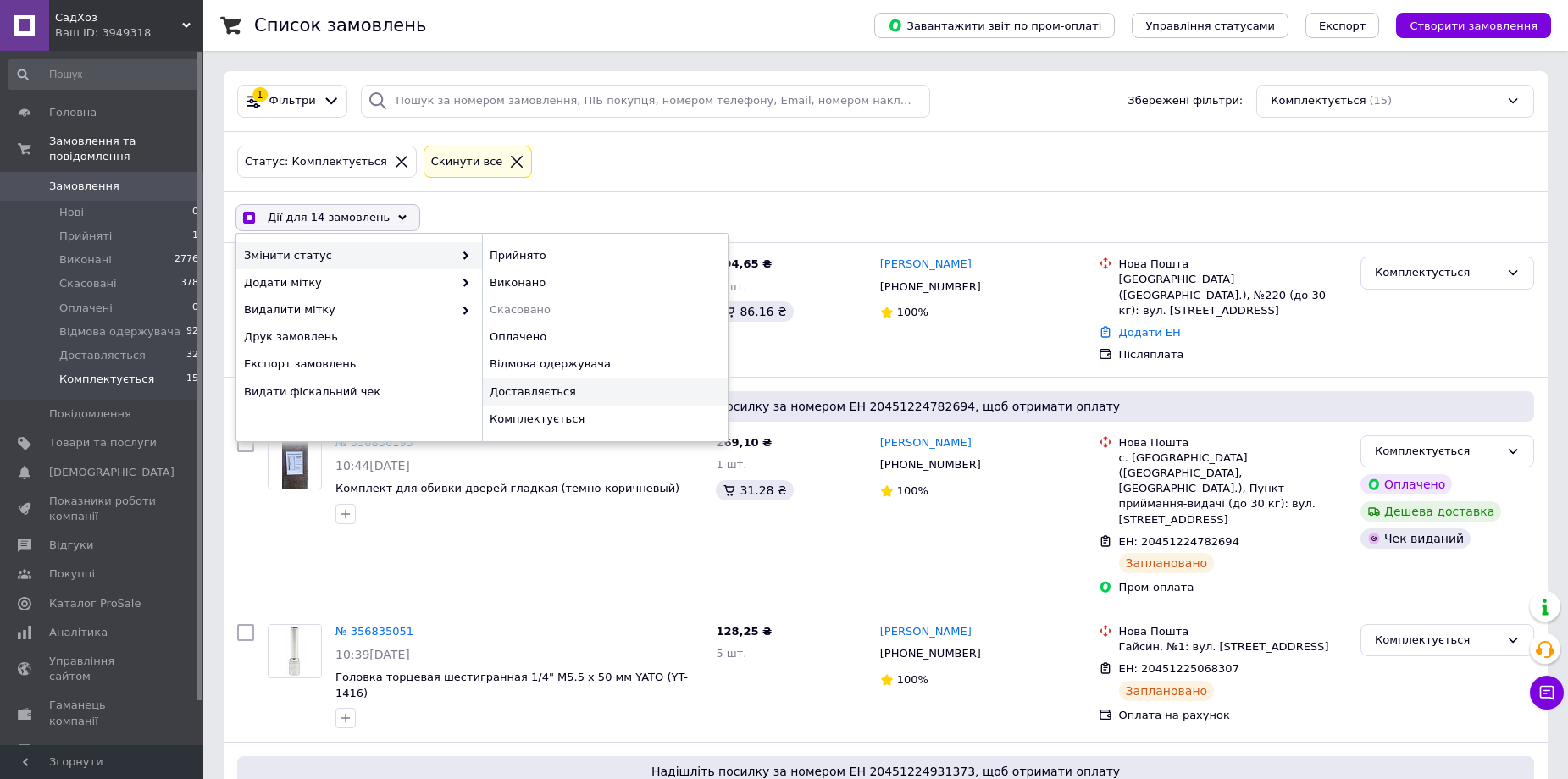
checkbox input "false"
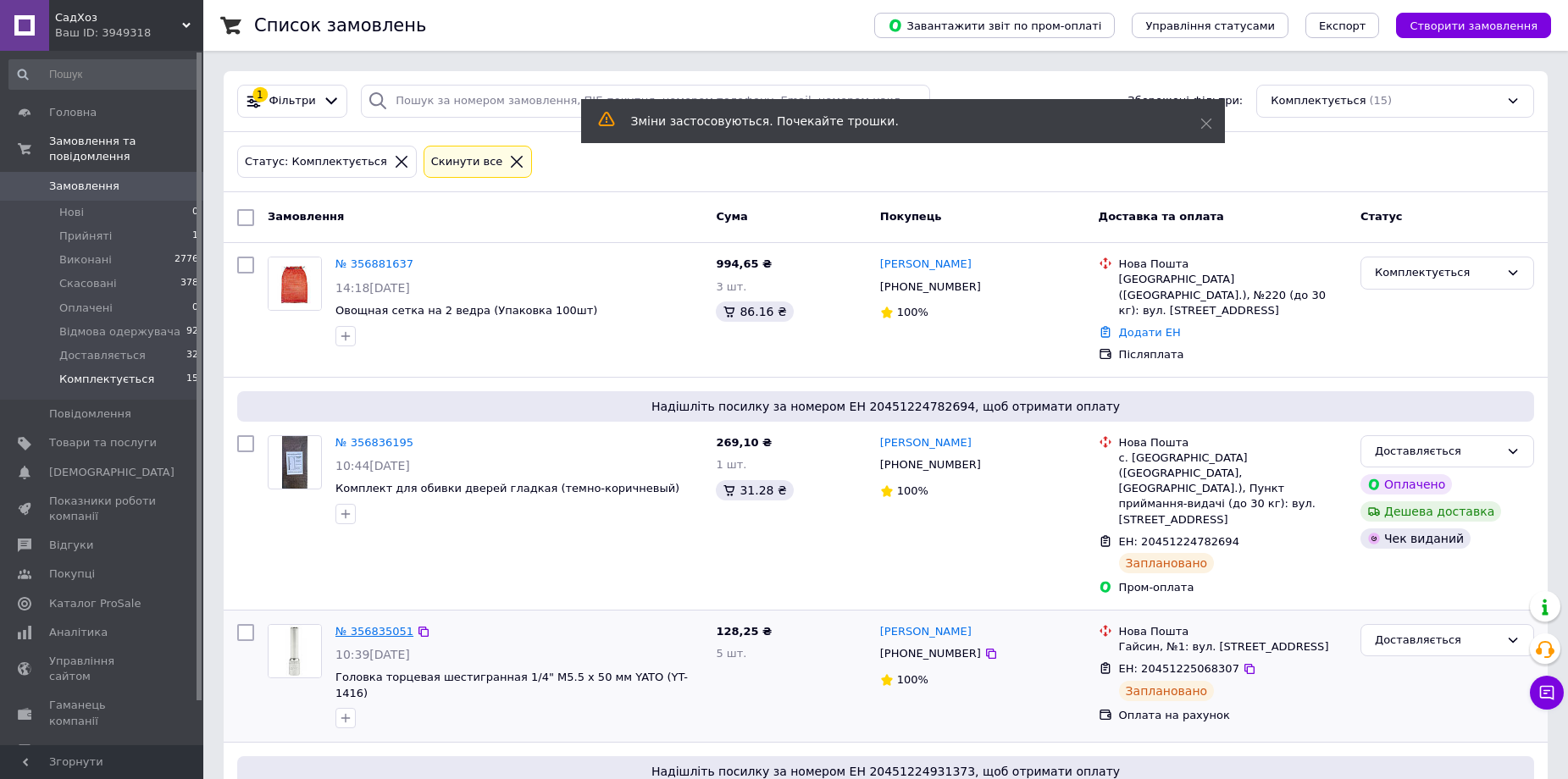
click at [376, 625] on link "№ 356835051" at bounding box center [373, 632] width 77 height 13
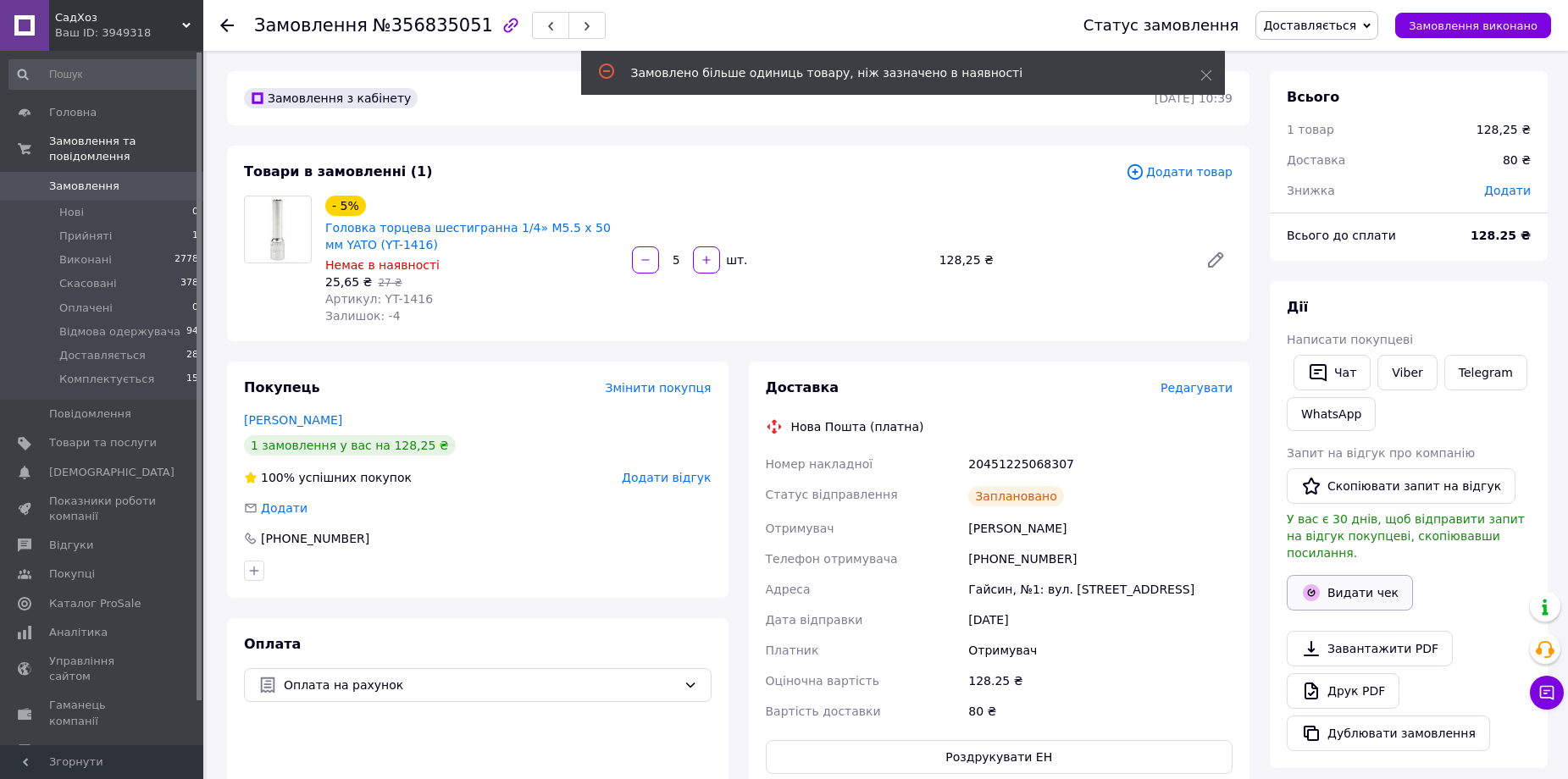
click at [1337, 575] on button "Видати чек" at bounding box center [1349, 592] width 126 height 35
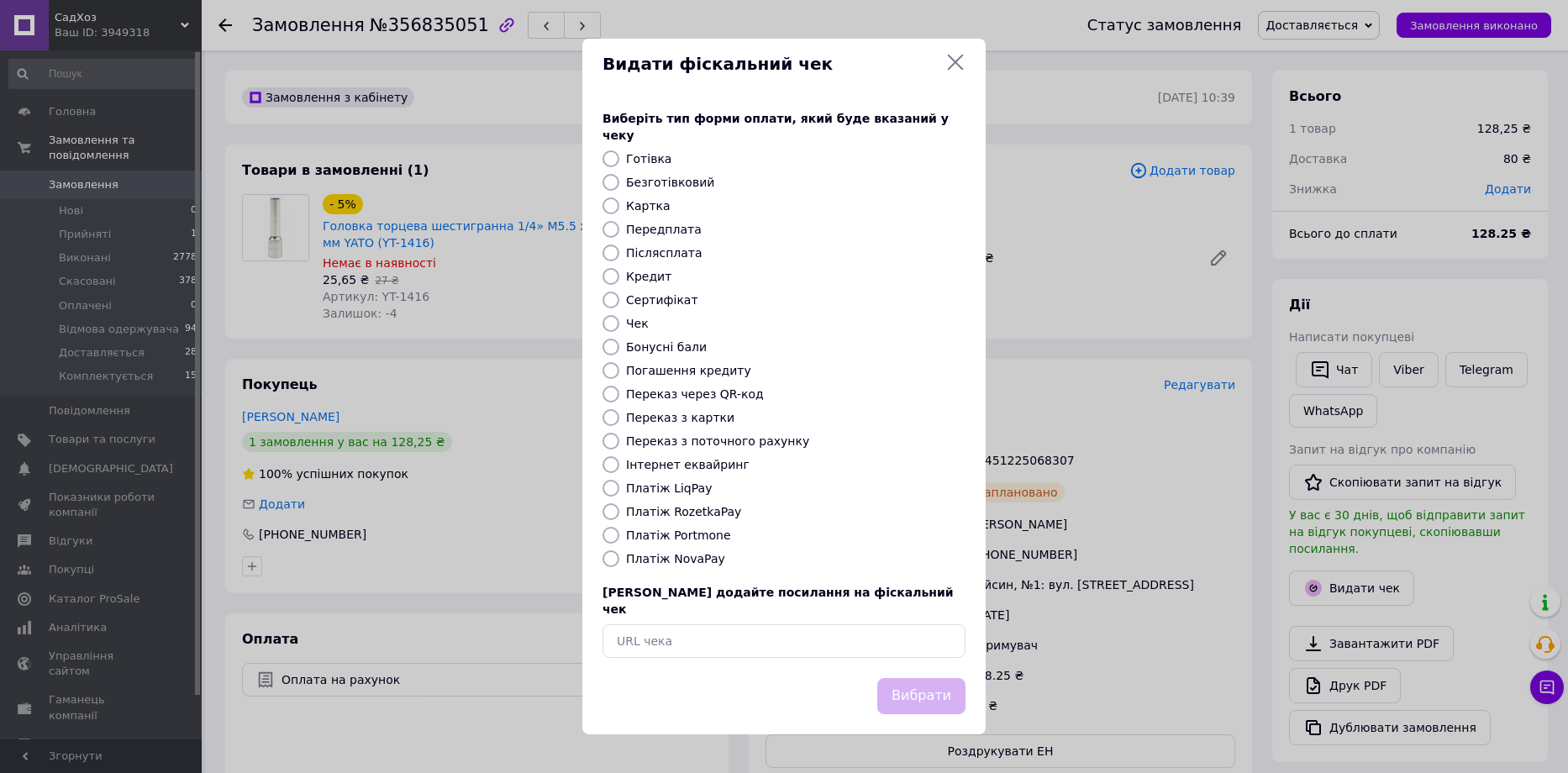
click at [643, 185] on label "Безготівковий" at bounding box center [670, 182] width 88 height 14
click at [620, 185] on input "Безготівковий" at bounding box center [611, 182] width 17 height 17
radio input "true"
click at [931, 680] on button "Вибрати" at bounding box center [921, 695] width 88 height 36
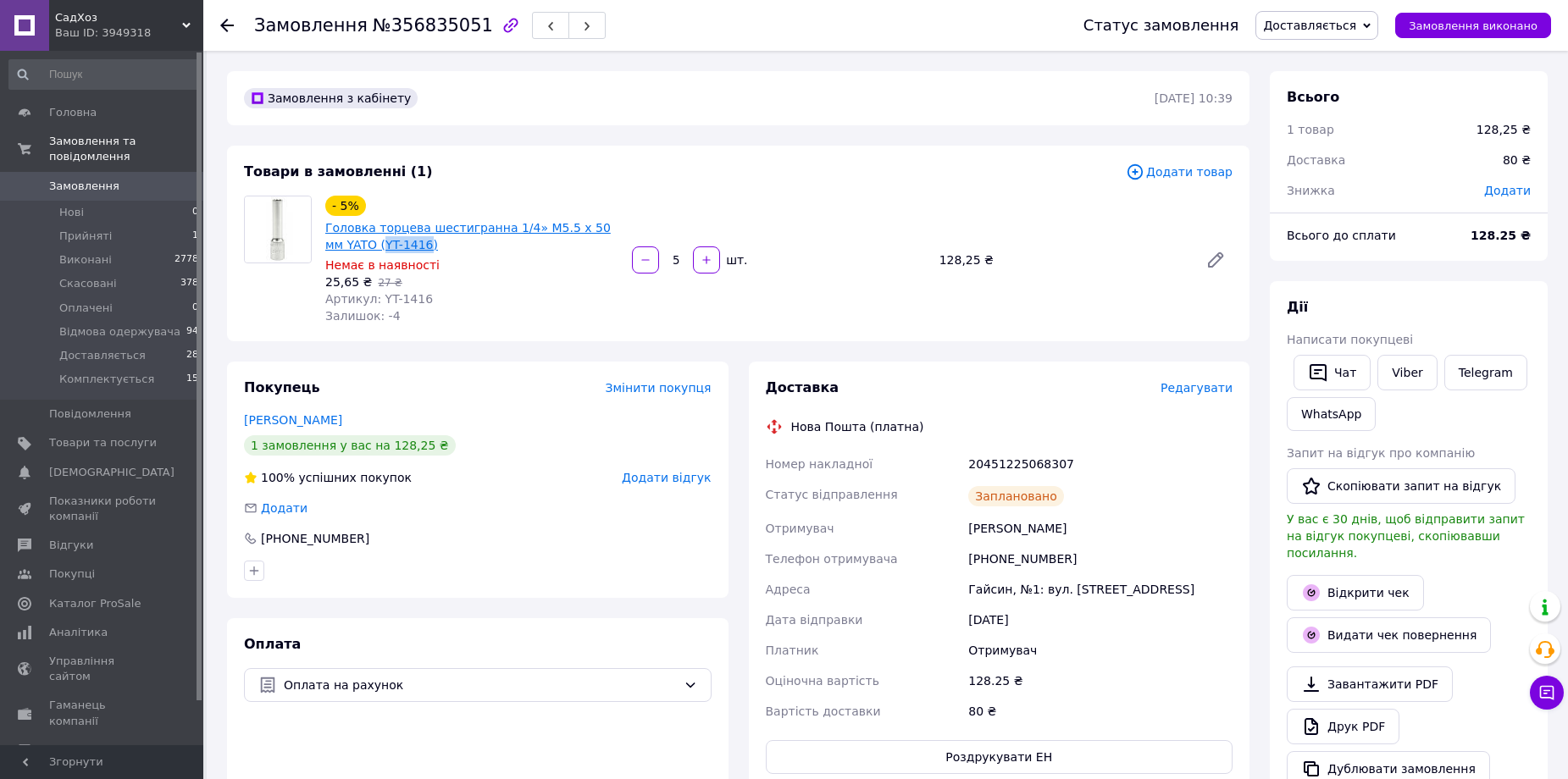
drag, startPoint x: 361, startPoint y: 243, endPoint x: 404, endPoint y: 249, distance: 43.4
copy link "YT-1416"
click at [147, 68] on input at bounding box center [104, 75] width 191 height 31
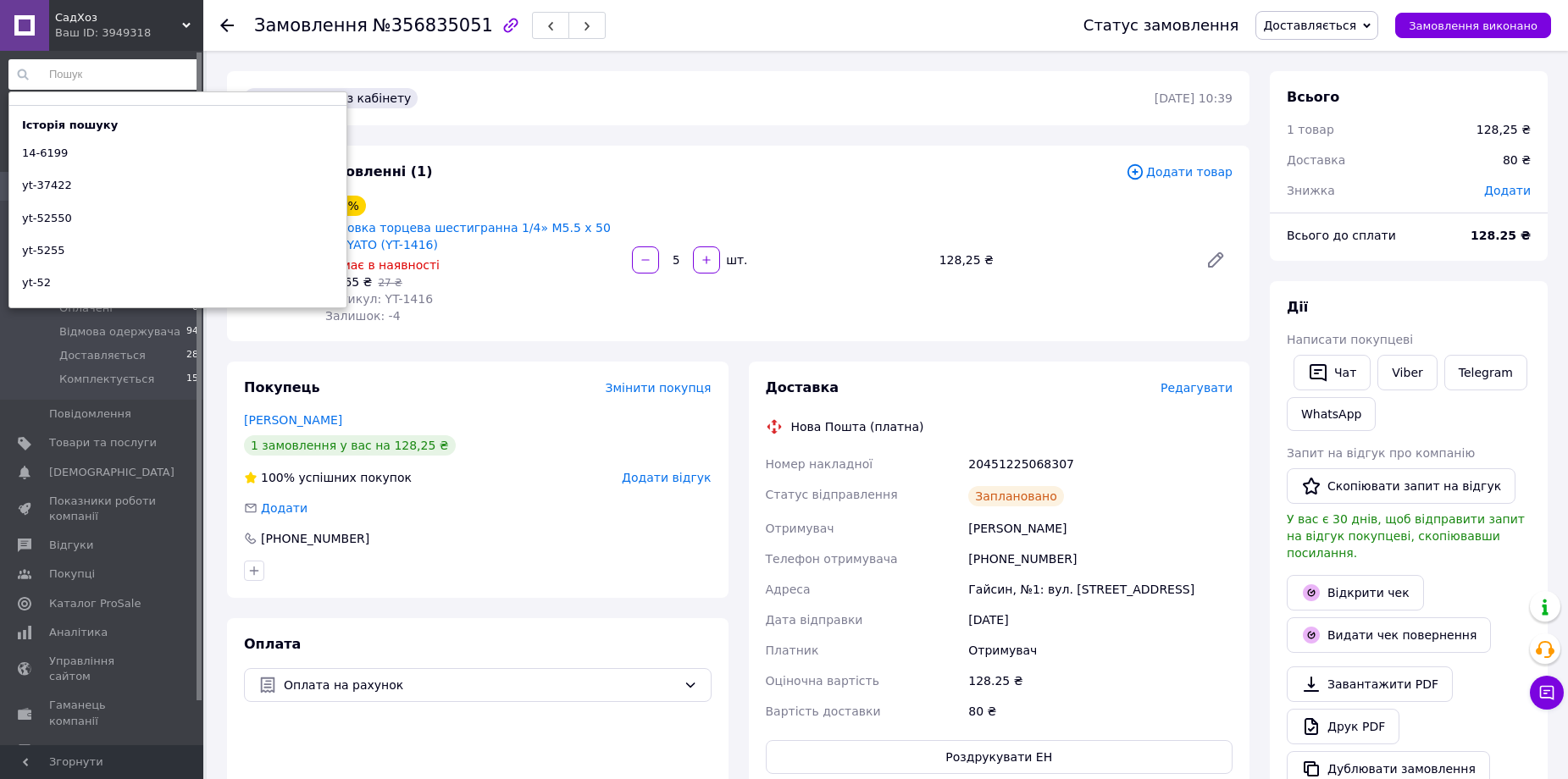
paste input "yt-1416"
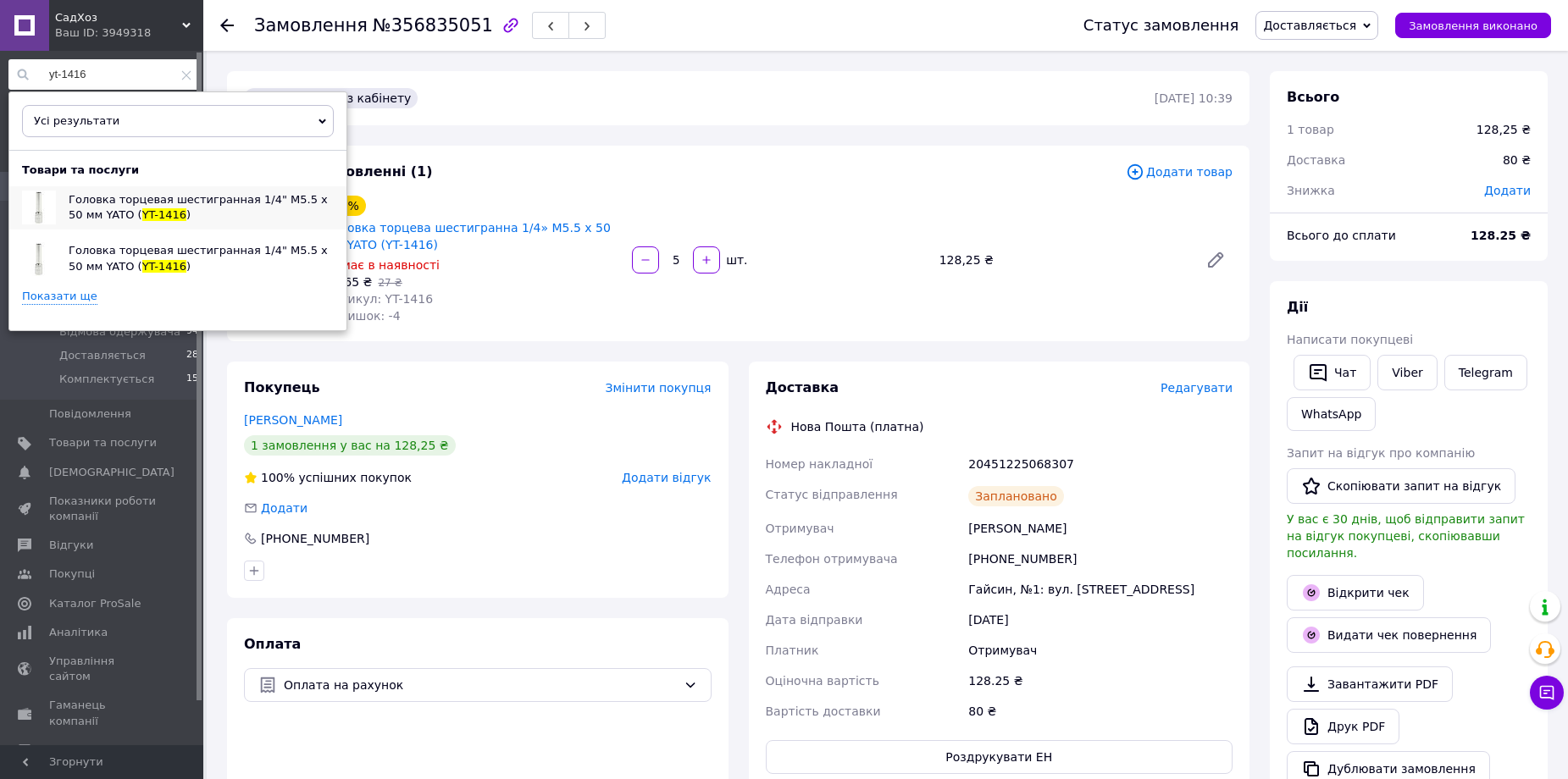
type input "yt-1416"
click at [142, 208] on span "YT-1416" at bounding box center [163, 215] width 44 height 13
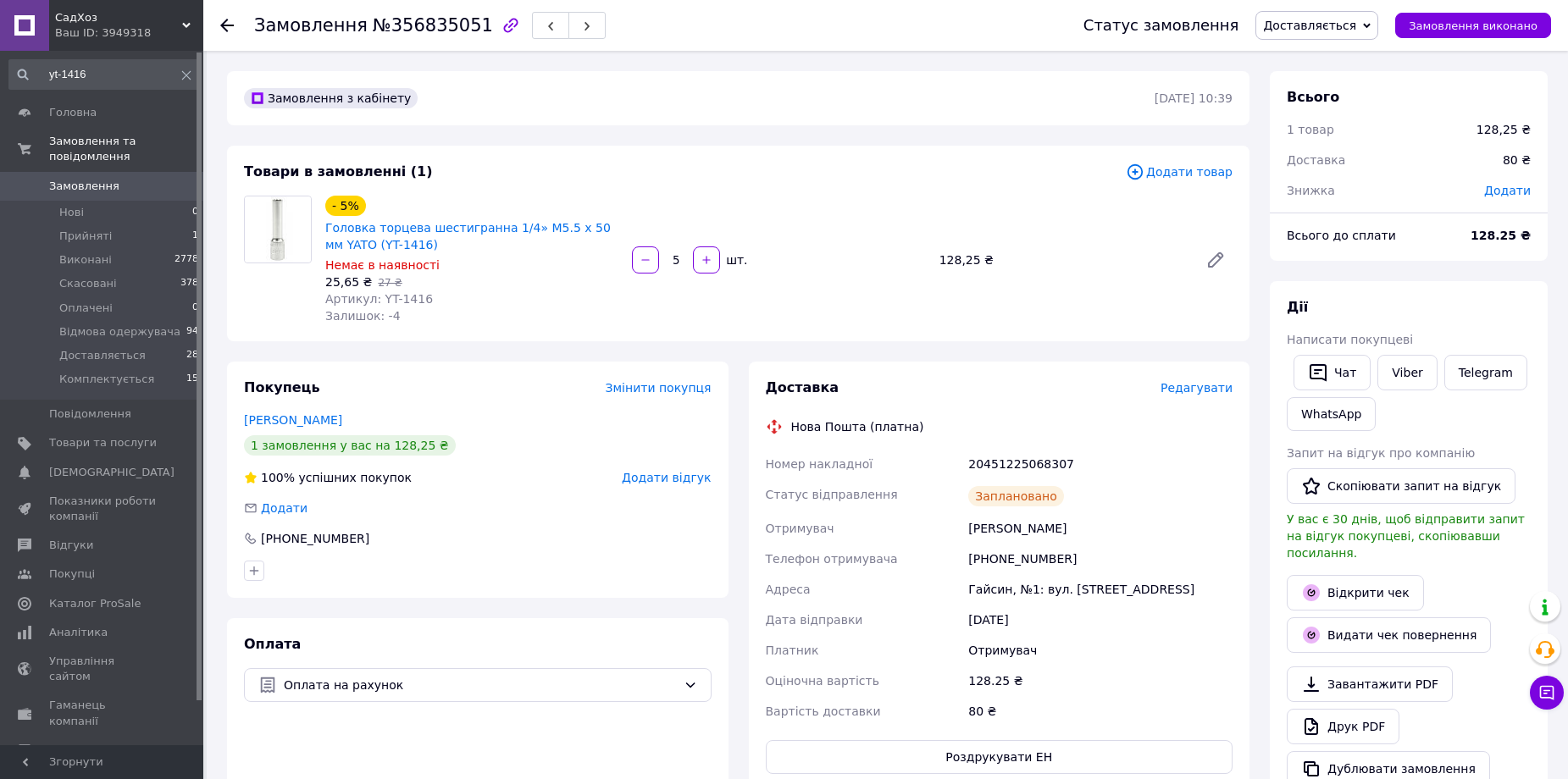
click at [436, 345] on div "Замовлення з кабінету [DATE] 10:39 Товари в замовленні (1) Додати товар - 5% Го…" at bounding box center [737, 642] width 1043 height 1142
click at [182, 68] on span at bounding box center [186, 75] width 10 height 15
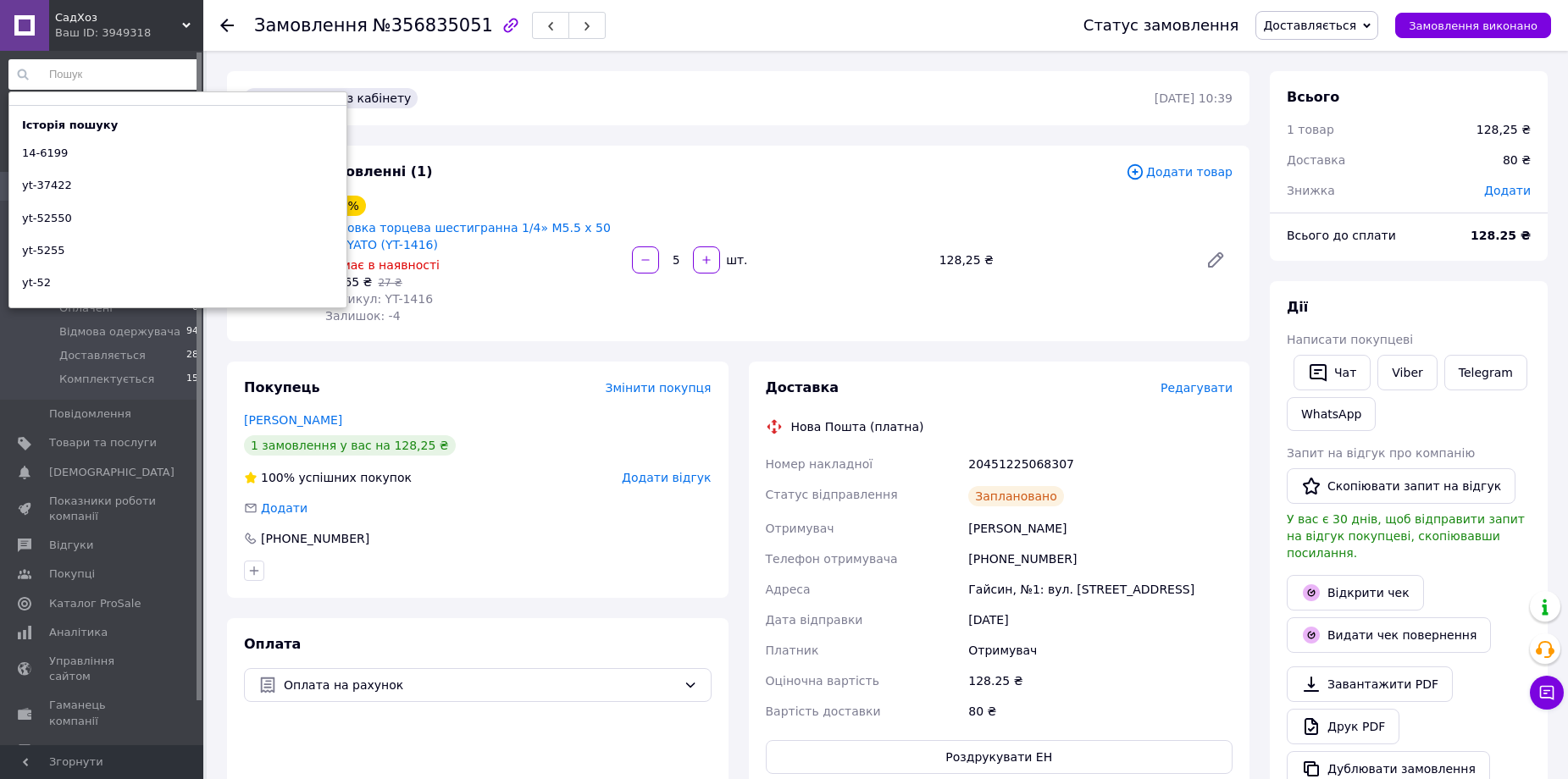
click at [233, 24] on use at bounding box center [227, 25] width 14 height 14
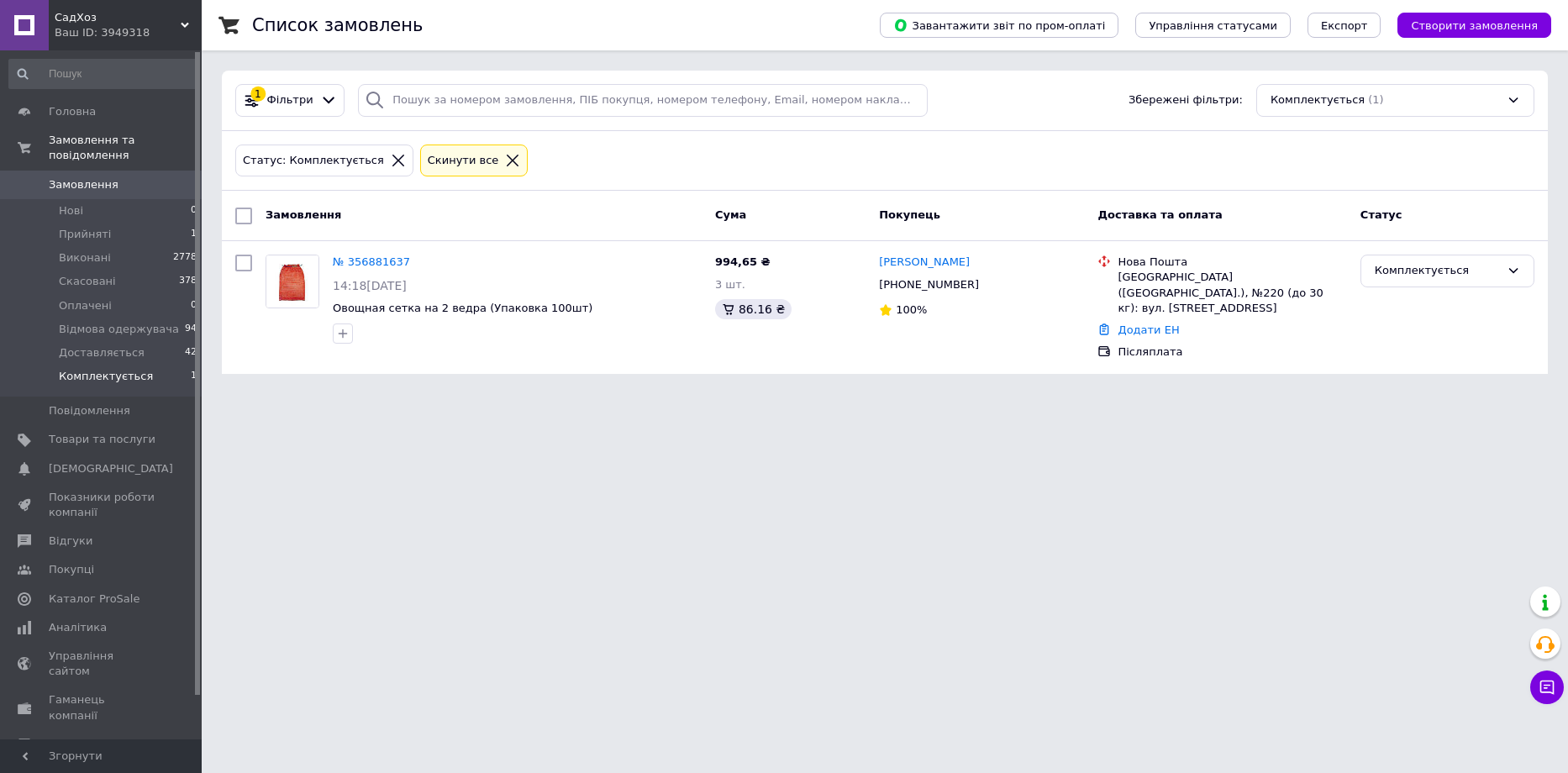
click at [104, 368] on span "Комплектується" at bounding box center [107, 376] width 94 height 15
click at [84, 592] on span "Каталог ProSale" at bounding box center [94, 599] width 91 height 15
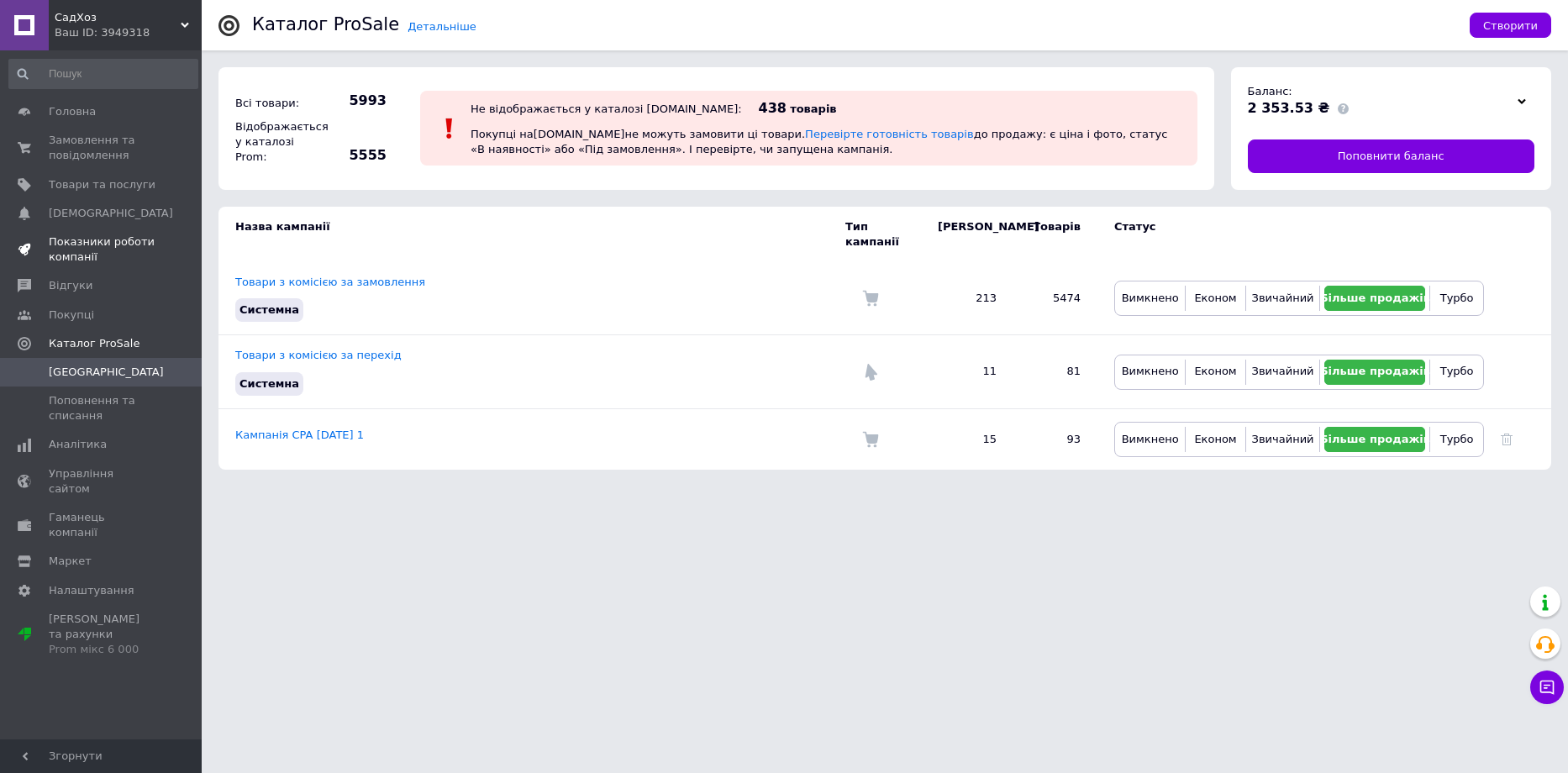
click at [69, 244] on span "Показники роботи компанії" at bounding box center [102, 249] width 107 height 31
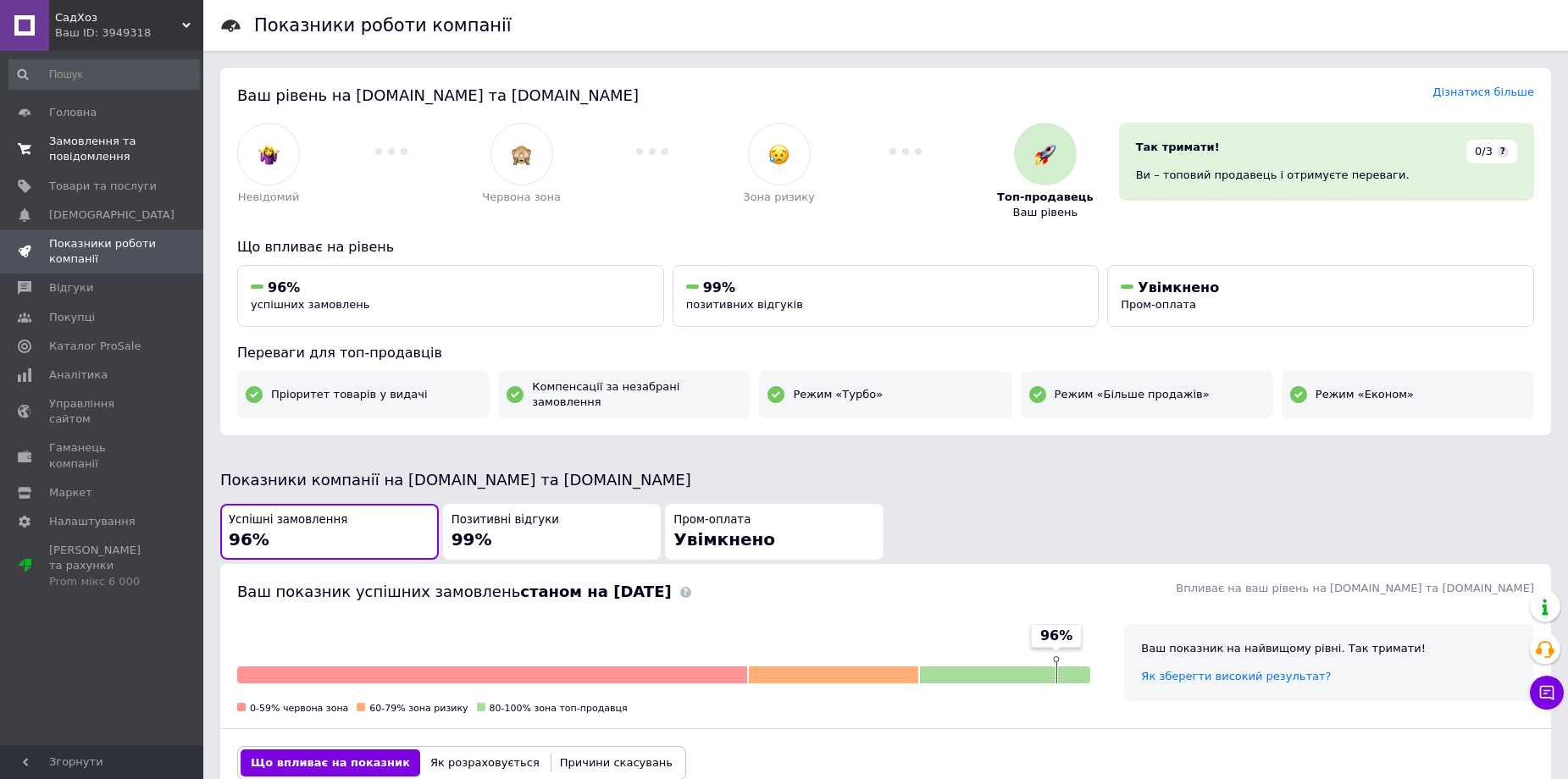
click at [105, 160] on span "Замовлення та повідомлення" at bounding box center [103, 148] width 107 height 31
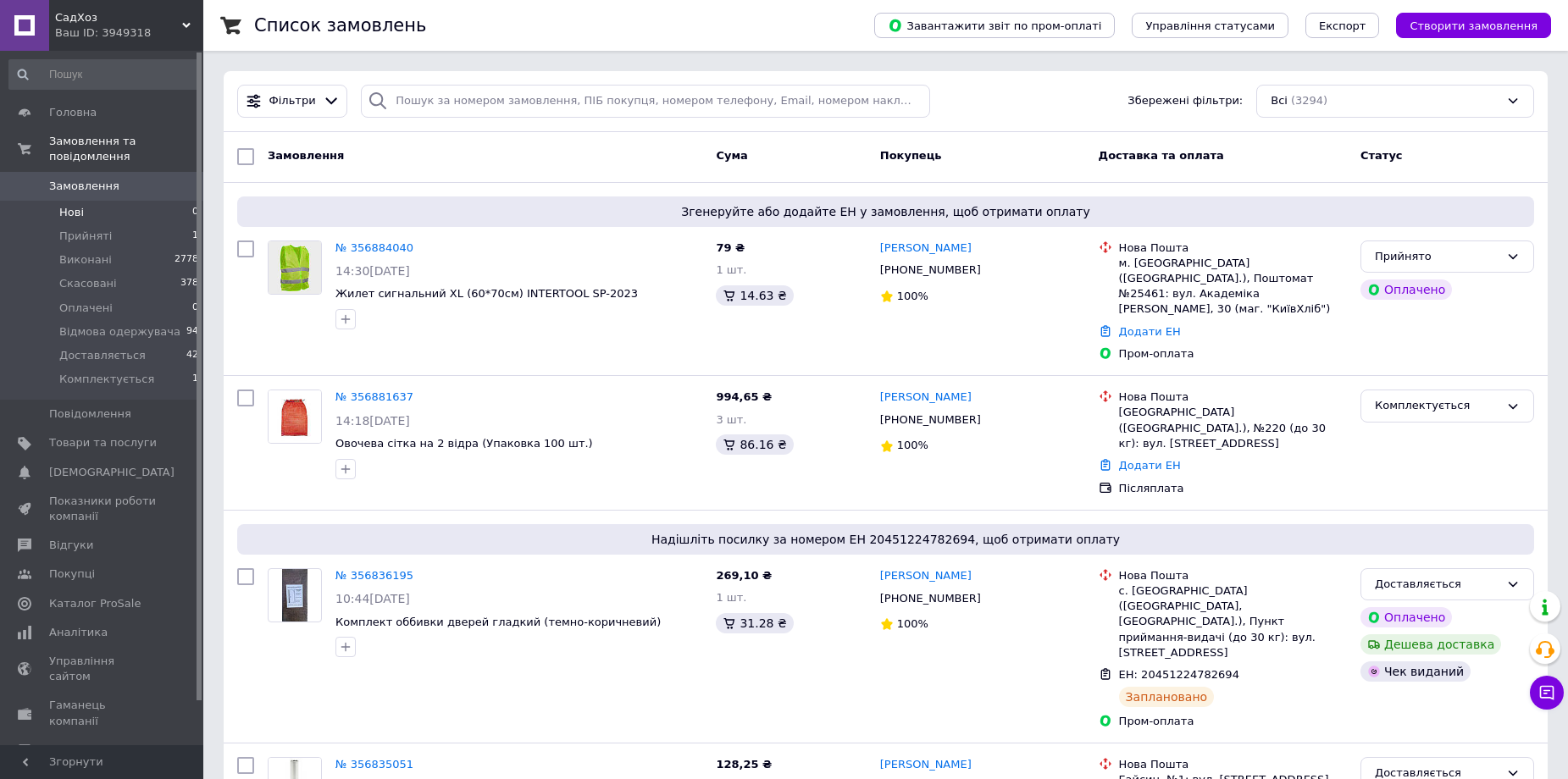
click at [118, 201] on li "Нові 0" at bounding box center [104, 212] width 208 height 23
